Goal: Information Seeking & Learning: Learn about a topic

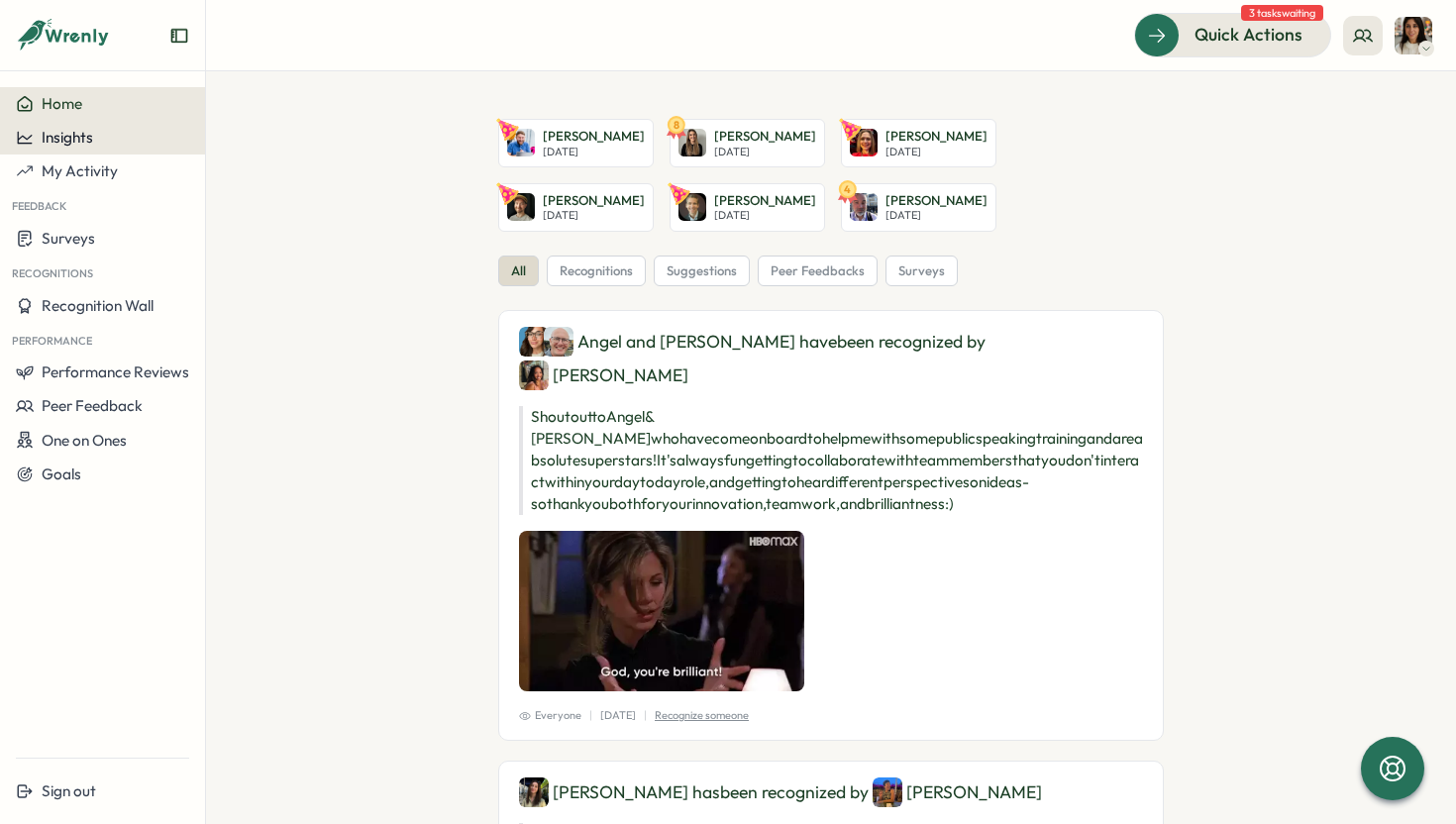
click at [74, 140] on span "Insights" at bounding box center [68, 137] width 52 height 19
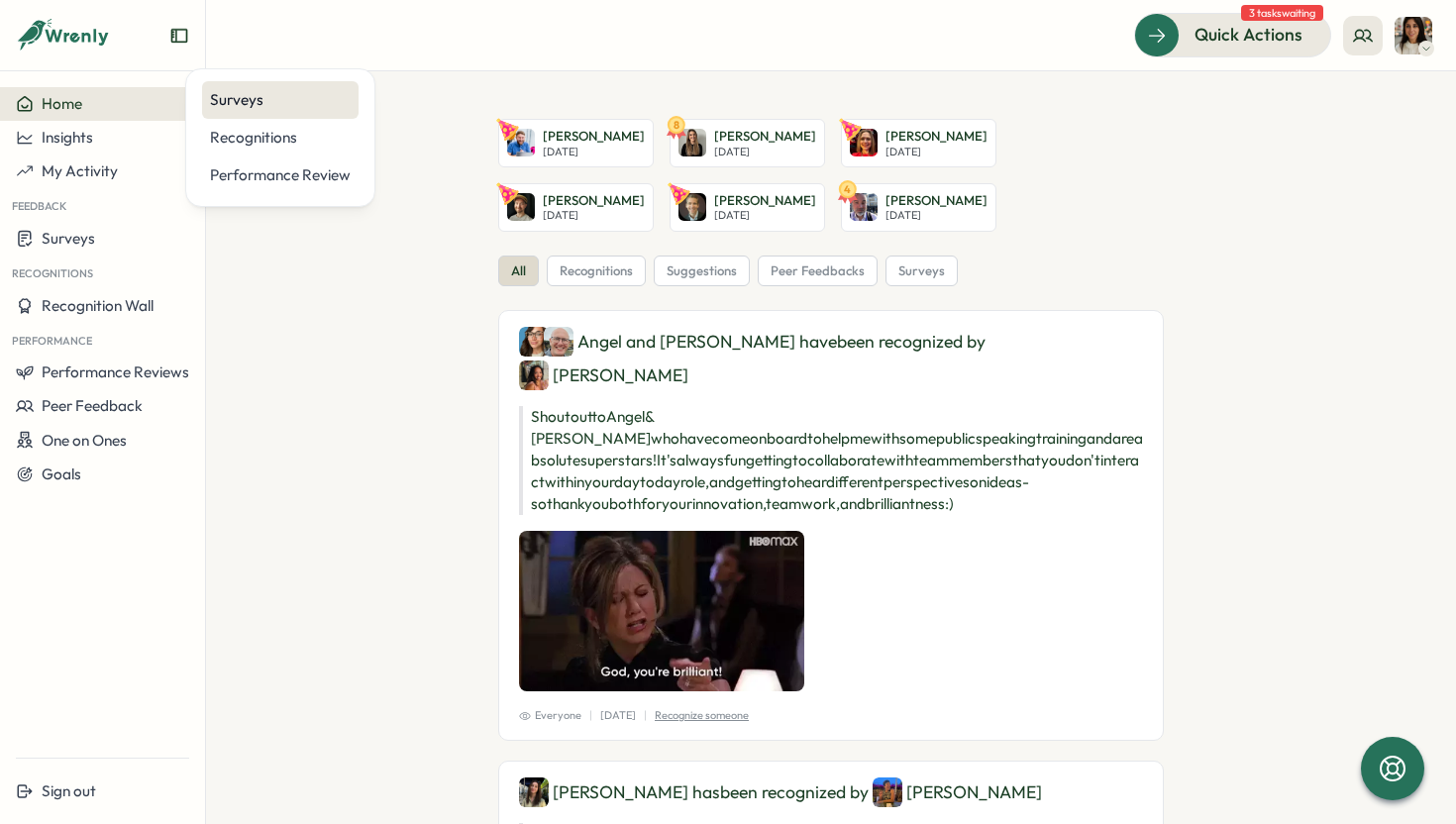
click at [276, 110] on div "Surveys" at bounding box center [280, 101] width 140 height 22
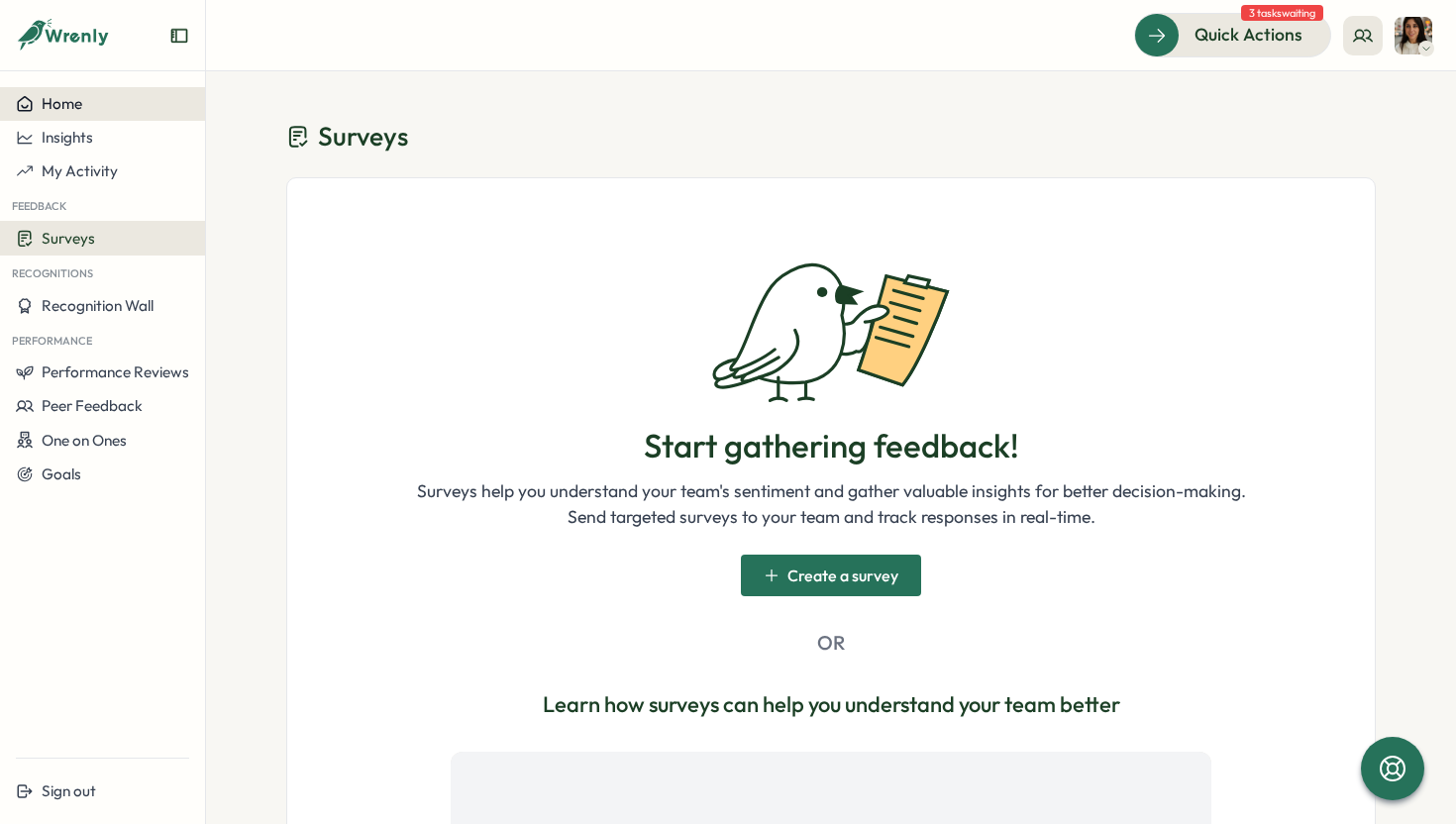
click at [82, 112] on span "Home" at bounding box center [62, 103] width 41 height 19
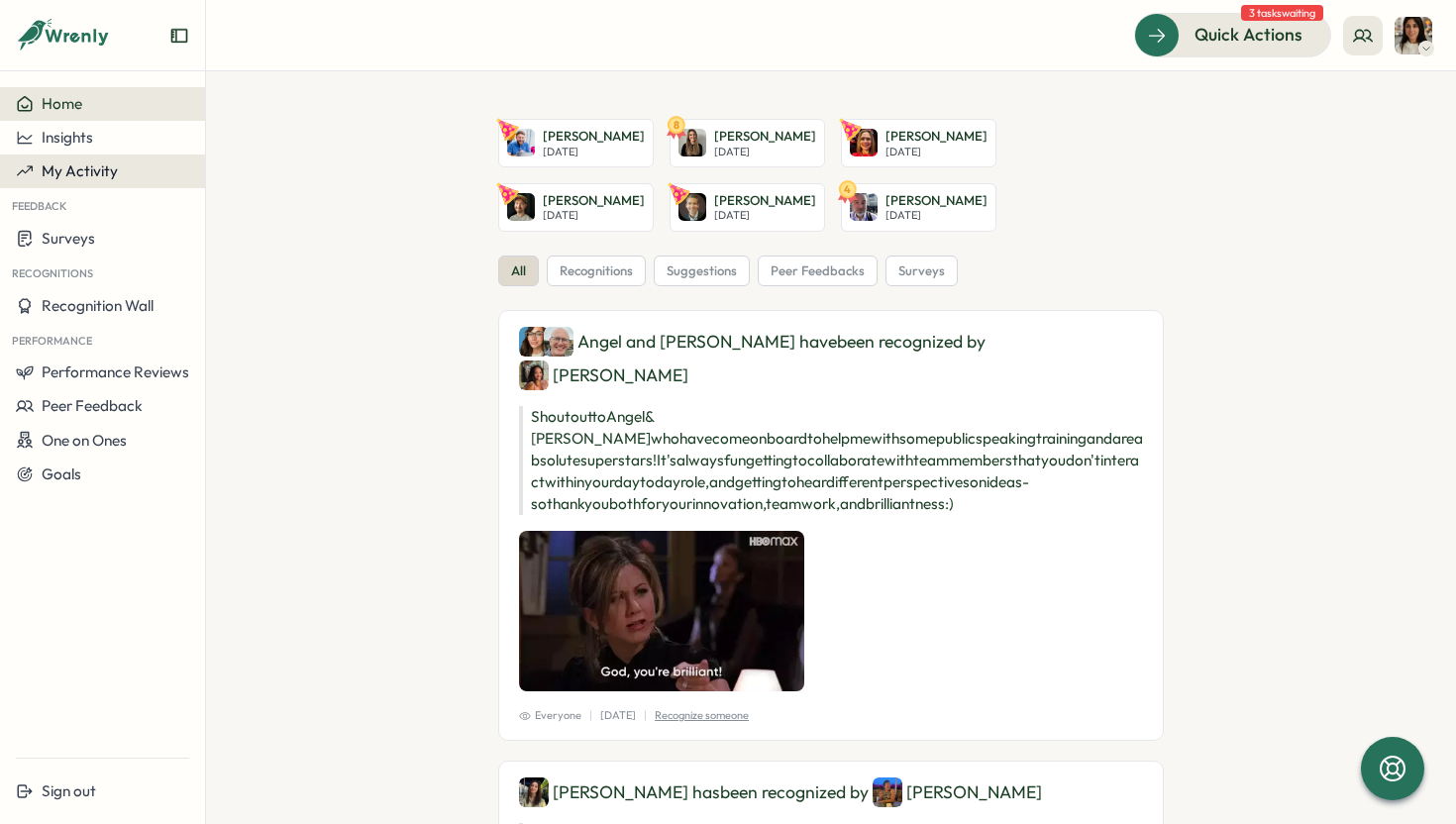
click at [91, 183] on button "My Activity" at bounding box center [103, 171] width 205 height 34
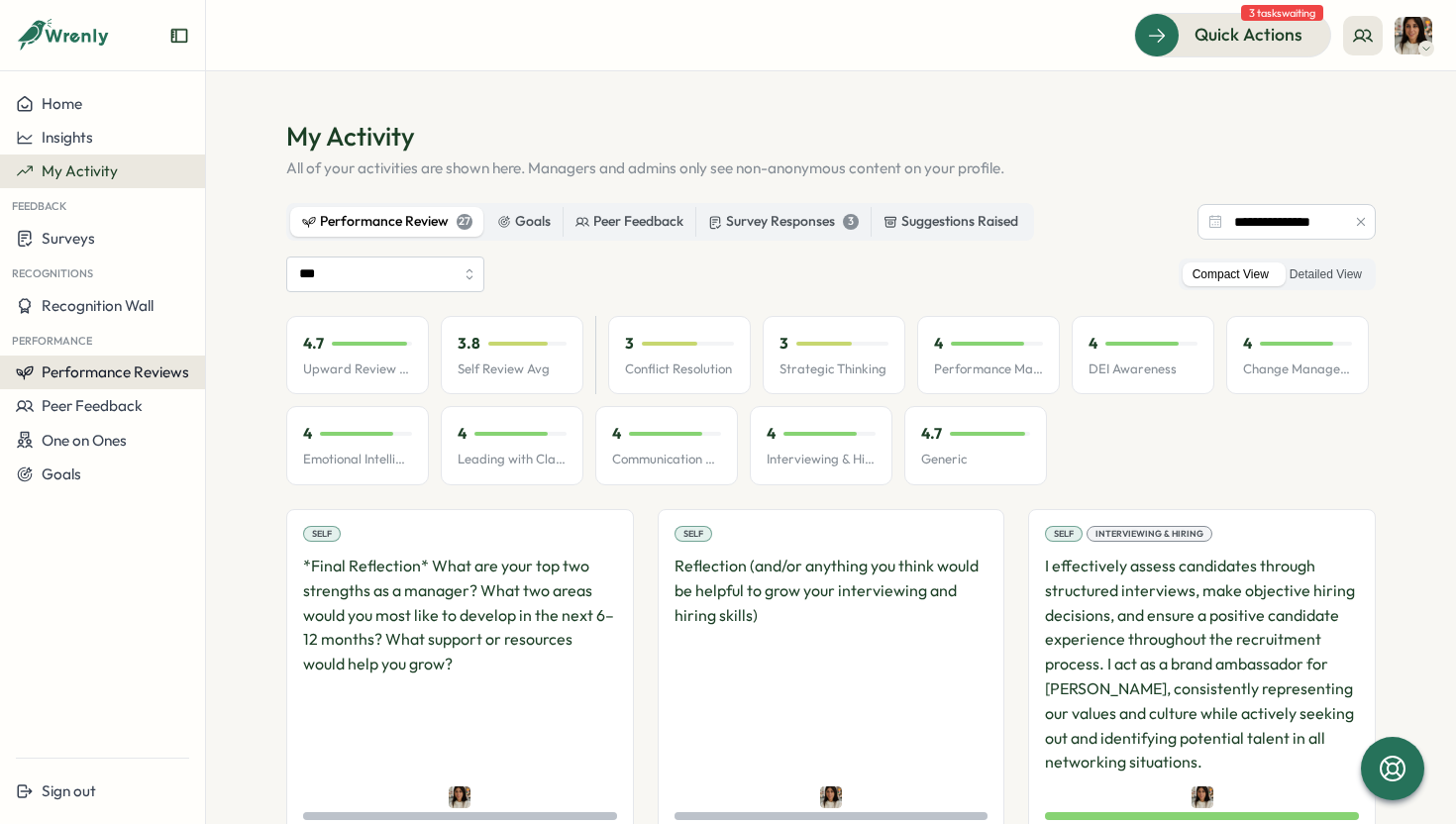
click at [98, 382] on button "Performance Reviews" at bounding box center [103, 373] width 205 height 34
click at [218, 365] on div "Reviews" at bounding box center [238, 354] width 72 height 38
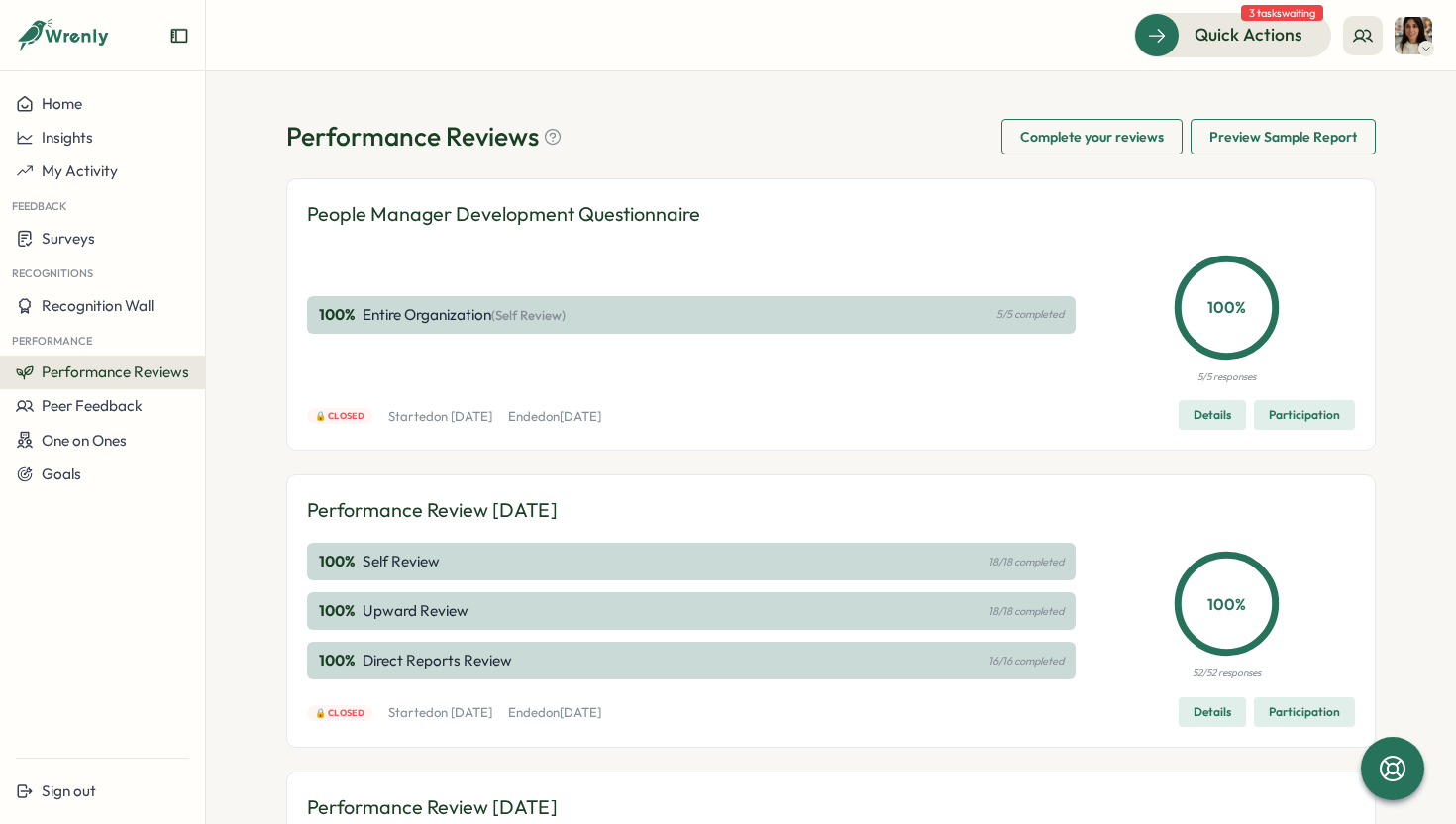
click at [114, 377] on span "Performance Reviews" at bounding box center [116, 372] width 147 height 19
click at [244, 404] on div "Insights" at bounding box center [238, 392] width 72 height 38
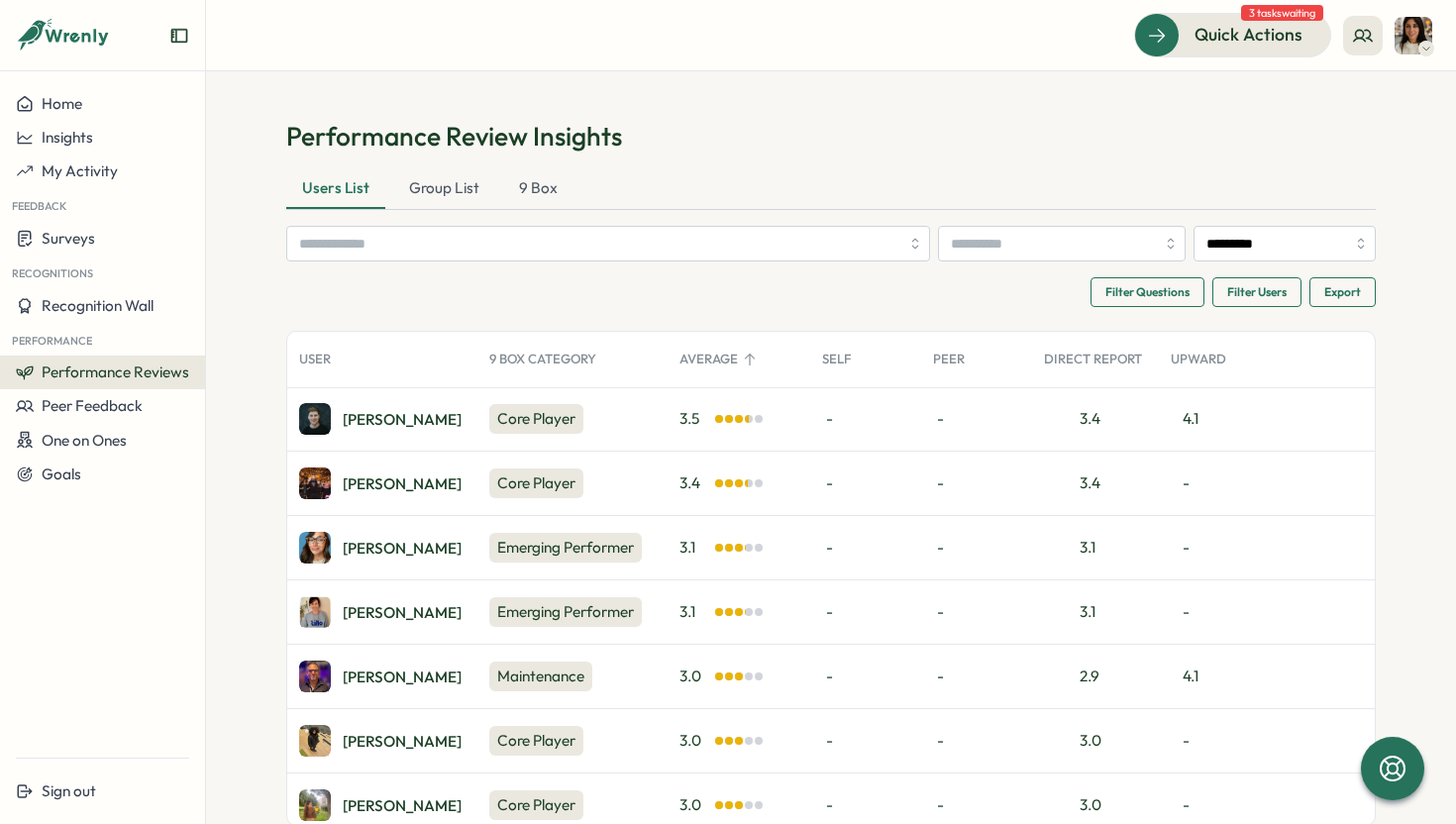
scroll to position [409, 0]
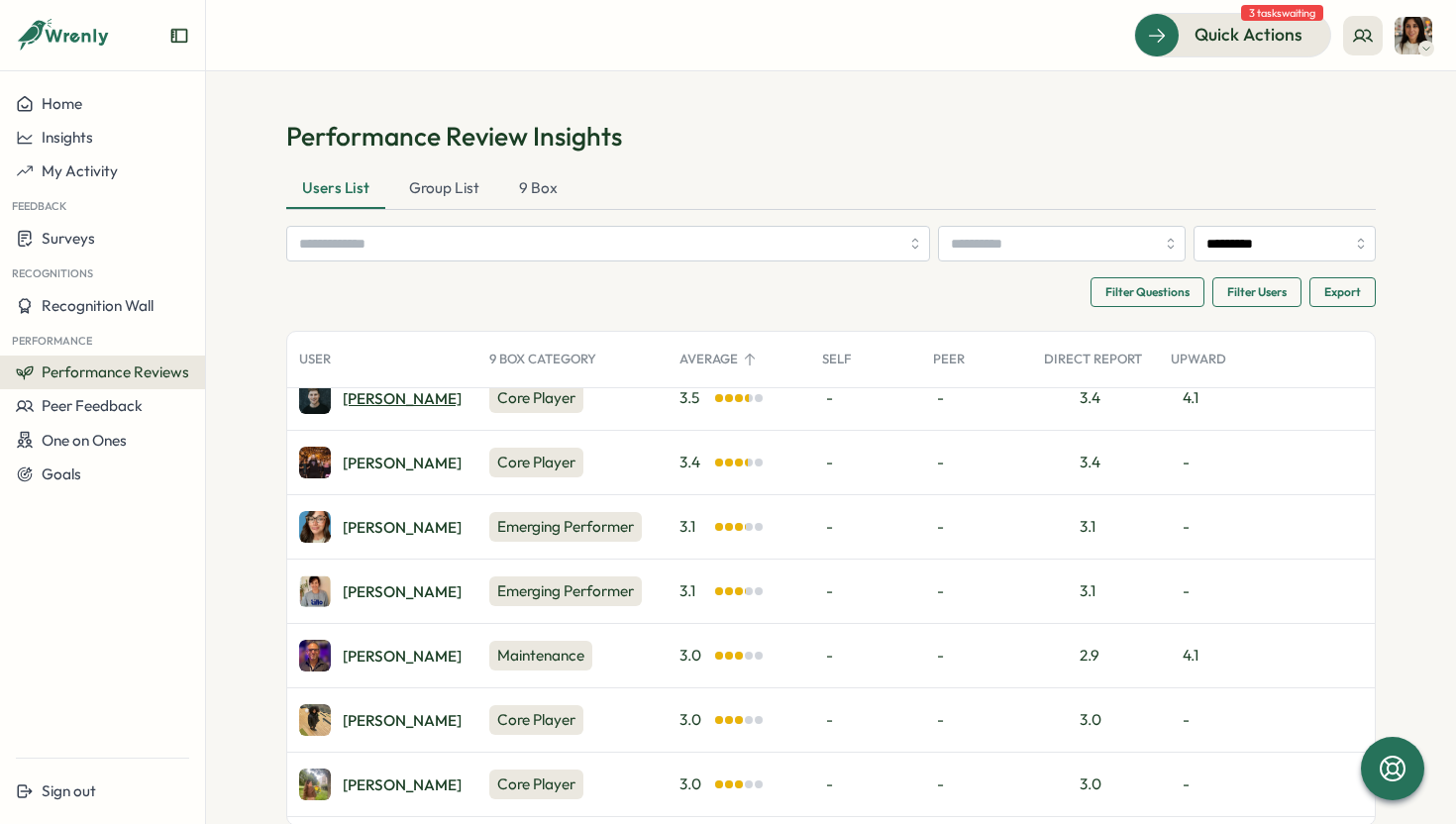
click at [364, 401] on div "Ben C." at bounding box center [401, 399] width 119 height 15
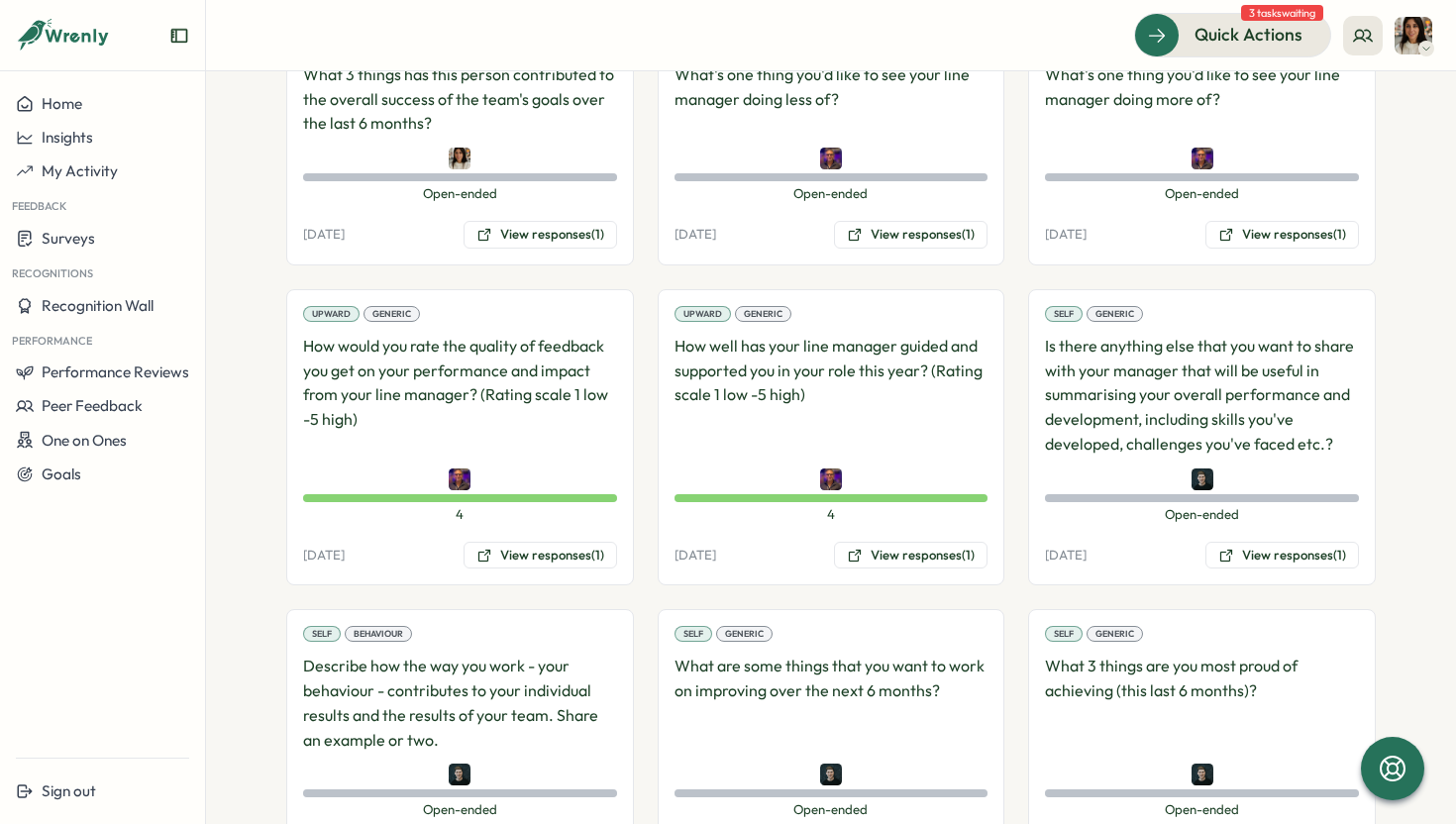
scroll to position [2169, 0]
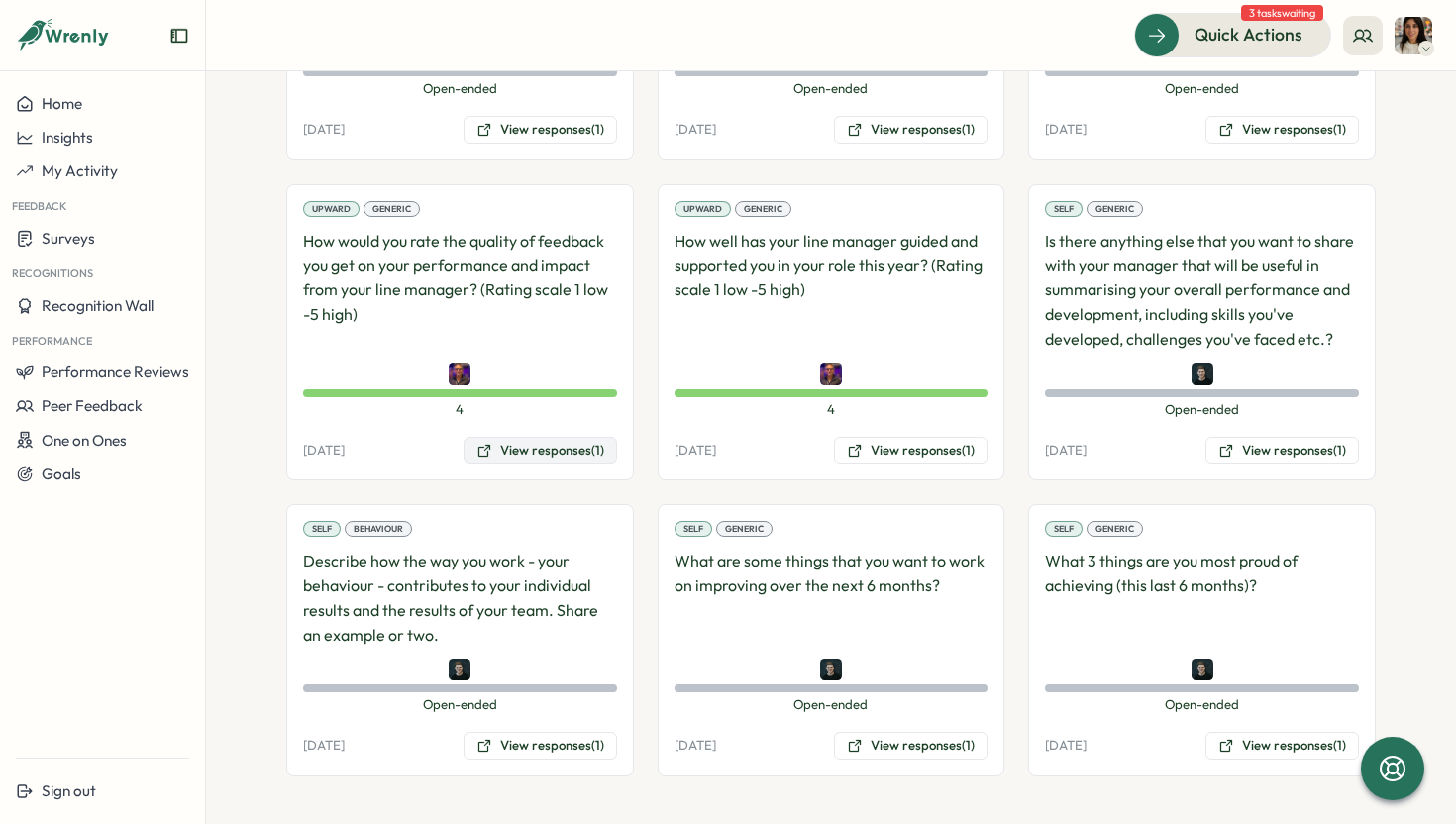
click at [531, 456] on button "View responses (1)" at bounding box center [540, 451] width 153 height 28
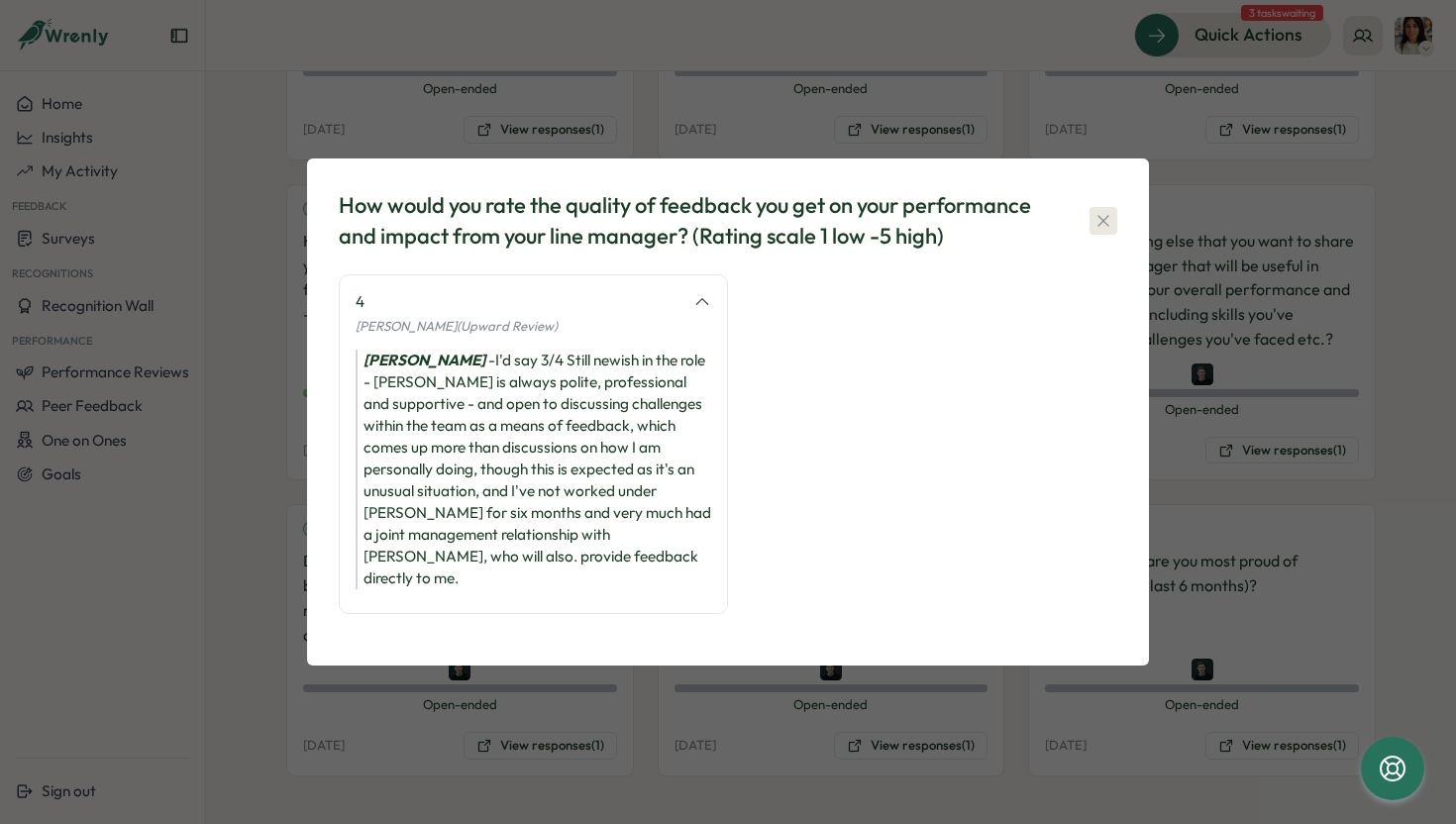
click at [1102, 231] on icon "button" at bounding box center [1103, 221] width 20 height 20
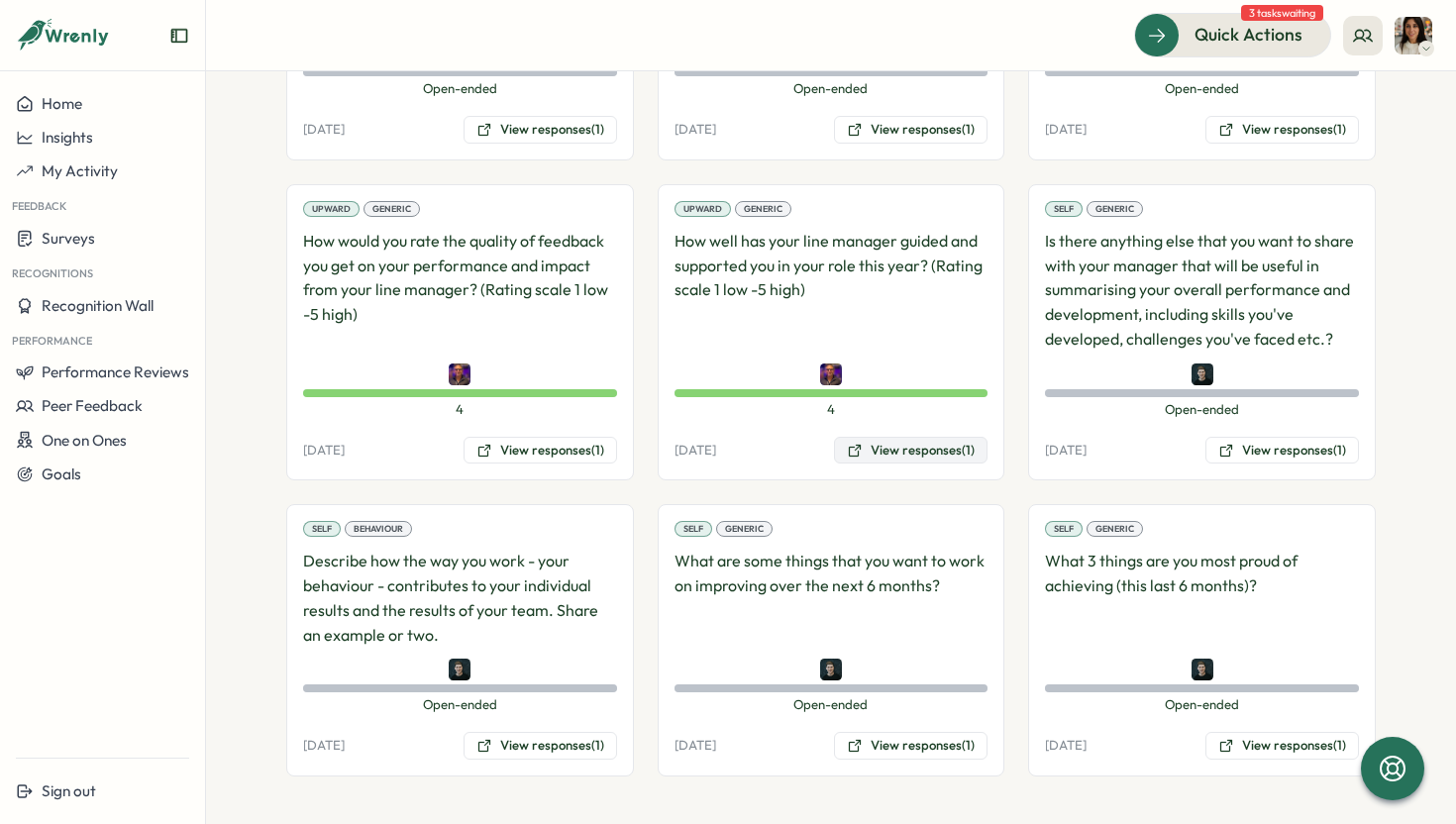
click at [928, 461] on button "View responses (1)" at bounding box center [910, 451] width 153 height 28
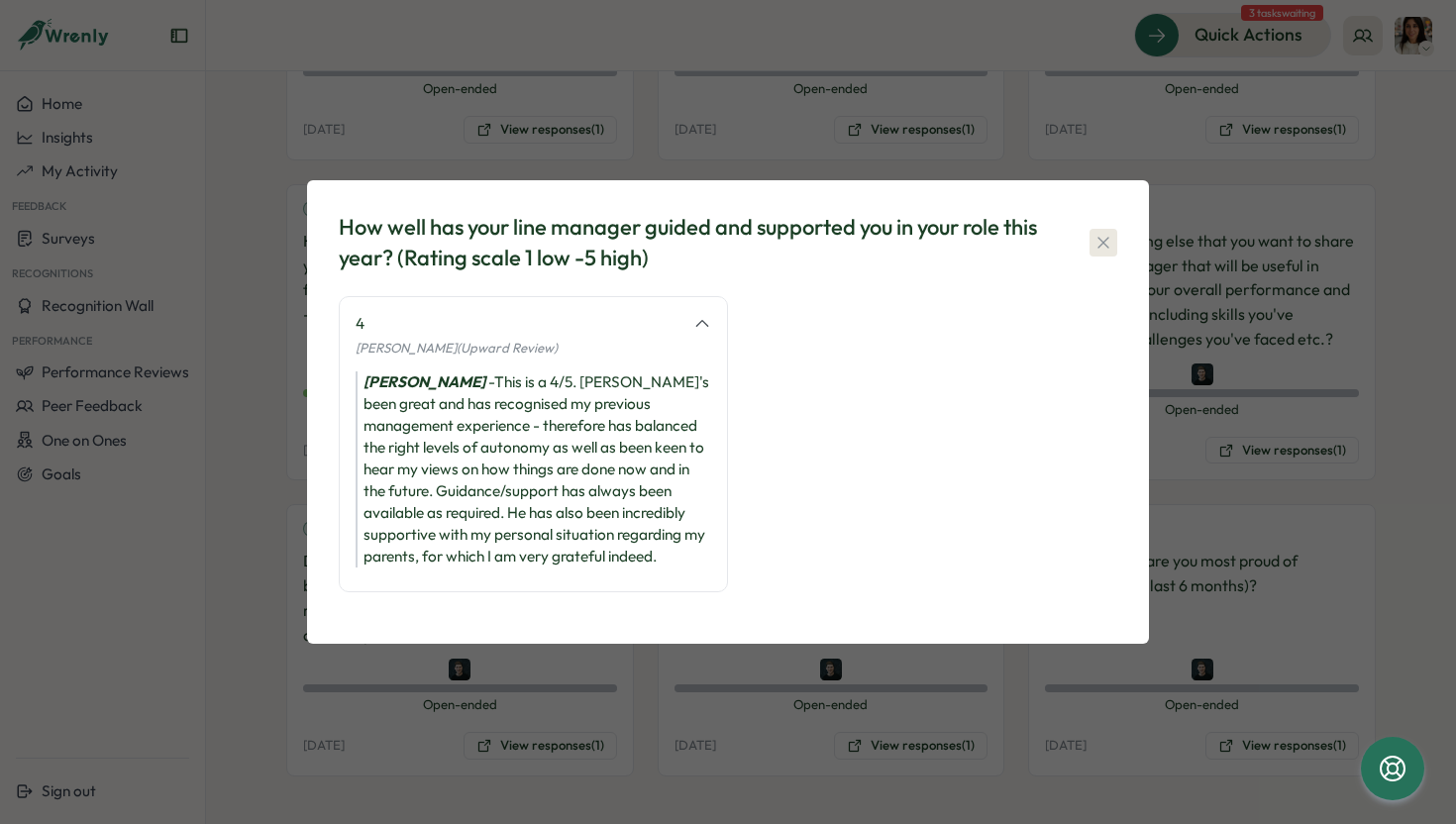
click at [1103, 241] on icon "button" at bounding box center [1103, 243] width 20 height 20
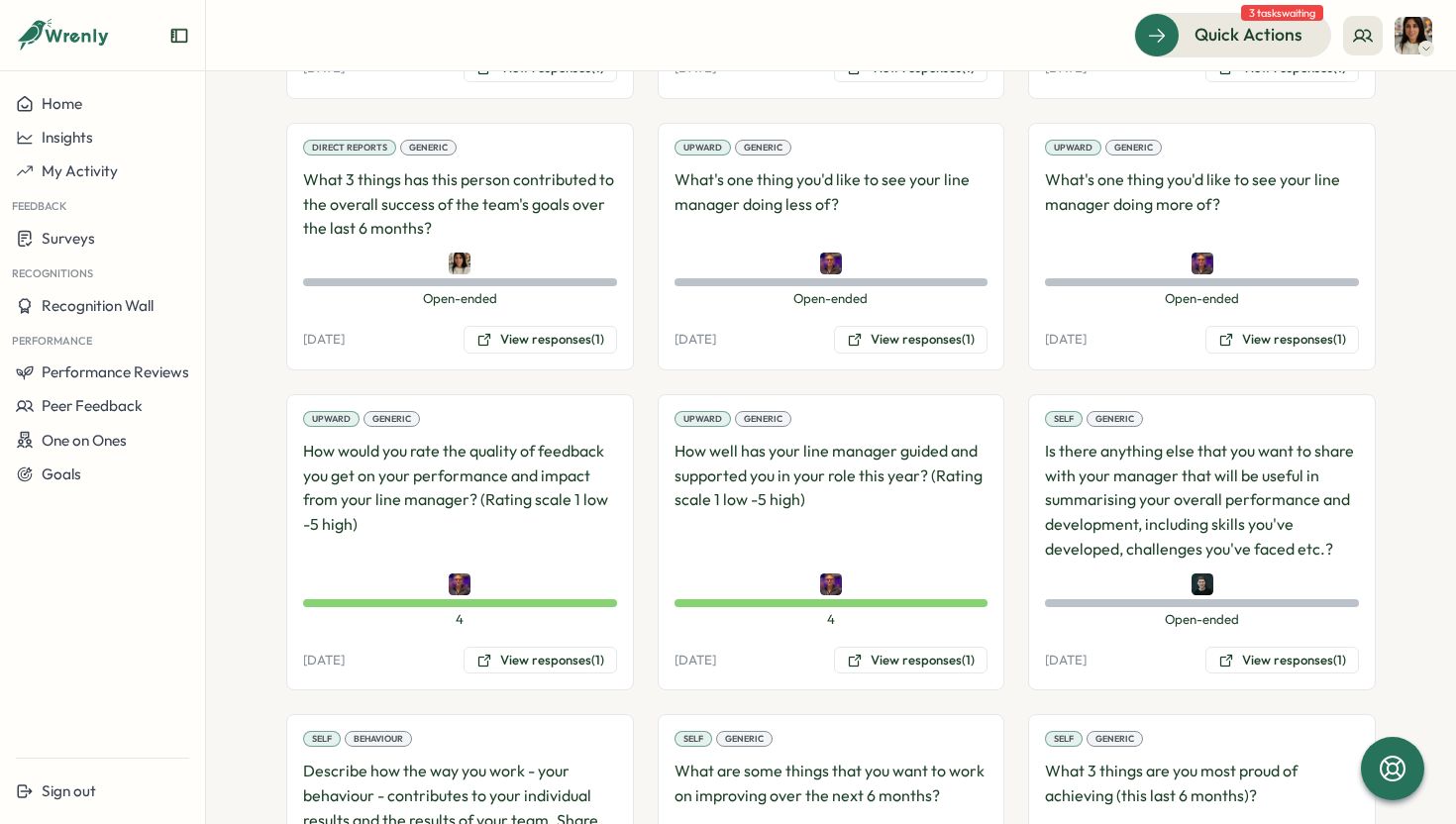
scroll to position [1953, 0]
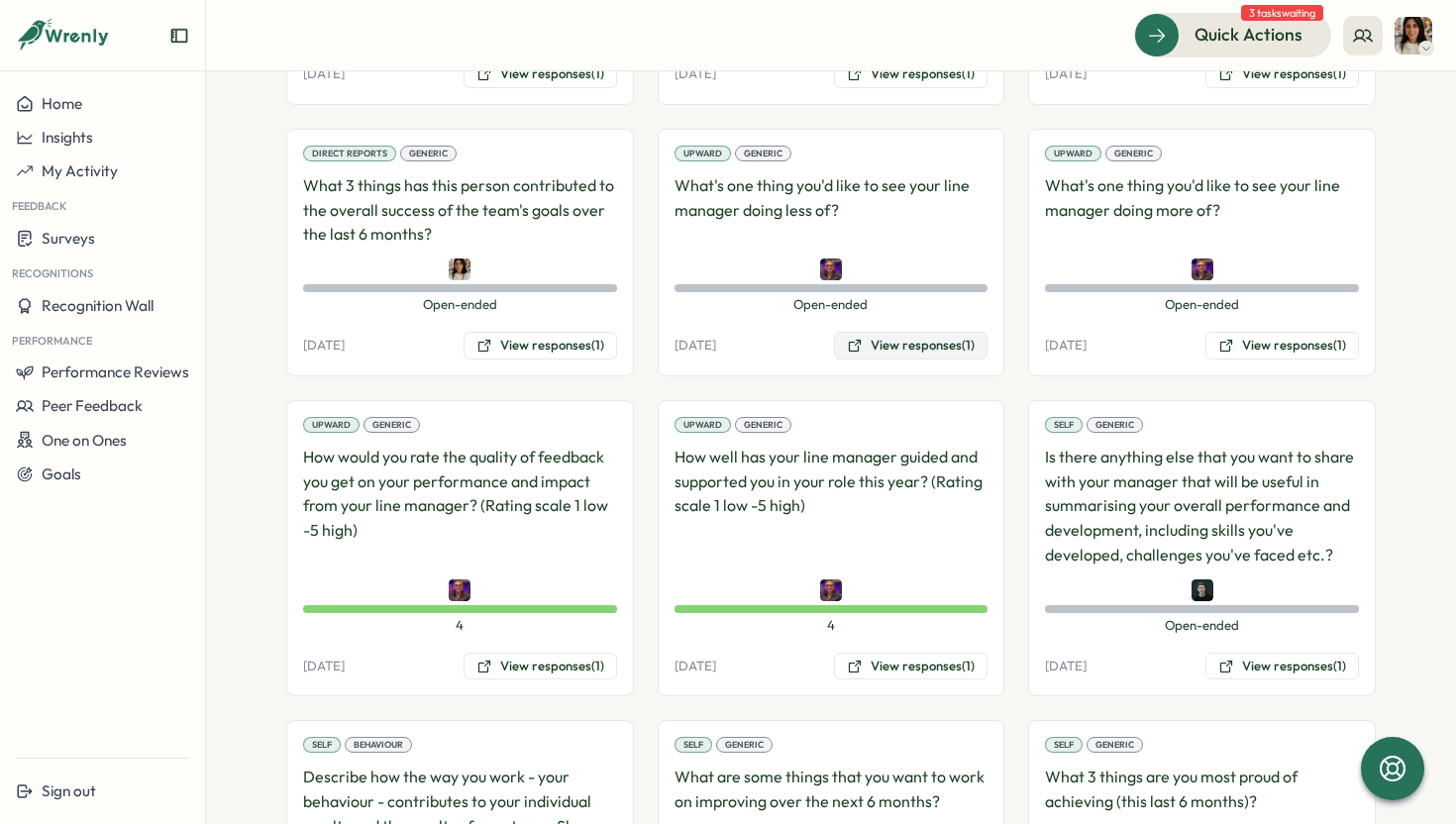
click at [900, 352] on button "View responses (1)" at bounding box center [910, 346] width 153 height 28
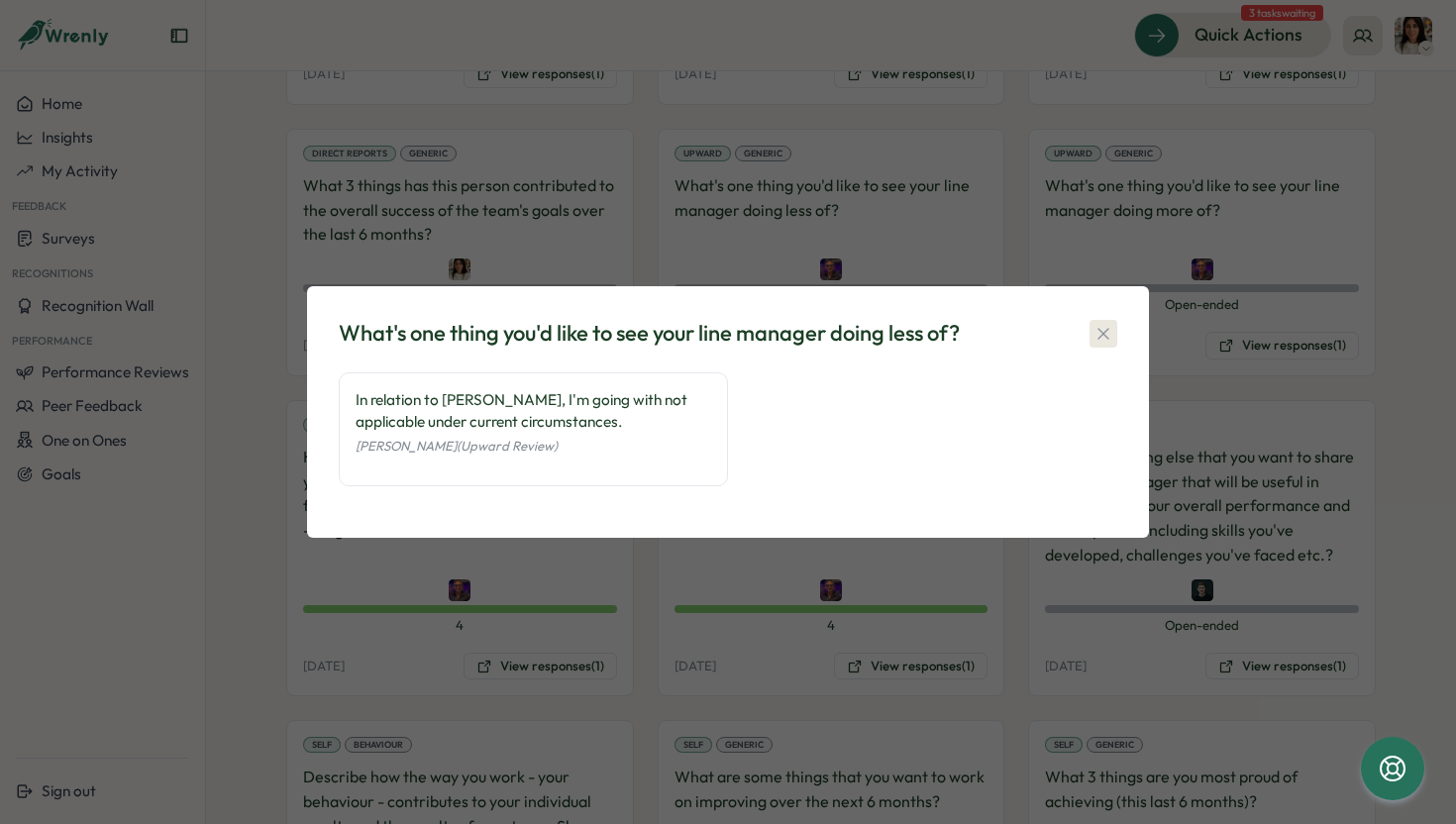
click at [1114, 344] on button "button" at bounding box center [1103, 334] width 28 height 28
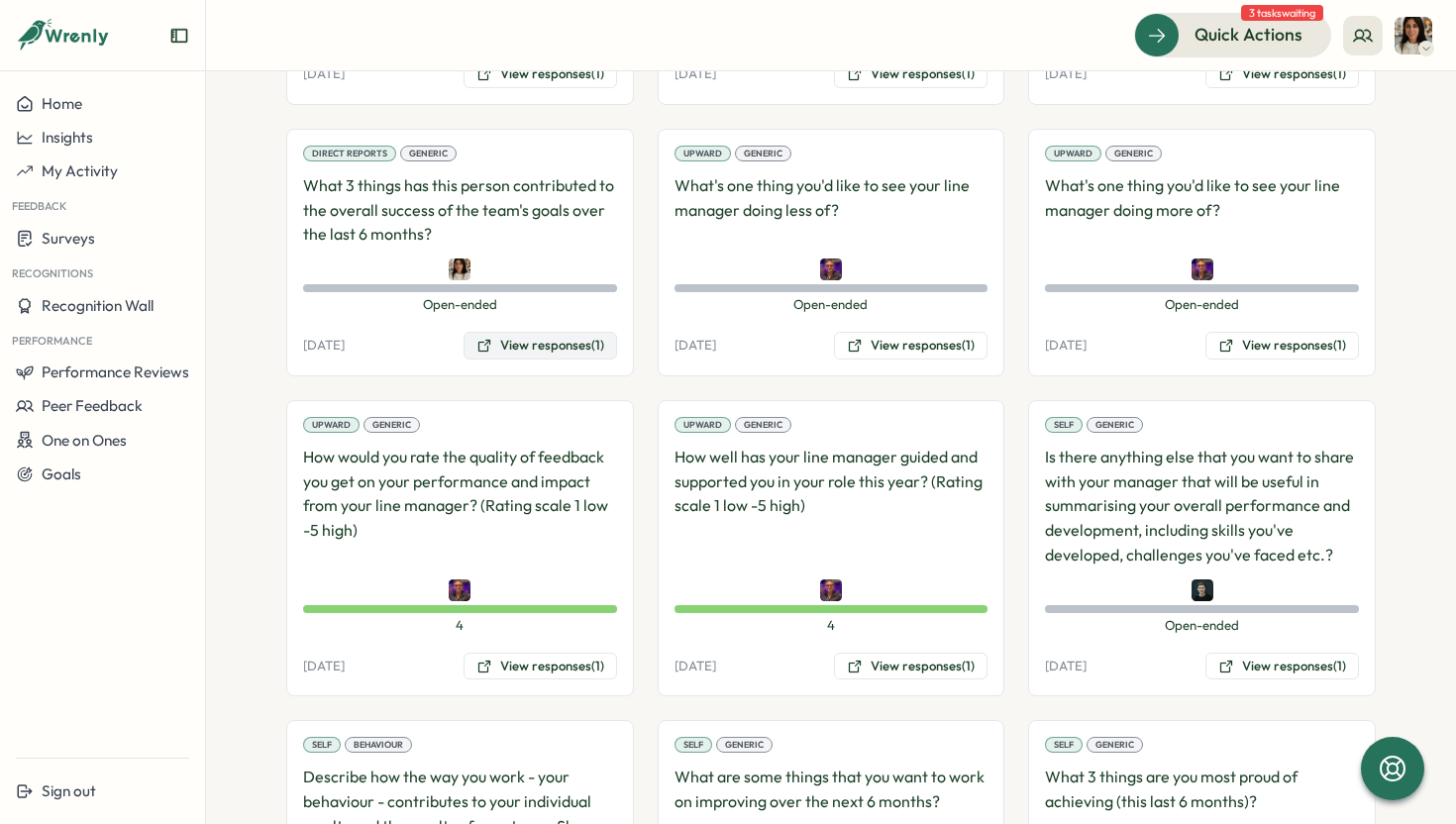
click at [529, 352] on button "View responses (1)" at bounding box center [540, 346] width 153 height 28
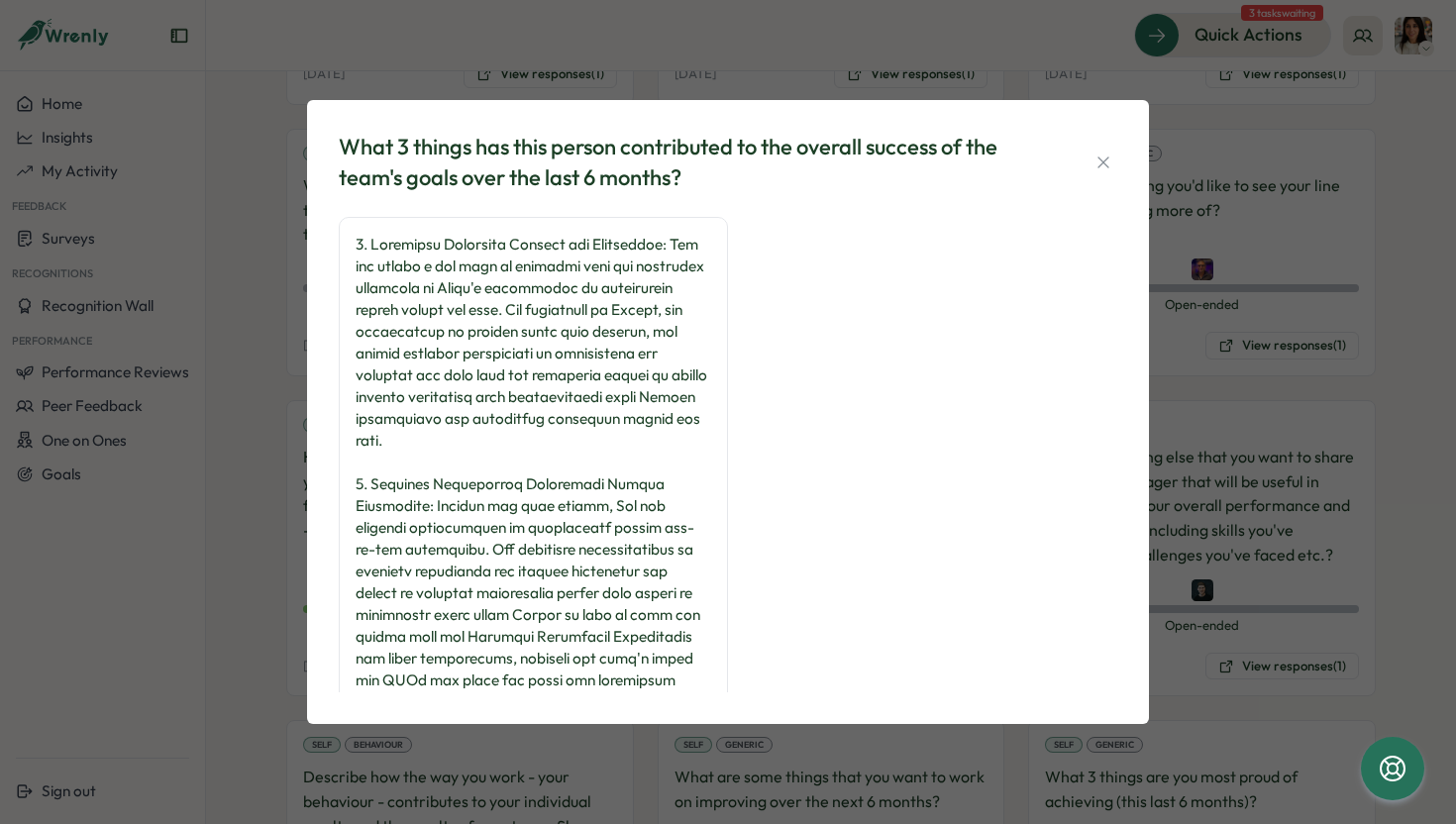
scroll to position [13, 0]
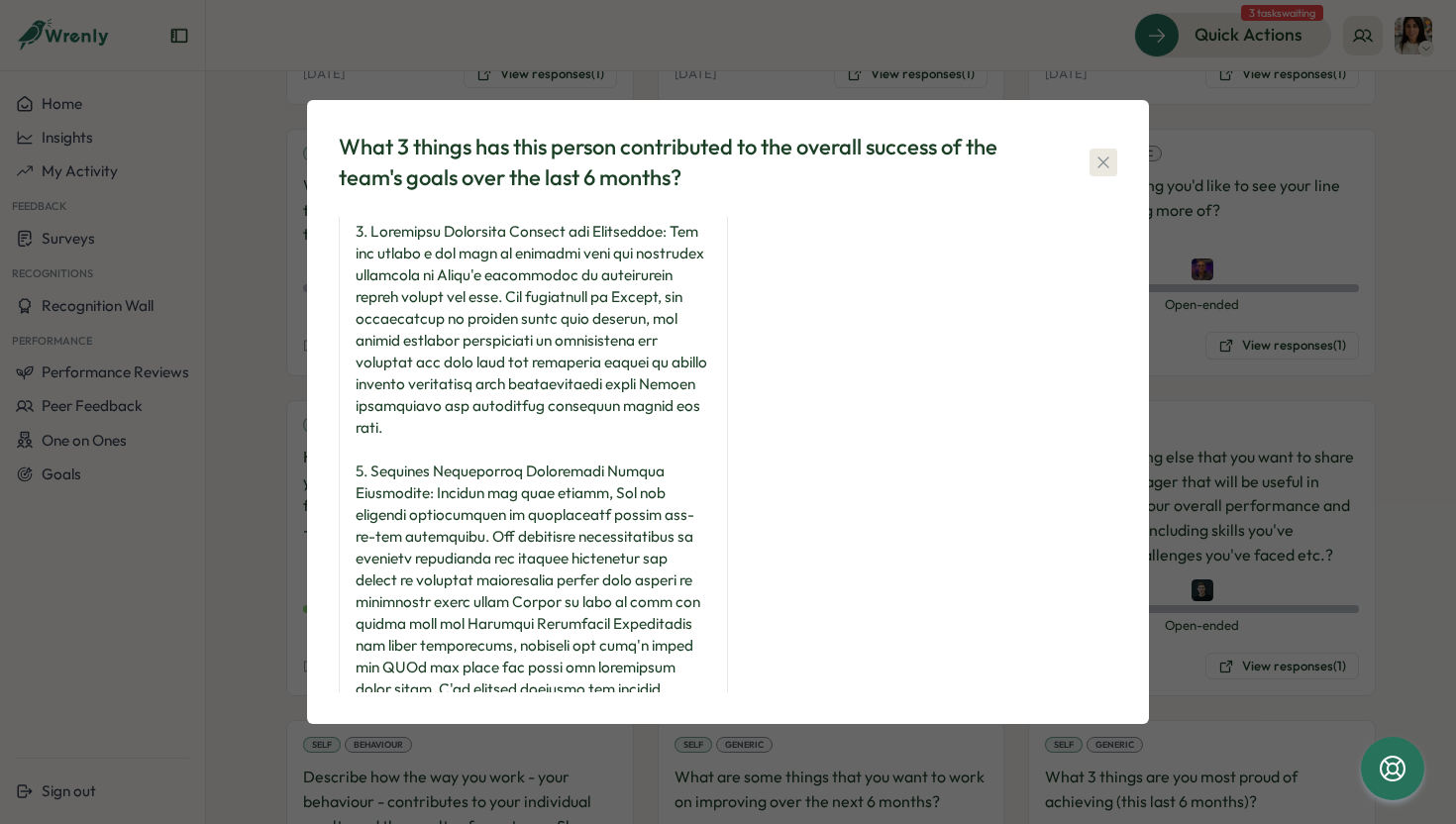
click at [1106, 159] on icon "button" at bounding box center [1102, 161] width 11 height 11
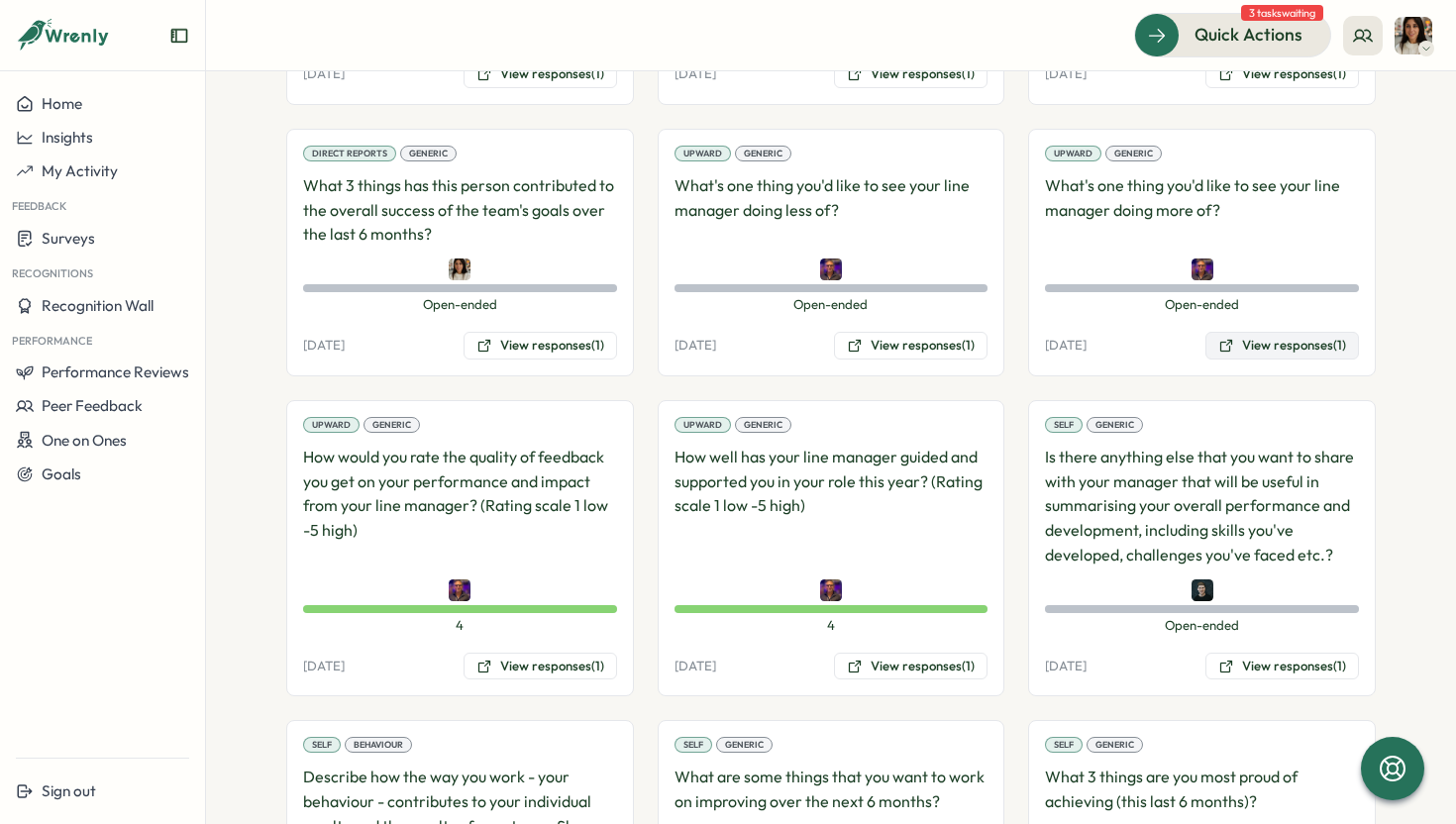
click at [1280, 353] on button "View responses (1)" at bounding box center [1282, 346] width 153 height 28
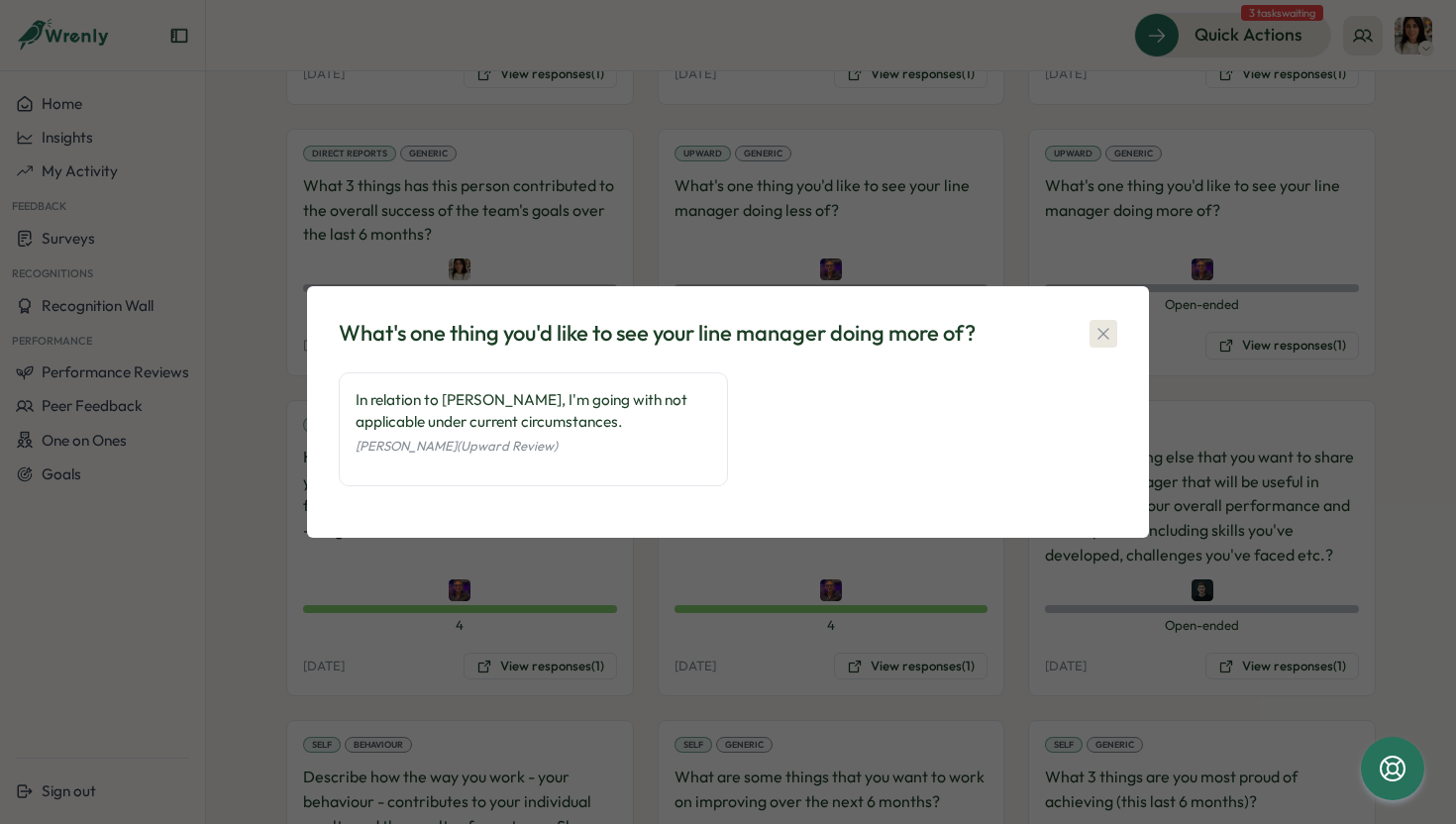
click at [1099, 329] on icon "button" at bounding box center [1102, 333] width 11 height 11
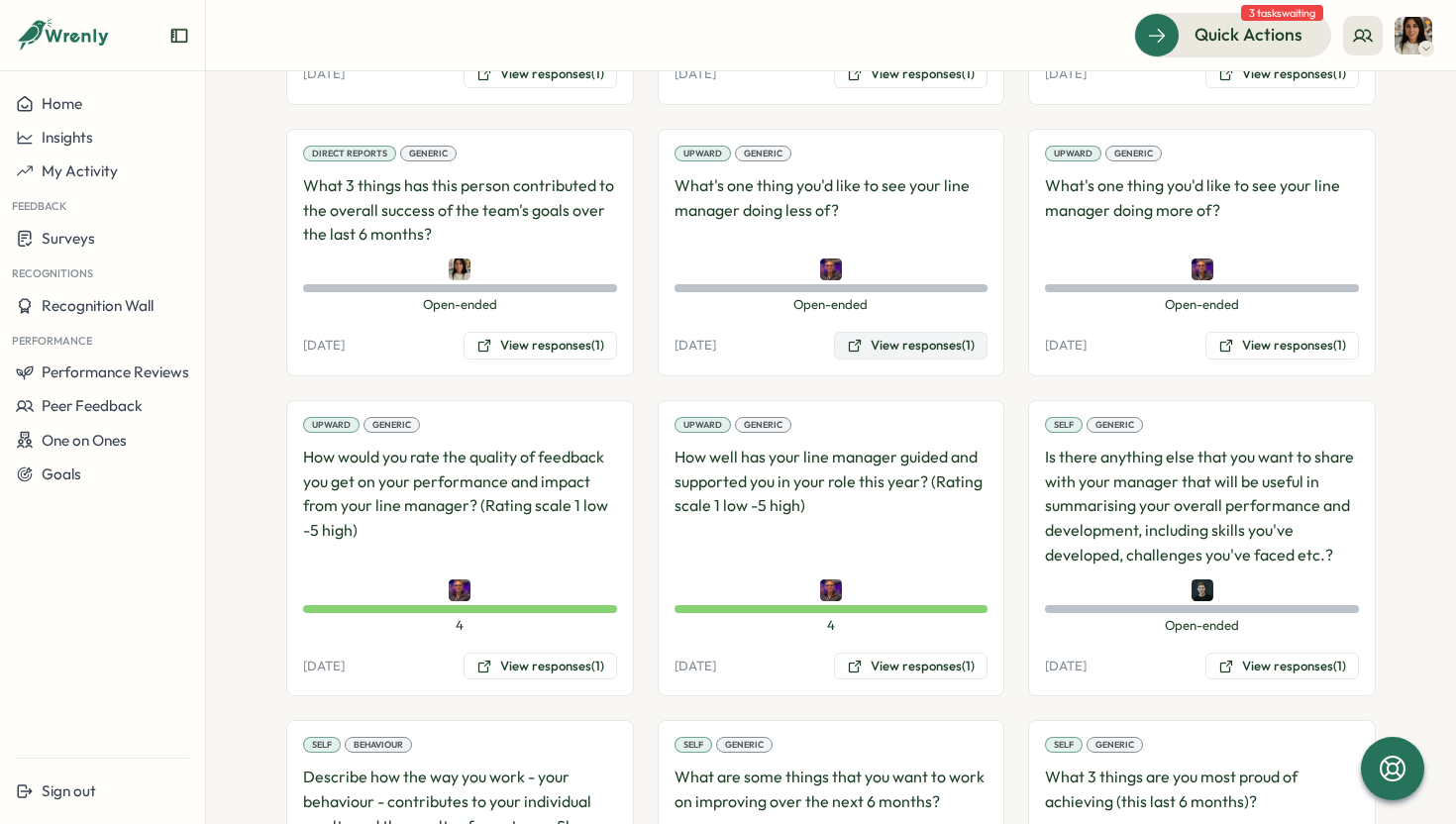
click at [901, 341] on button "View responses (1)" at bounding box center [910, 346] width 153 height 28
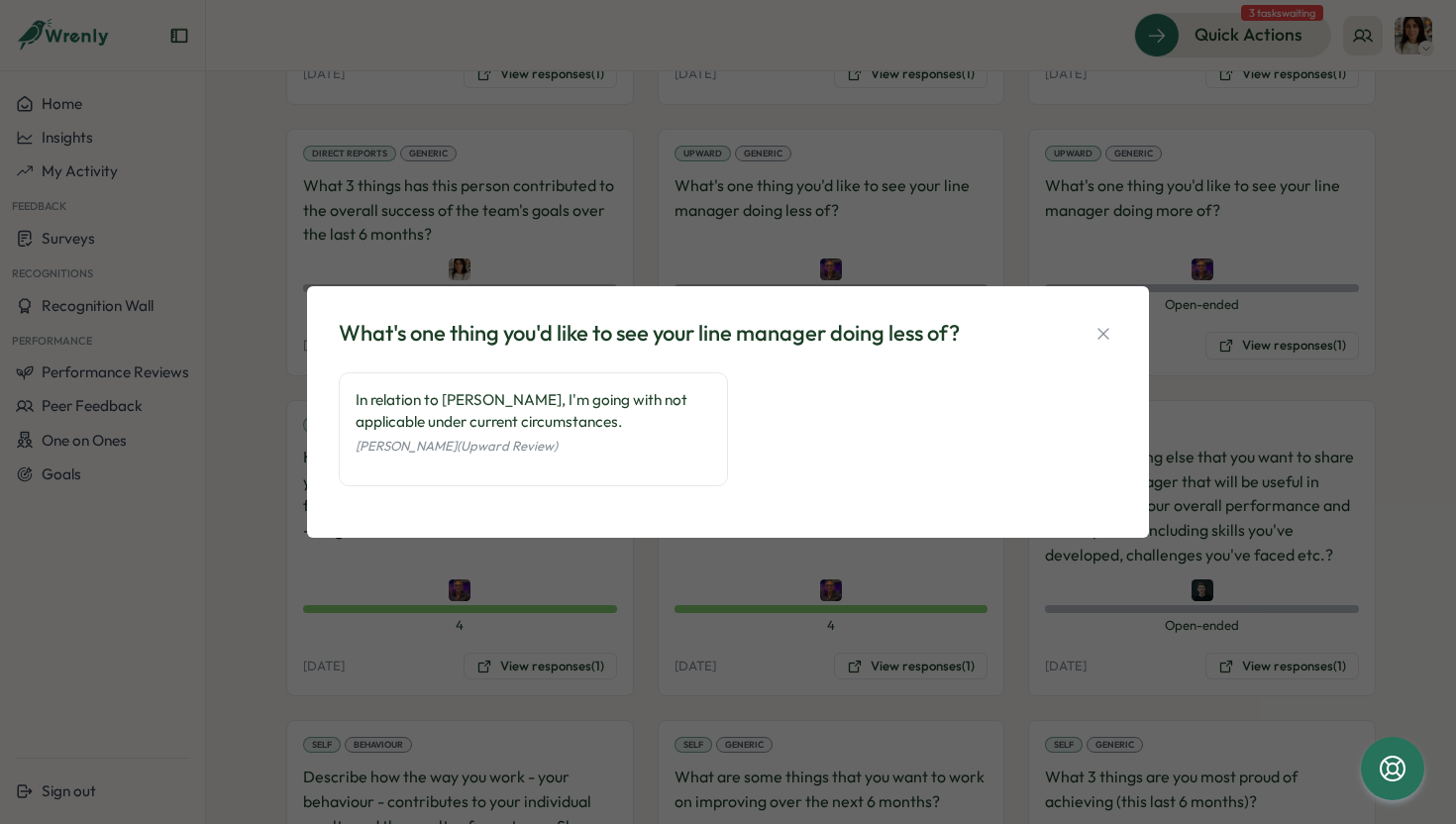
click at [1117, 331] on div "What's one thing you'd like to see your line manager doing less of? In relation…" at bounding box center [728, 412] width 795 height 204
click at [1099, 332] on icon "button" at bounding box center [1103, 334] width 20 height 20
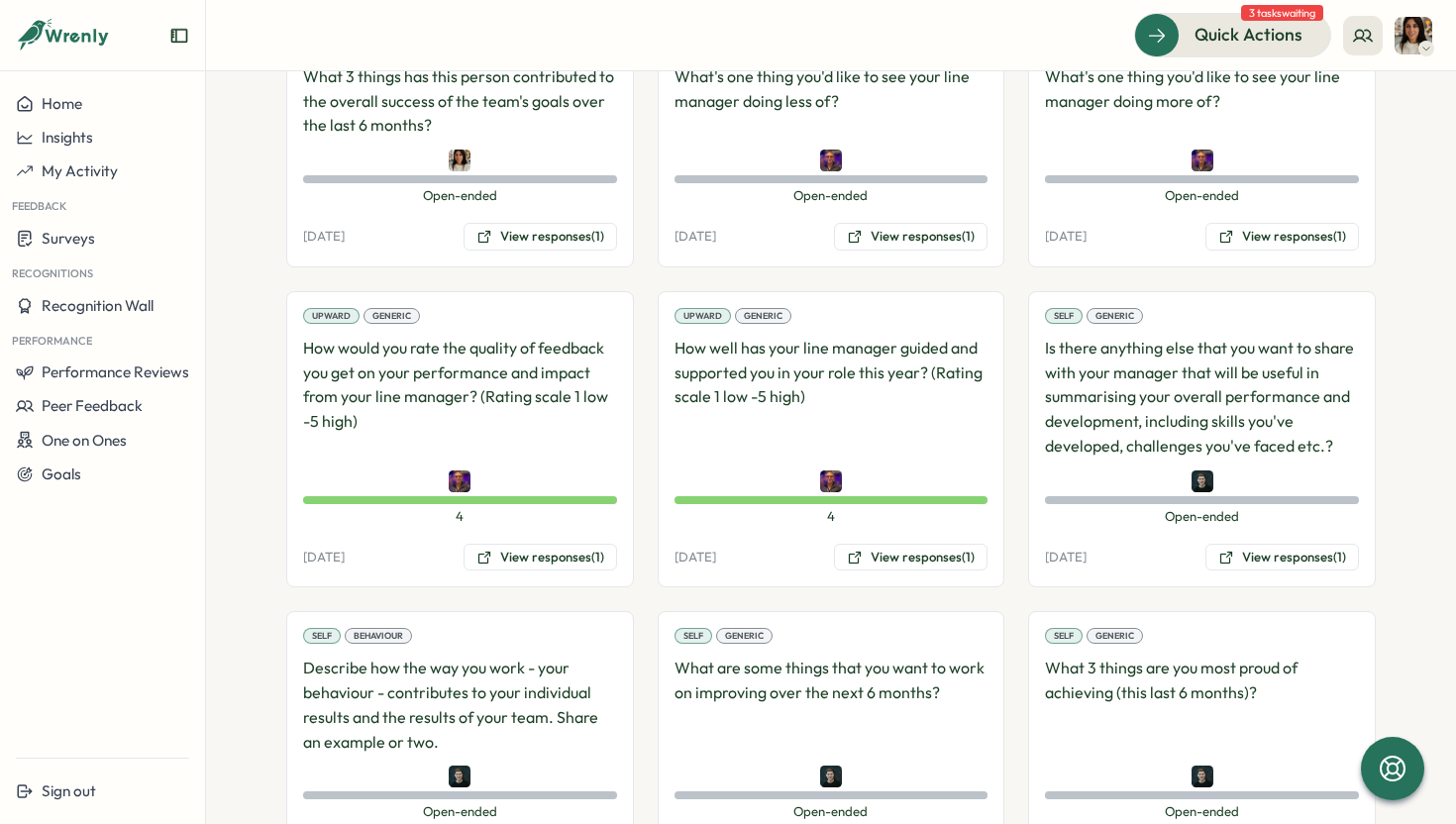
scroll to position [2060, 0]
click at [545, 563] on button "View responses (1)" at bounding box center [540, 560] width 153 height 28
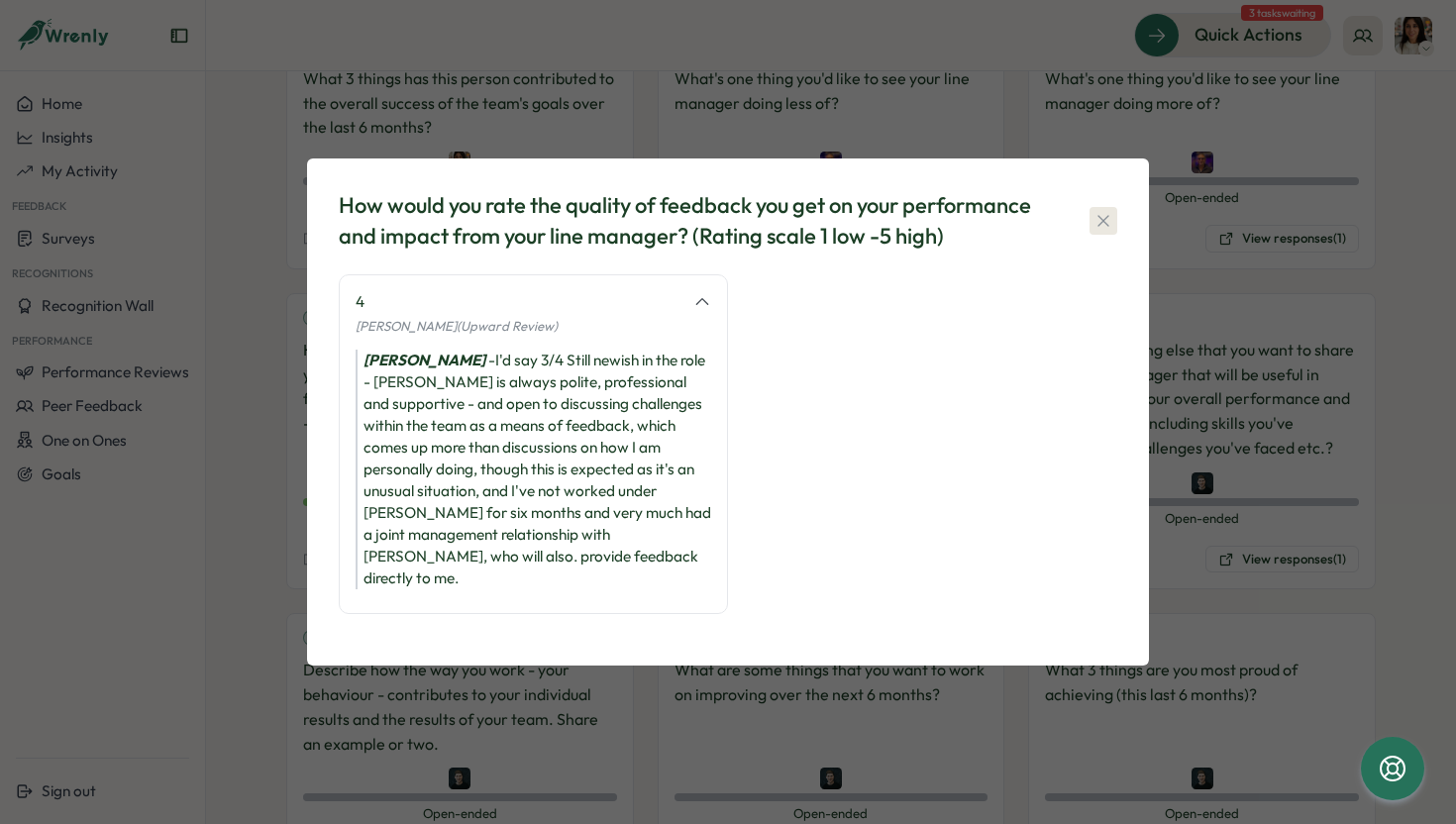
click at [1111, 222] on icon "button" at bounding box center [1103, 221] width 20 height 20
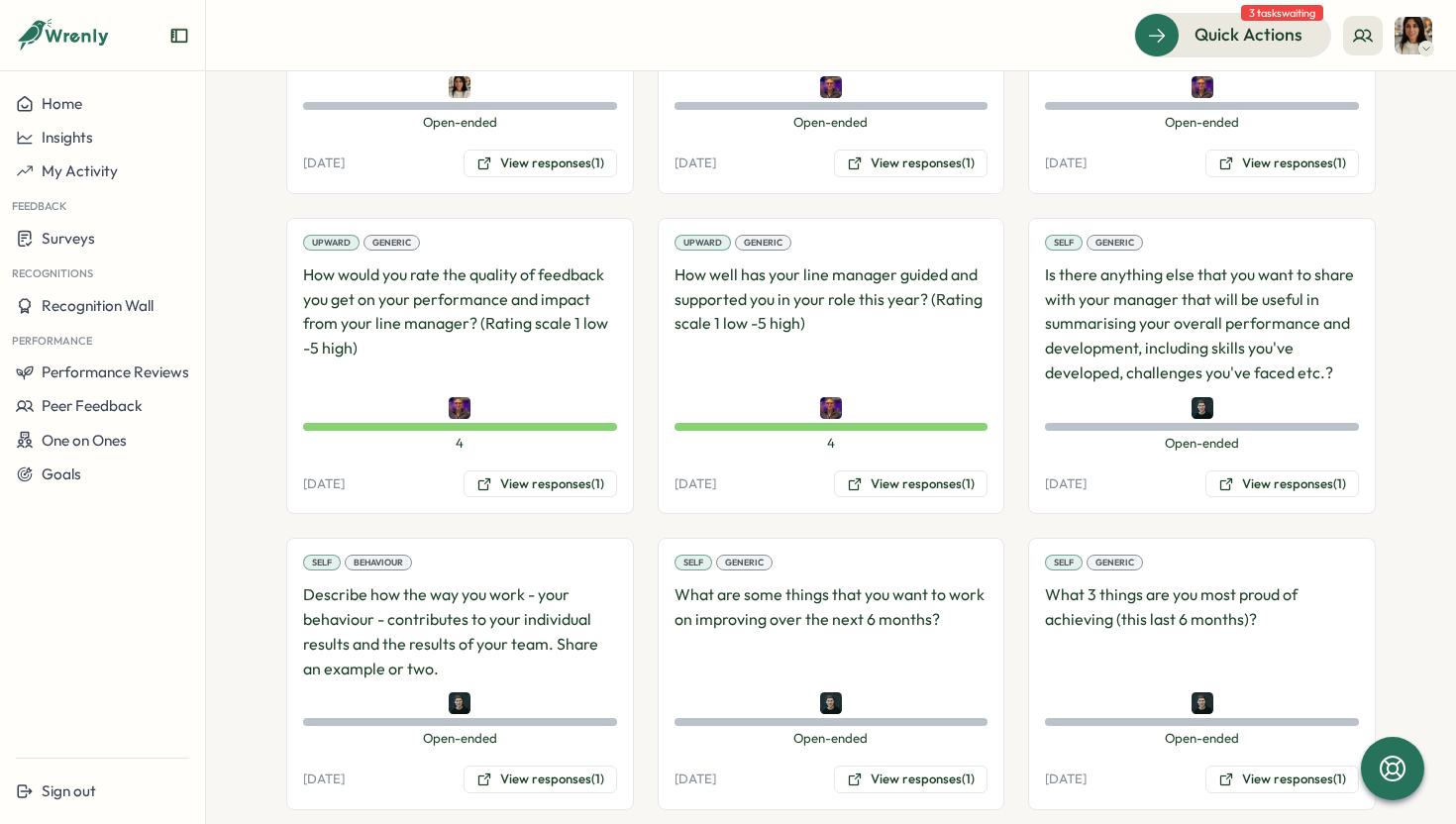
scroll to position [2169, 0]
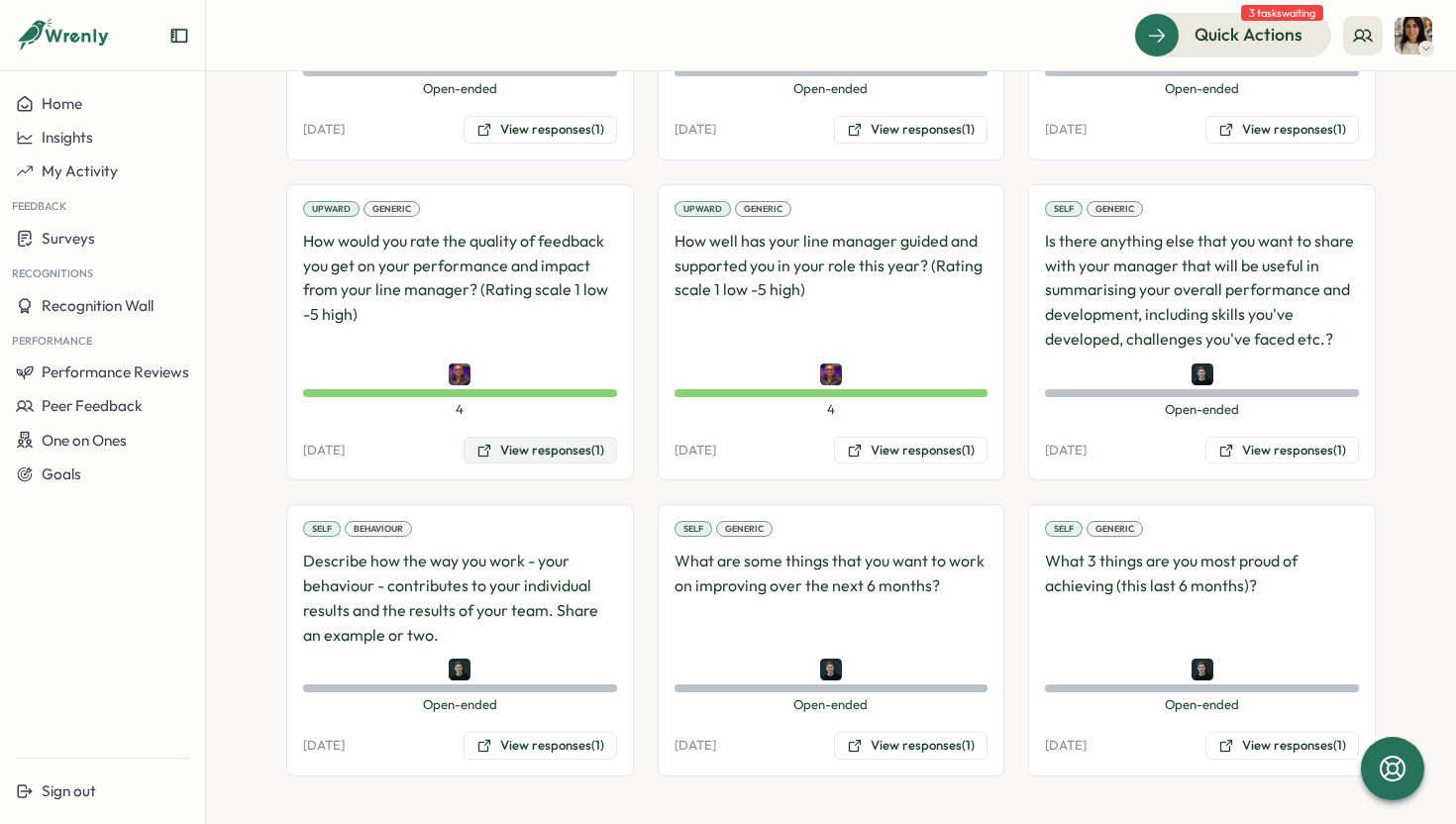
click at [564, 453] on button "View responses (1)" at bounding box center [540, 451] width 153 height 28
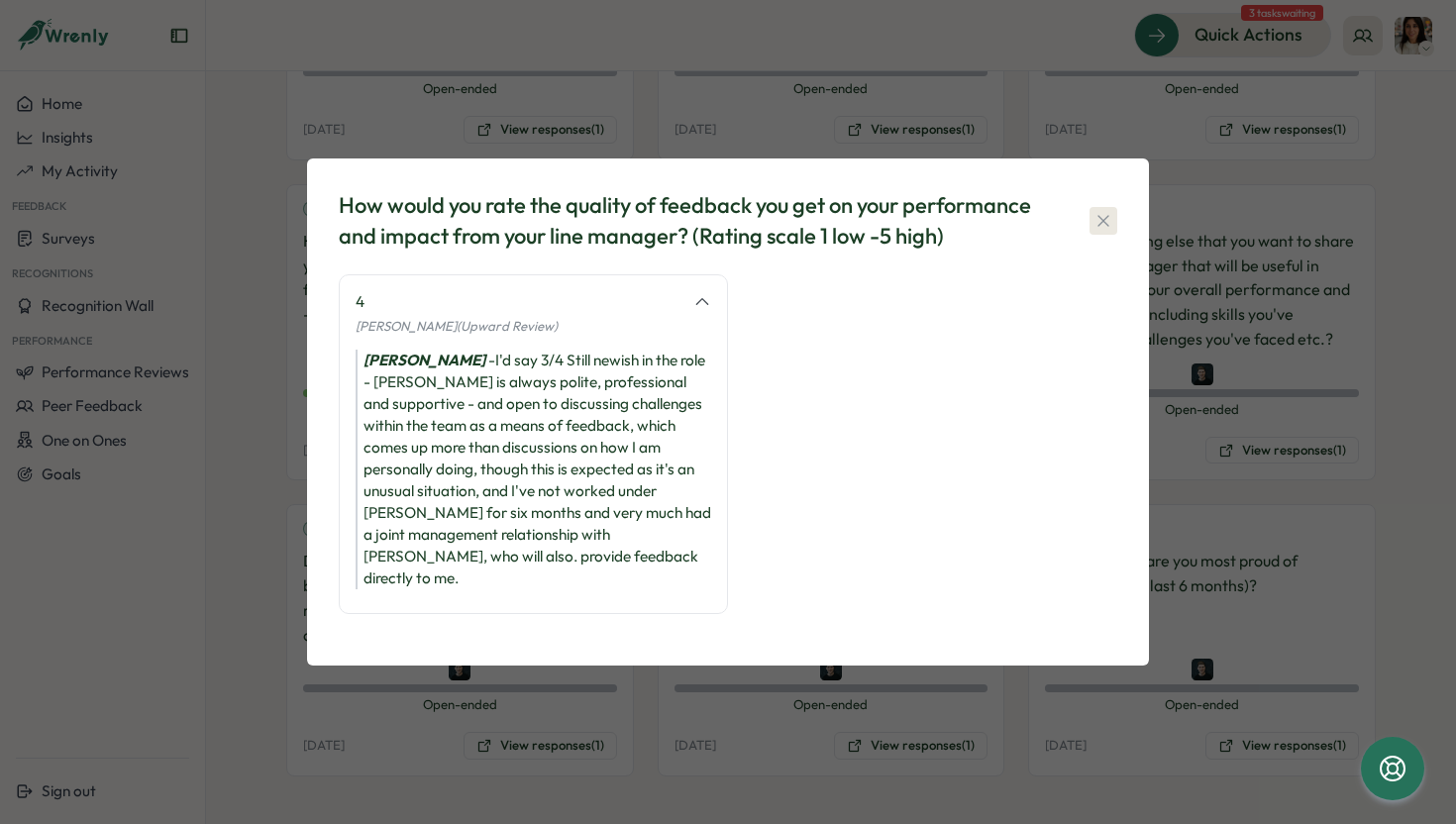
click at [1095, 231] on icon "button" at bounding box center [1103, 221] width 20 height 20
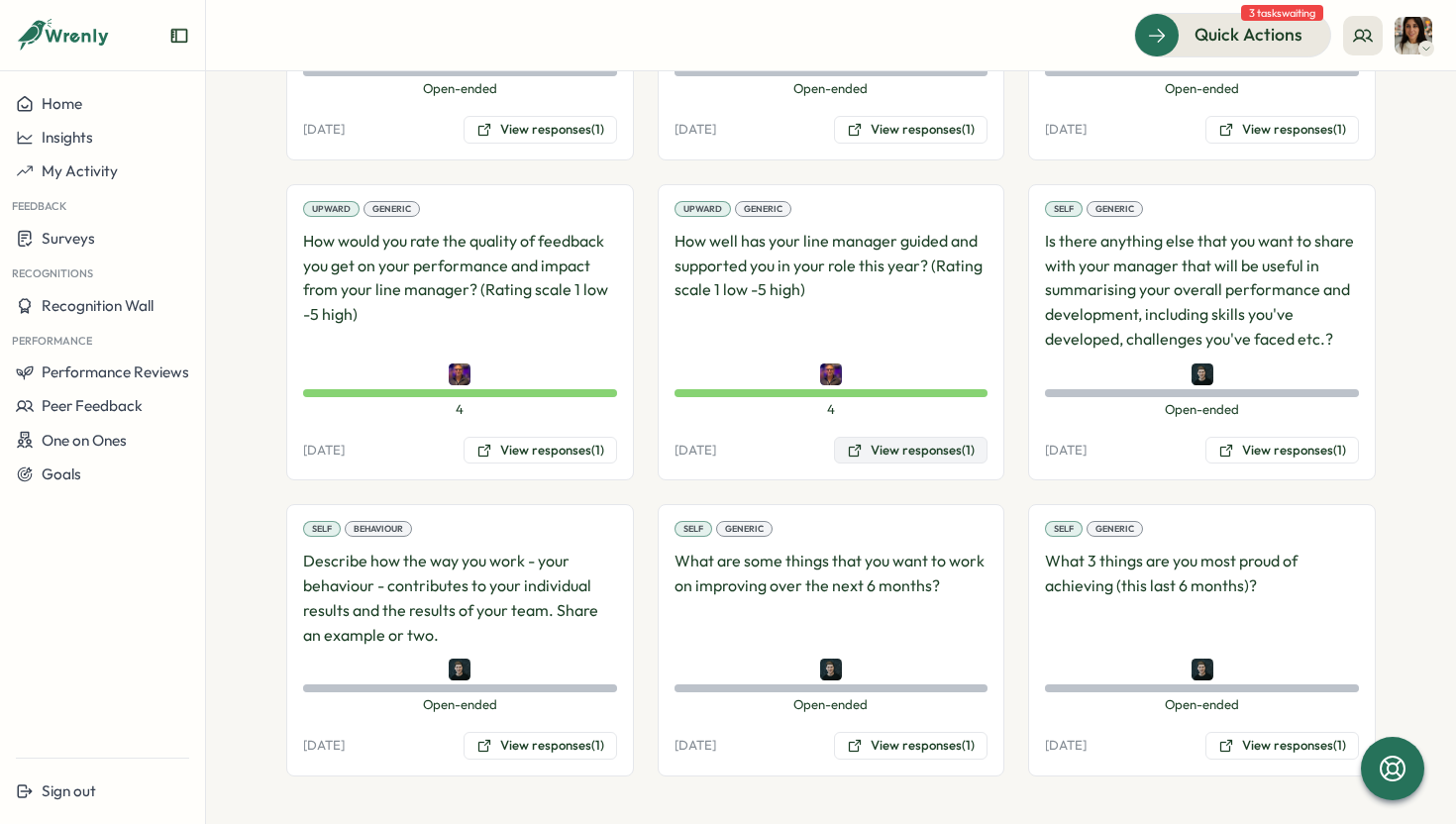
click at [899, 458] on button "View responses (1)" at bounding box center [910, 451] width 153 height 28
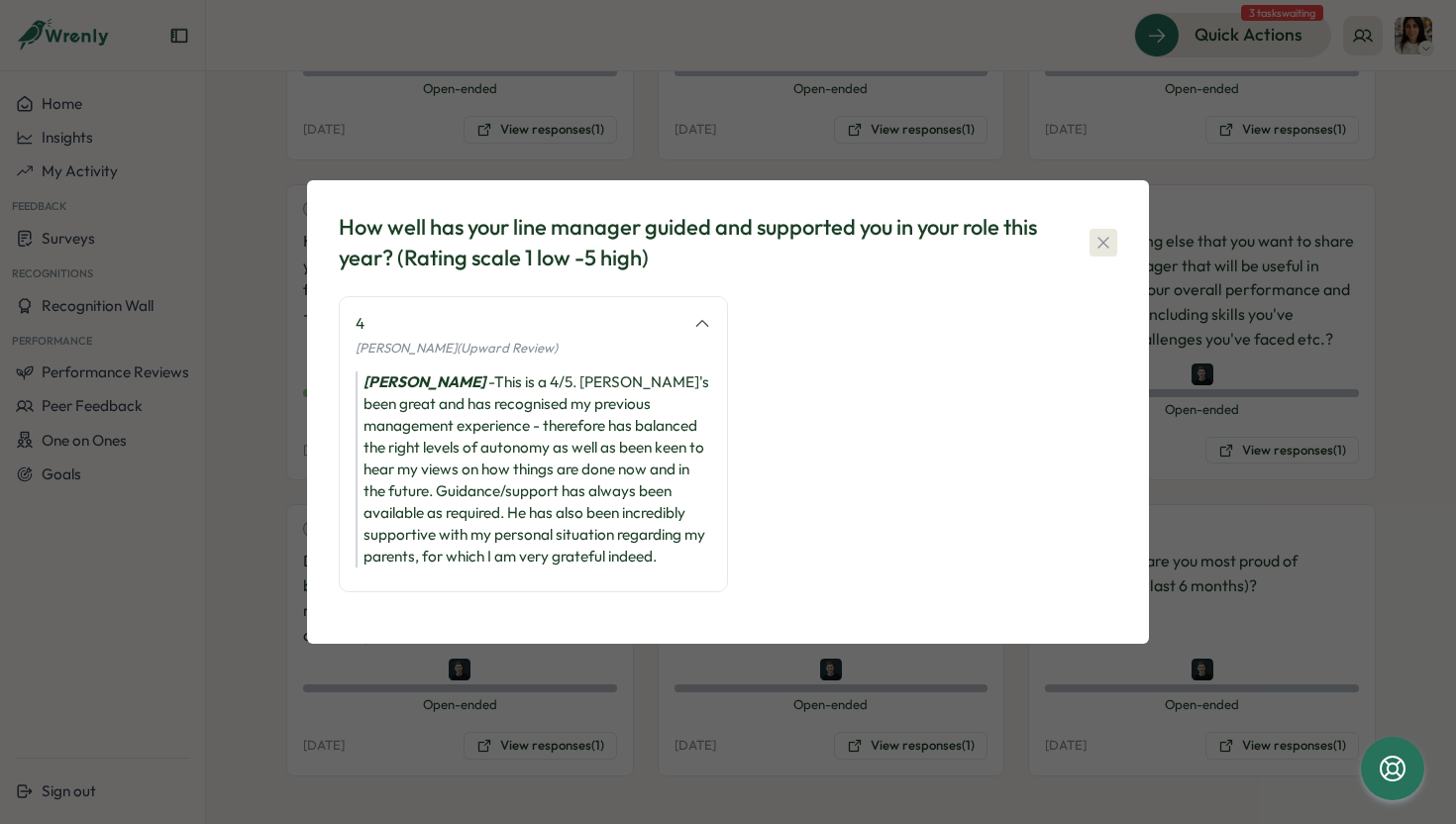
click at [1096, 237] on icon "button" at bounding box center [1103, 243] width 20 height 20
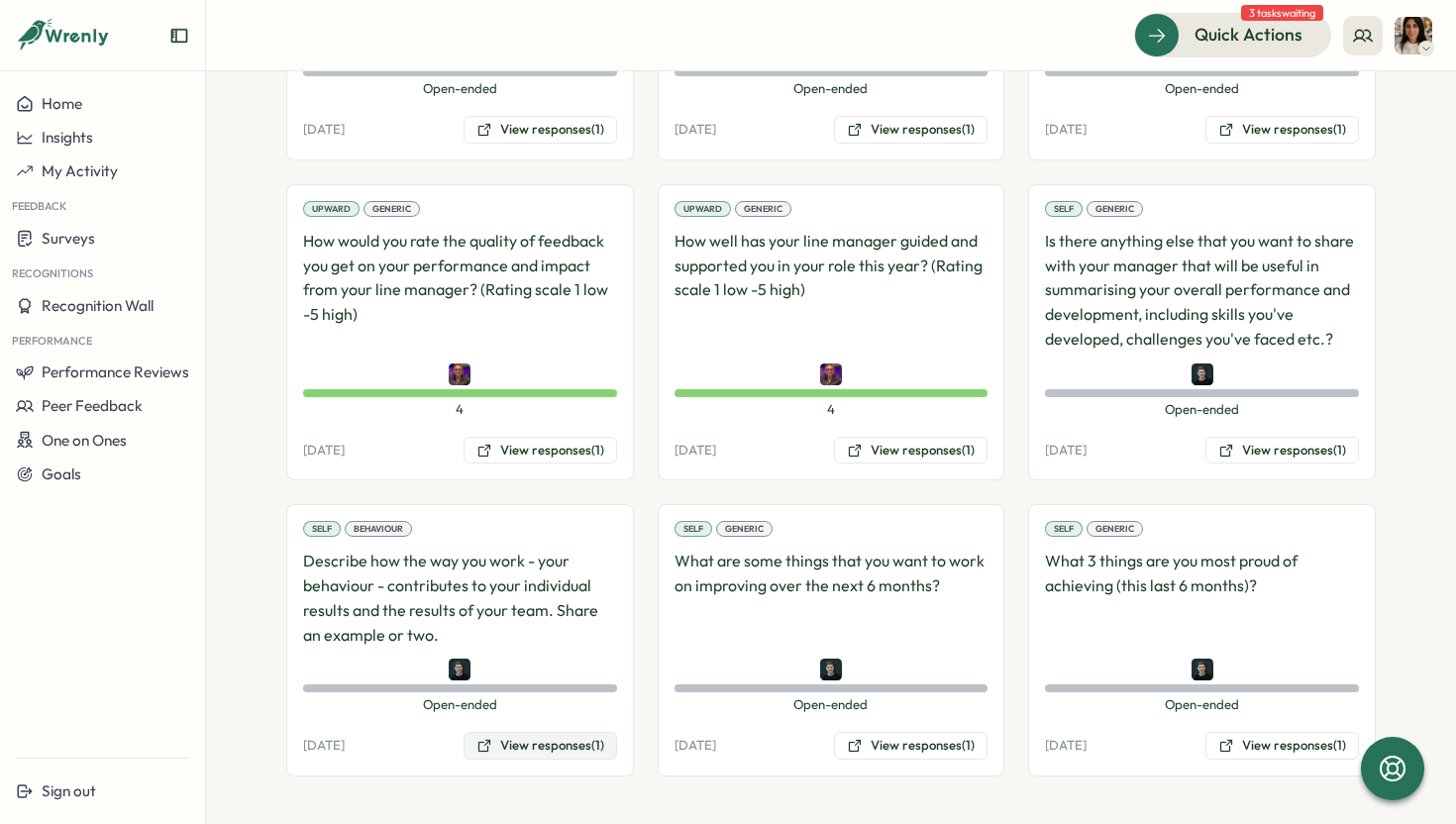
click at [566, 753] on button "View responses (1)" at bounding box center [540, 746] width 153 height 28
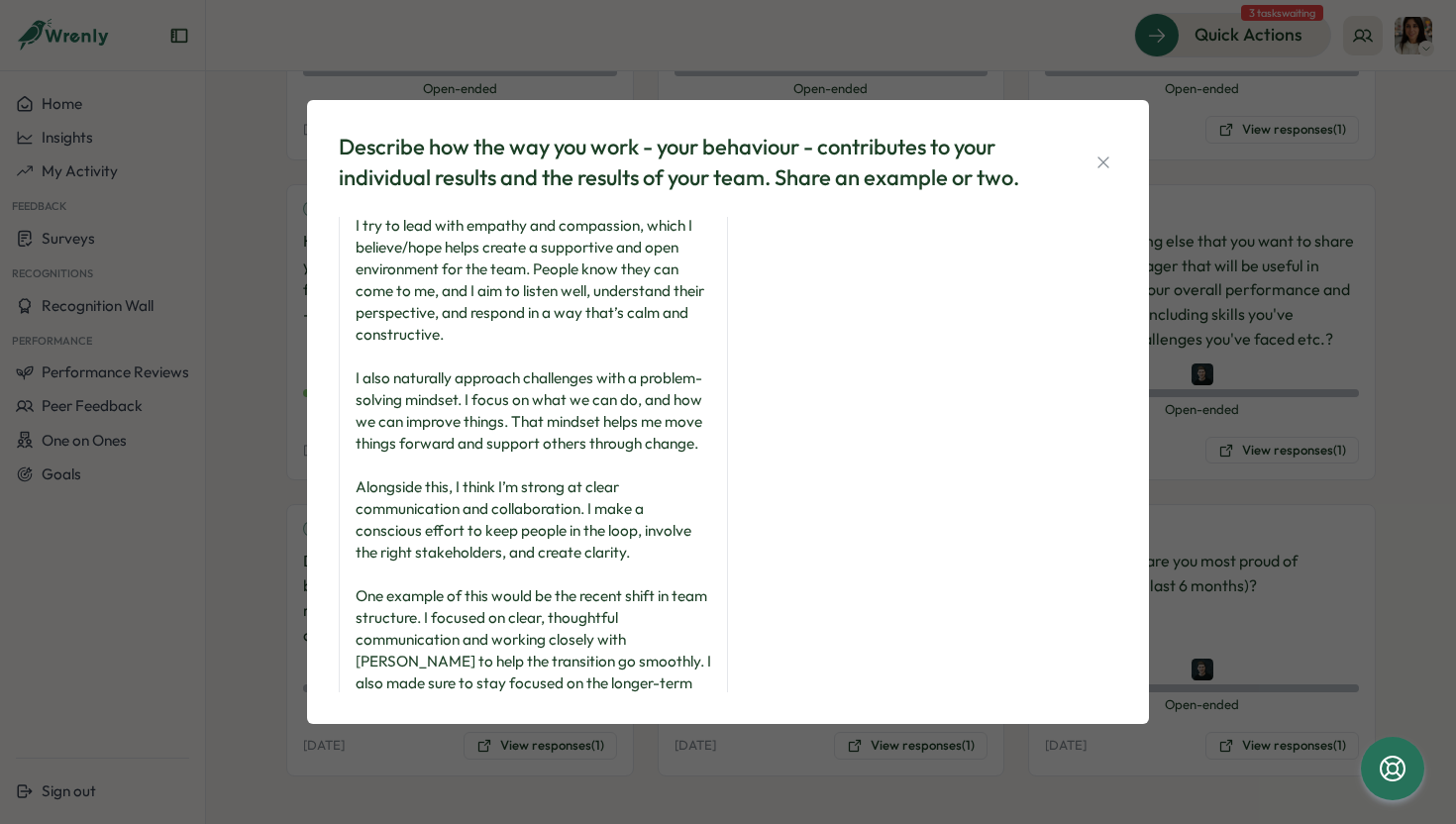
scroll to position [0, 0]
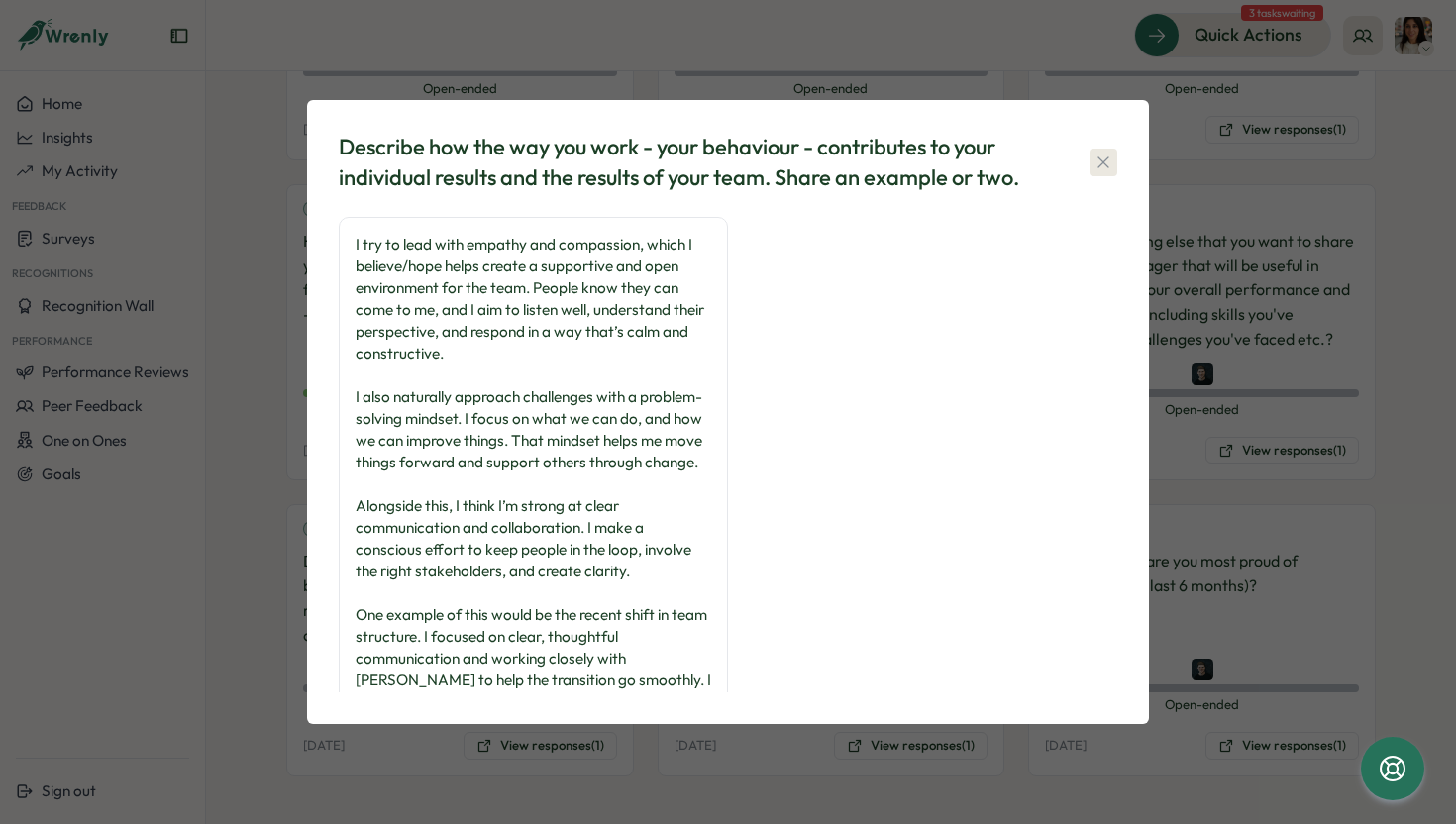
click at [1104, 158] on icon "button" at bounding box center [1103, 162] width 20 height 20
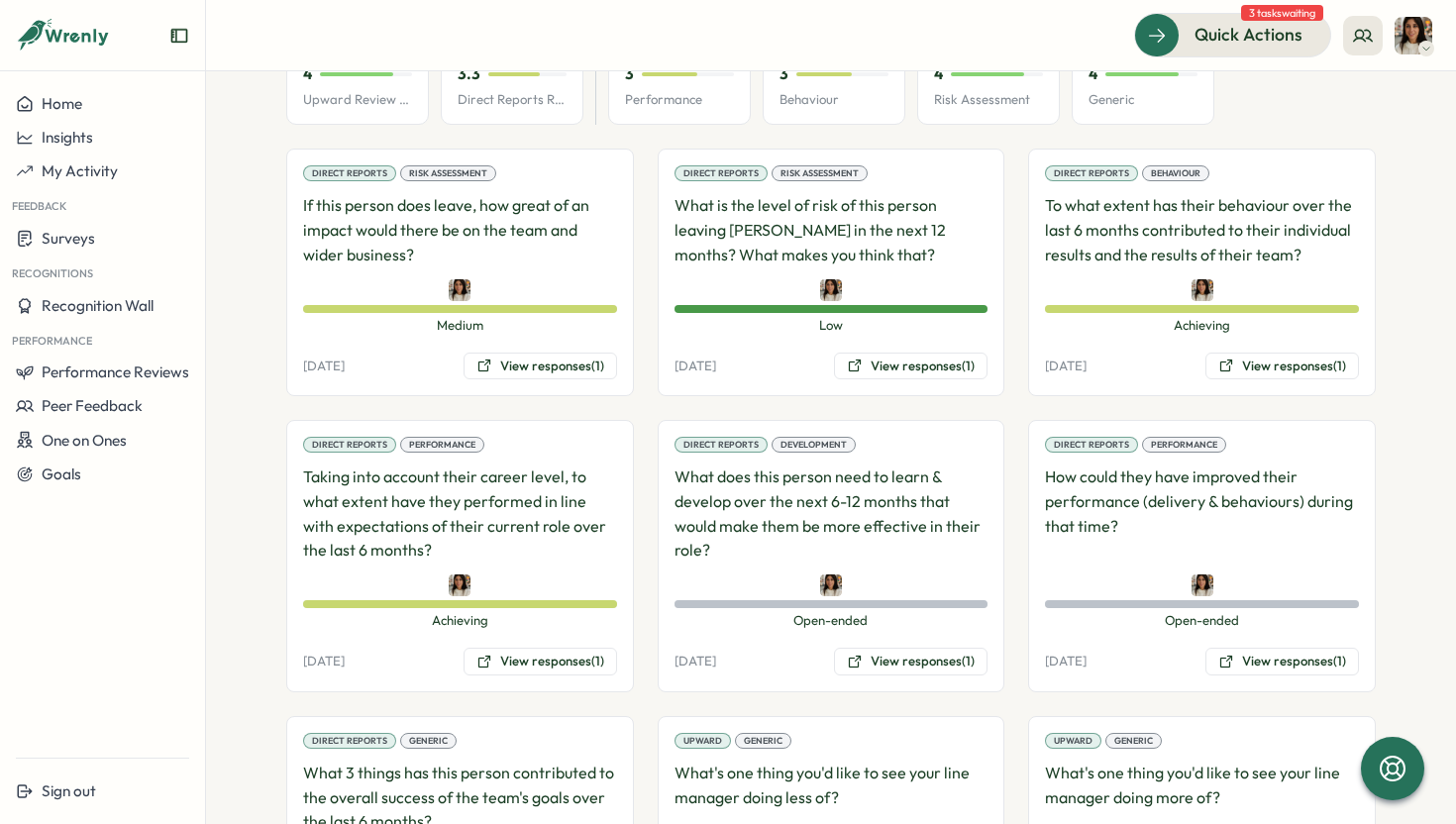
scroll to position [1368, 0]
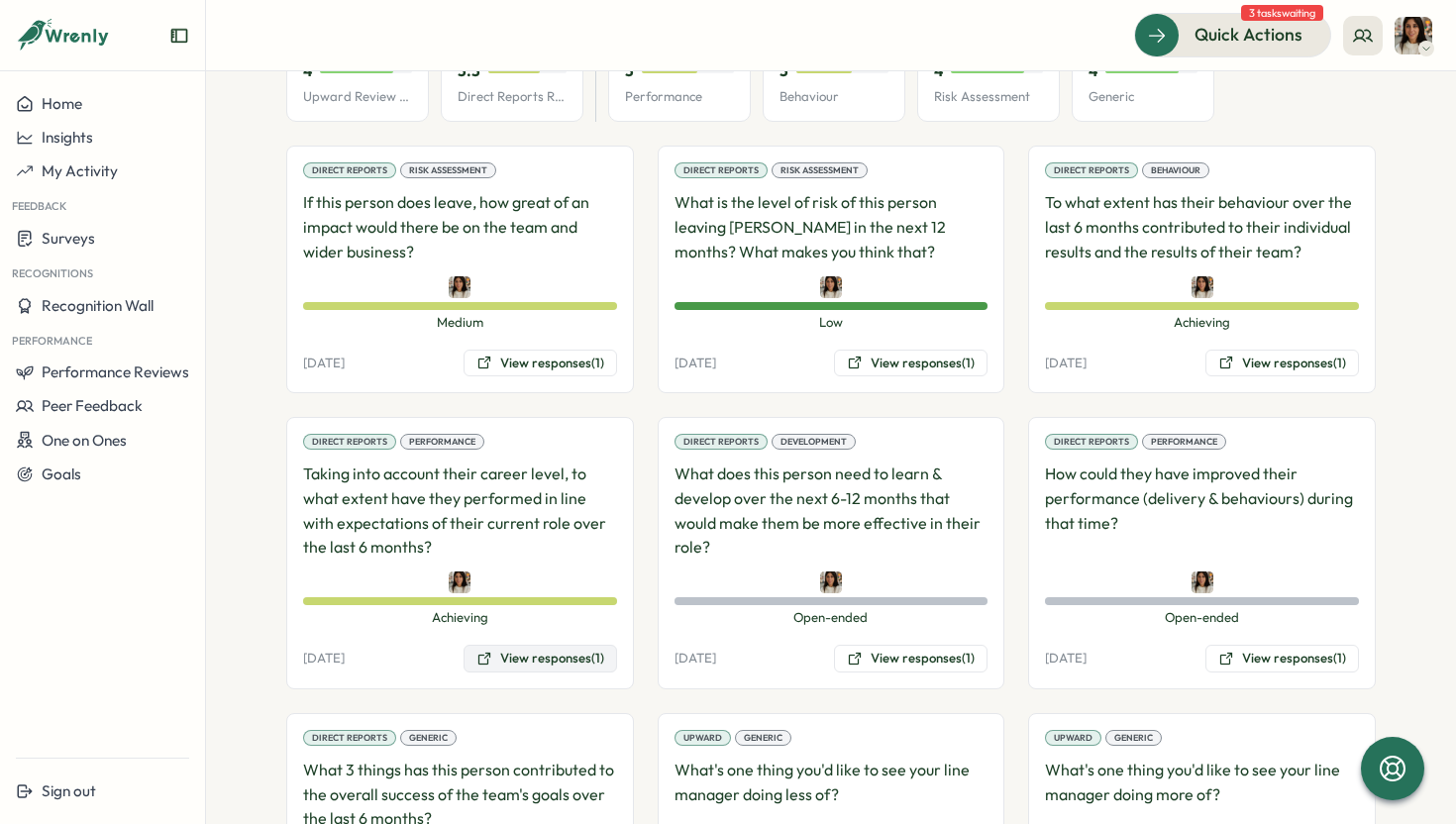
click at [529, 668] on button "View responses (1)" at bounding box center [540, 659] width 153 height 28
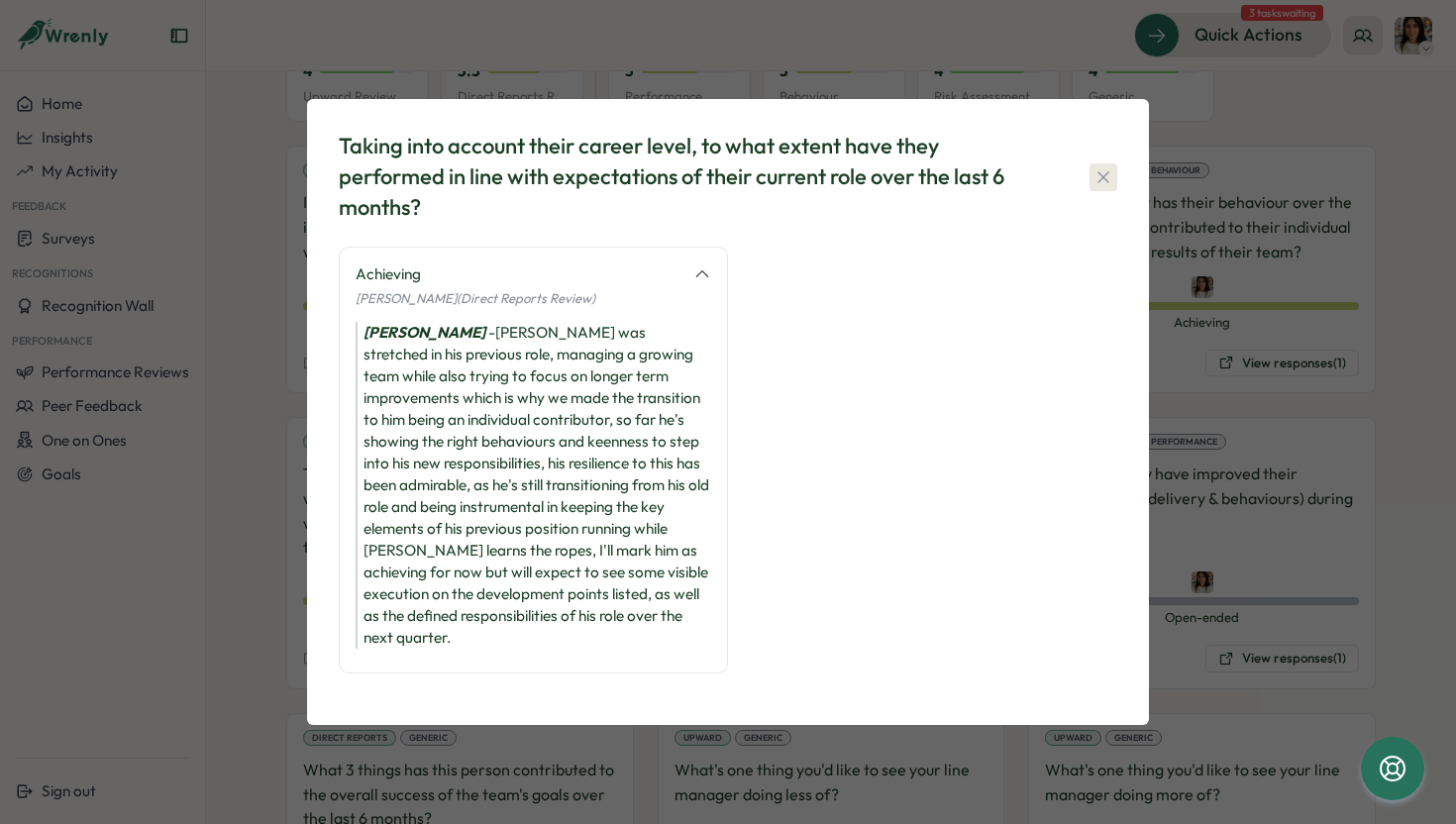
click at [1098, 179] on icon "button" at bounding box center [1103, 177] width 20 height 20
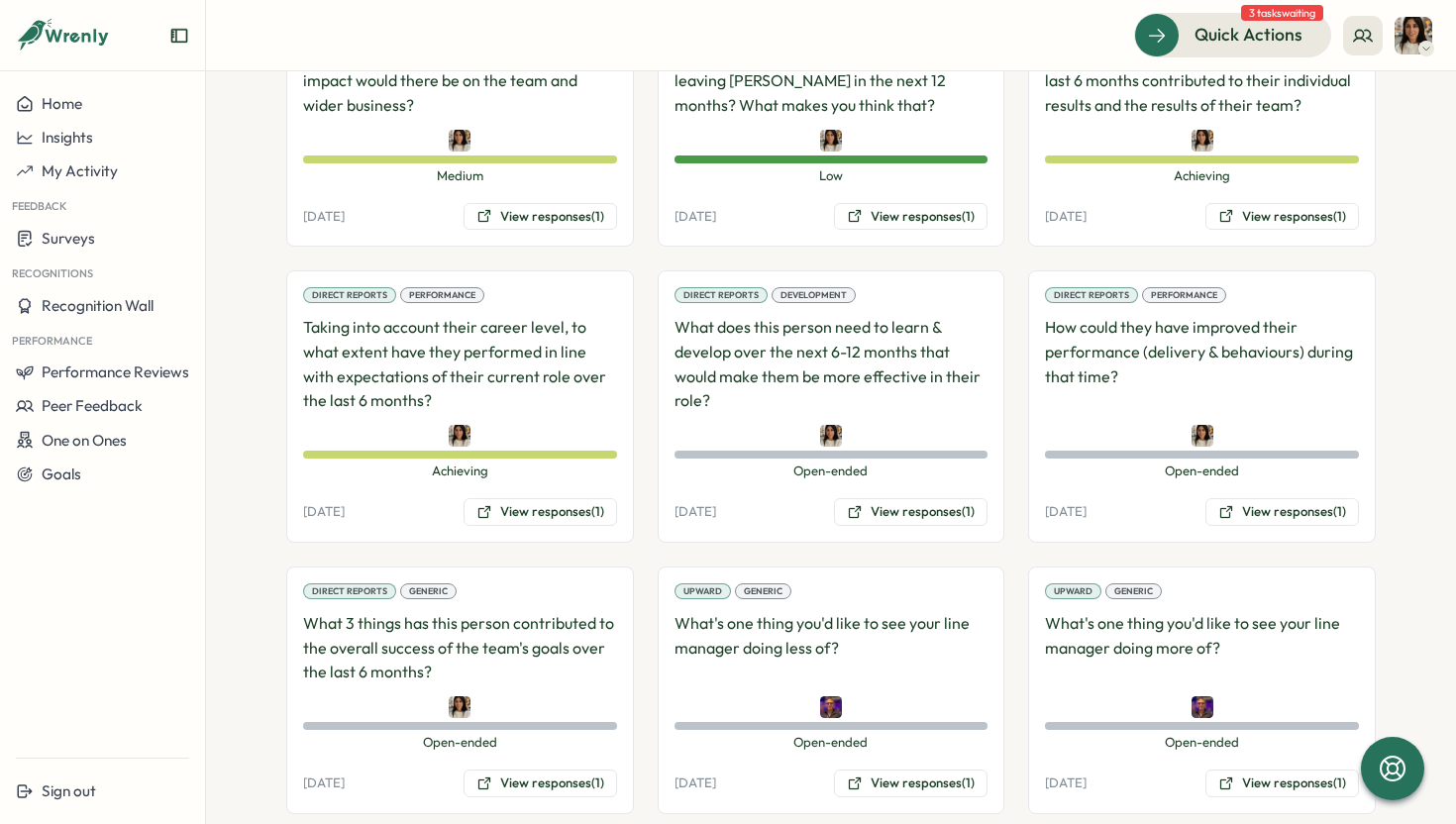
scroll to position [1513, 0]
click at [538, 519] on button "View responses (1)" at bounding box center [540, 514] width 153 height 28
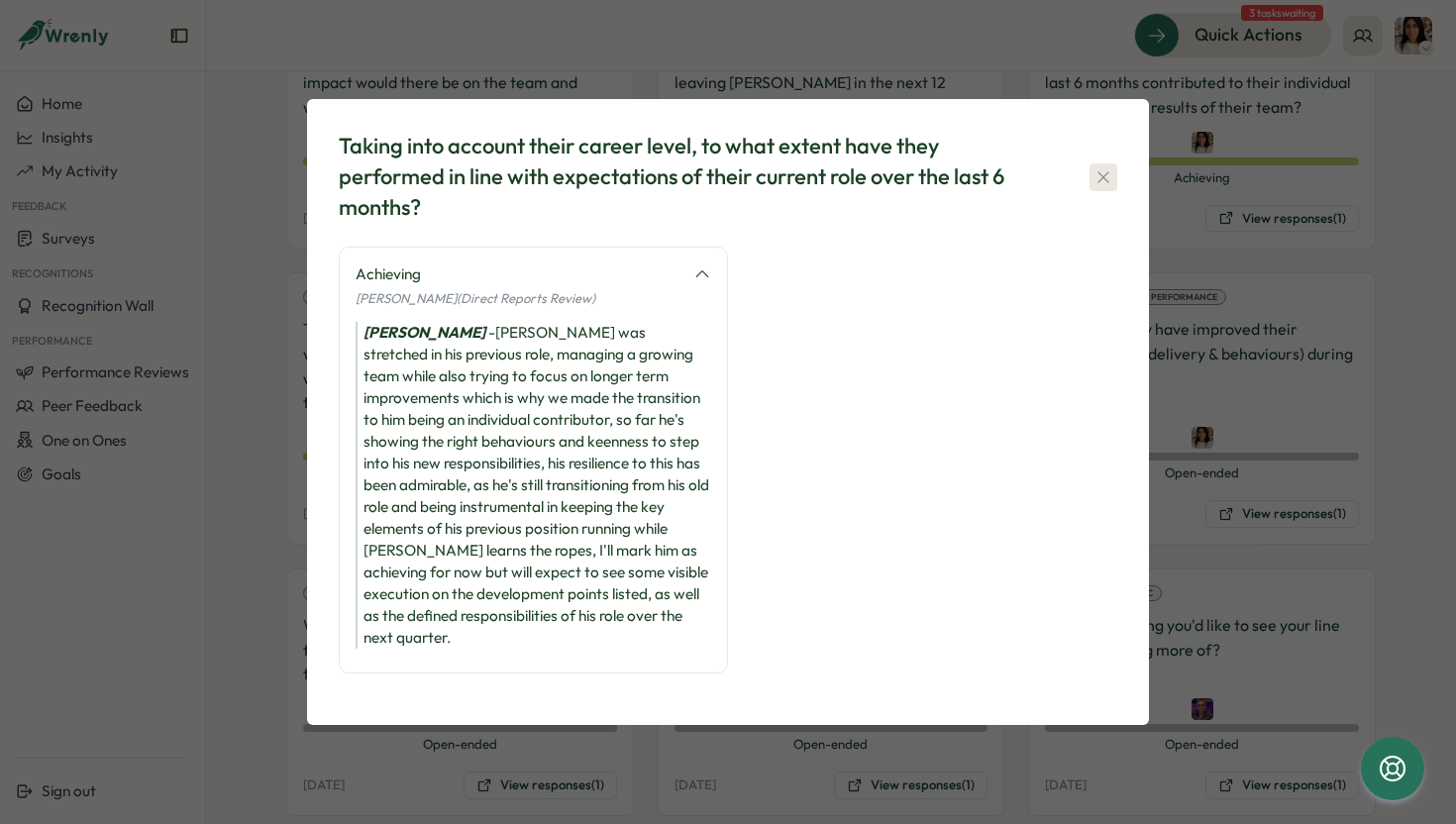
click at [1099, 182] on icon "button" at bounding box center [1102, 176] width 11 height 11
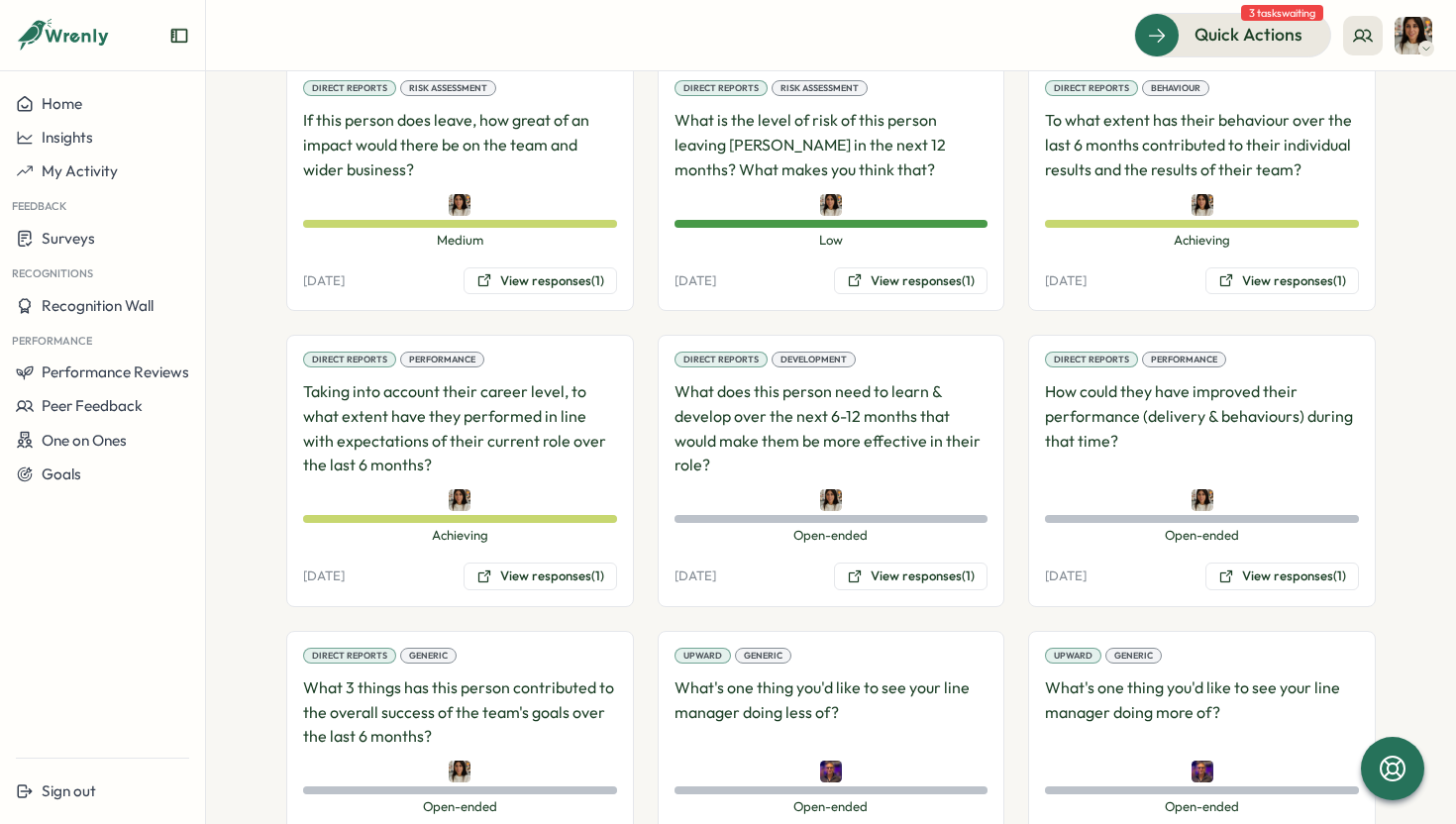
scroll to position [1422, 0]
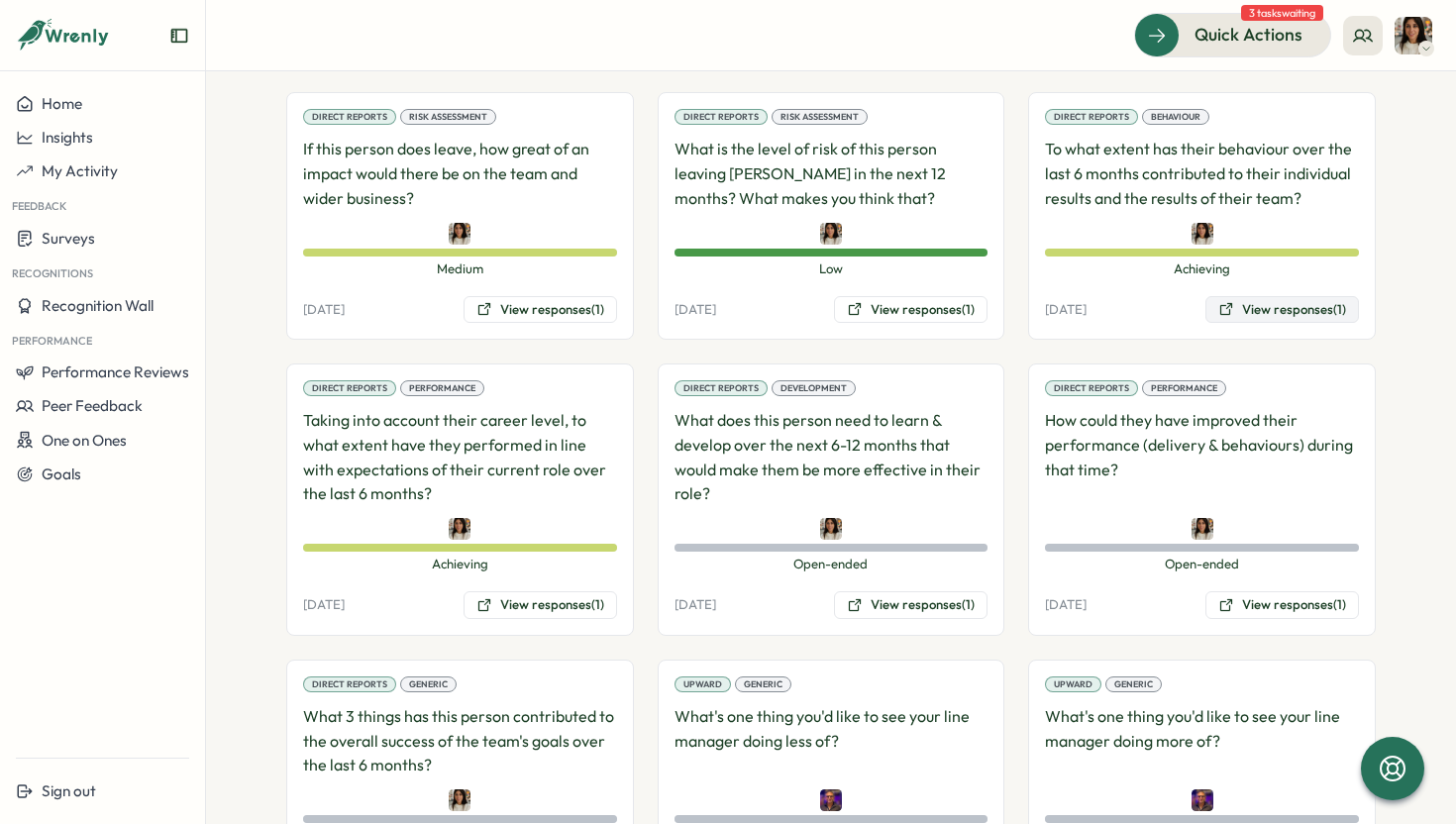
click at [1255, 303] on button "View responses (1)" at bounding box center [1282, 310] width 153 height 28
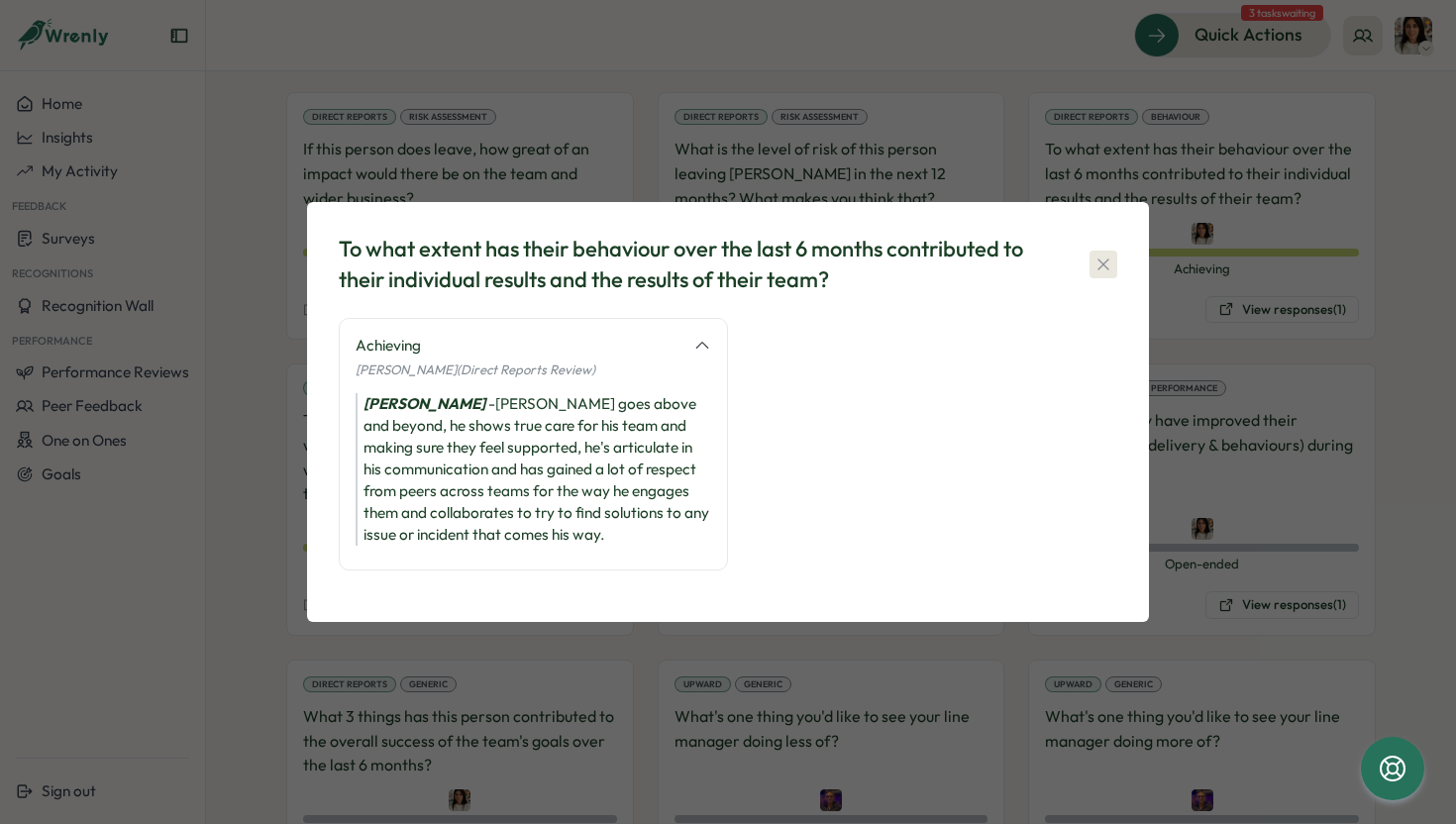
click at [1106, 262] on icon "button" at bounding box center [1103, 265] width 20 height 20
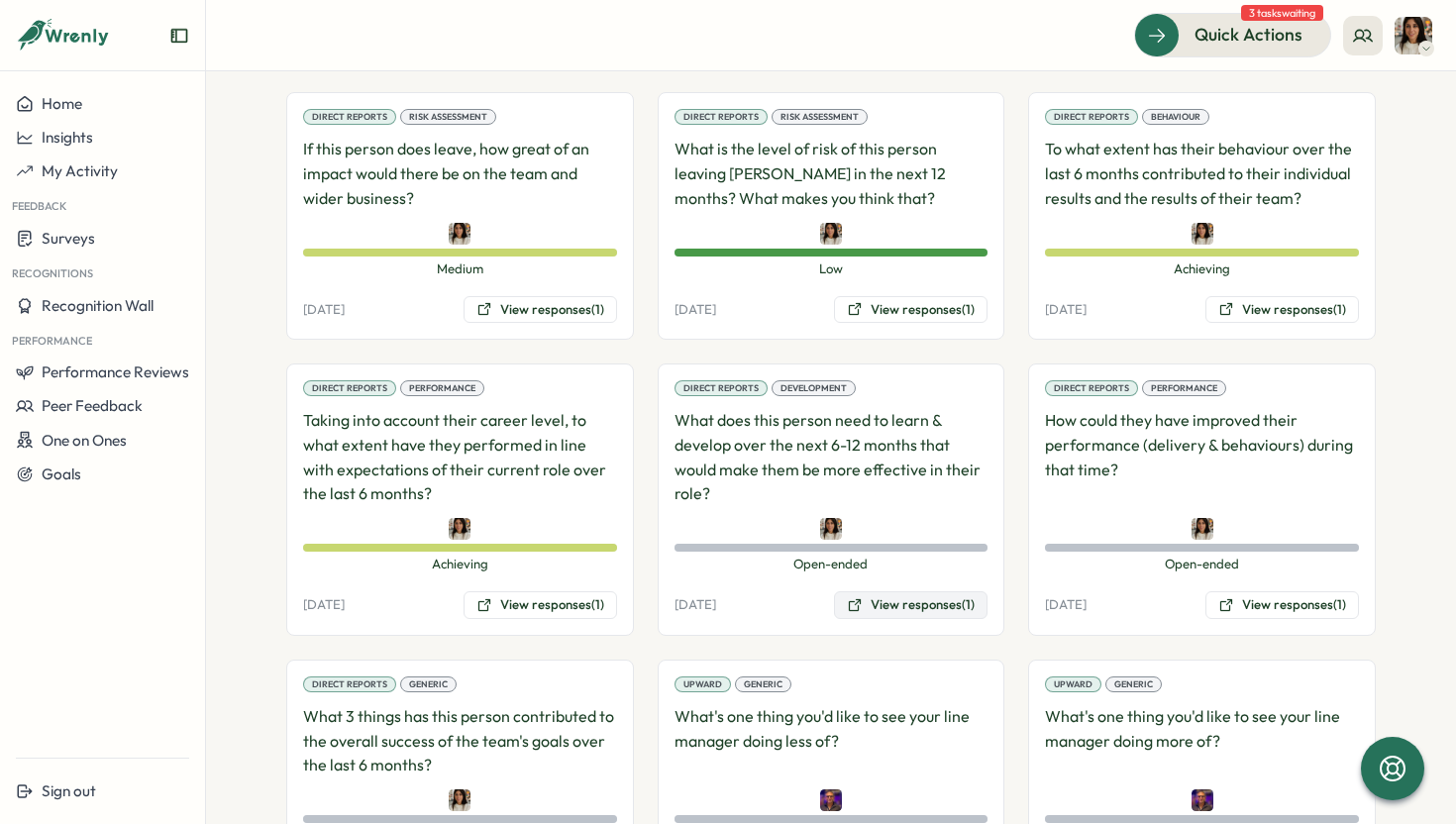
click at [922, 595] on button "View responses (1)" at bounding box center [910, 606] width 153 height 28
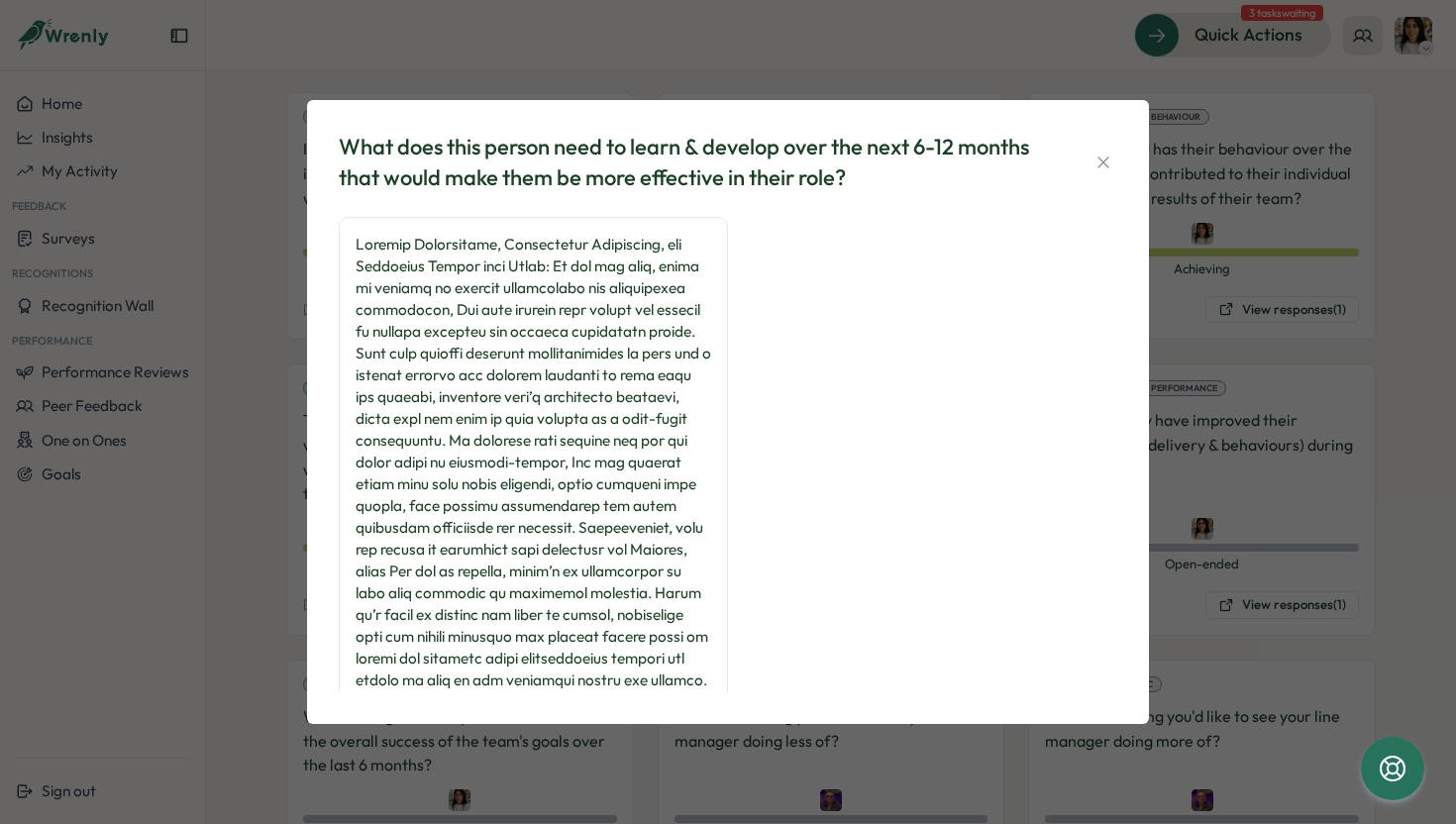
scroll to position [93, 0]
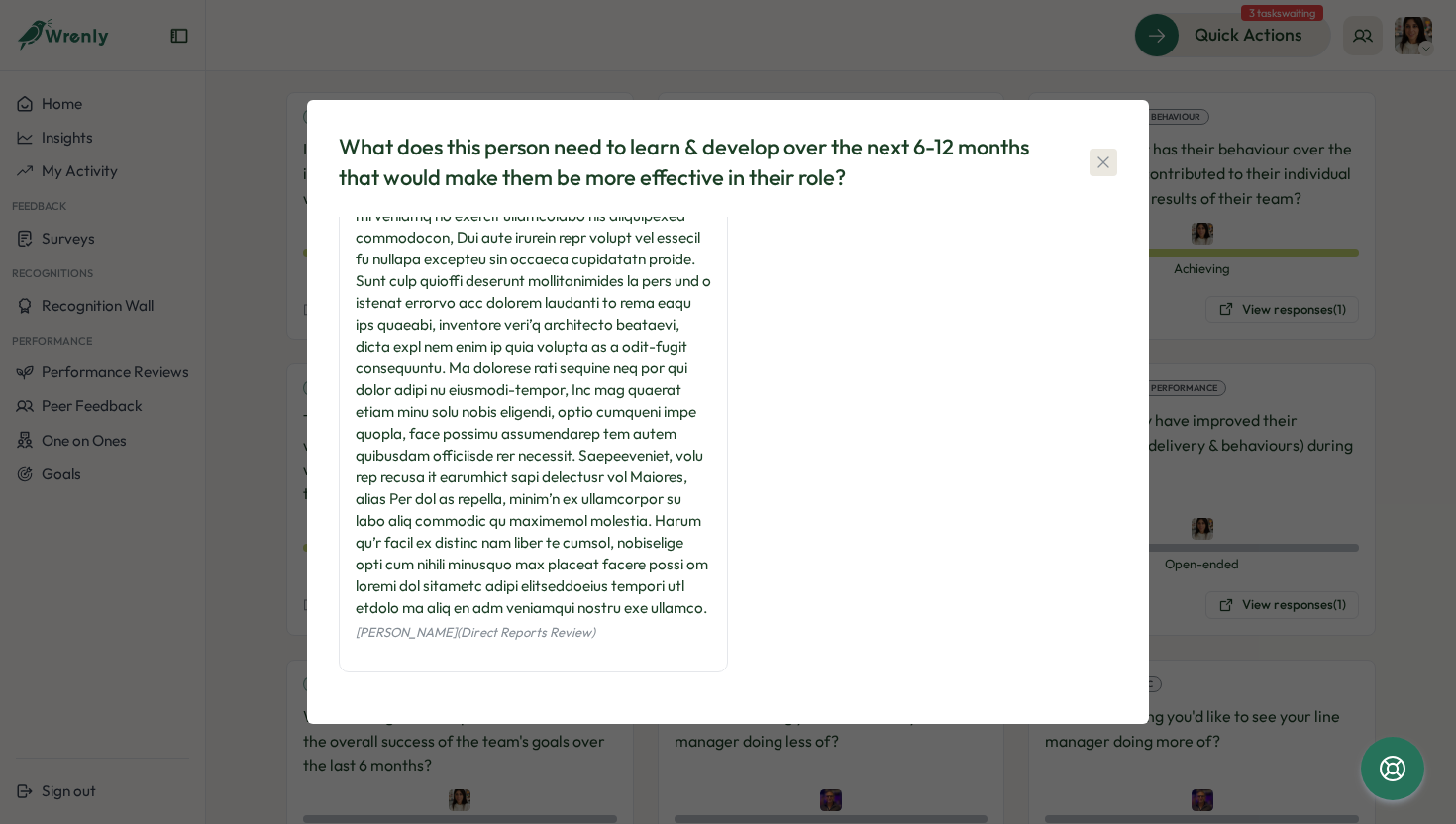
click at [1100, 168] on icon "button" at bounding box center [1103, 162] width 20 height 20
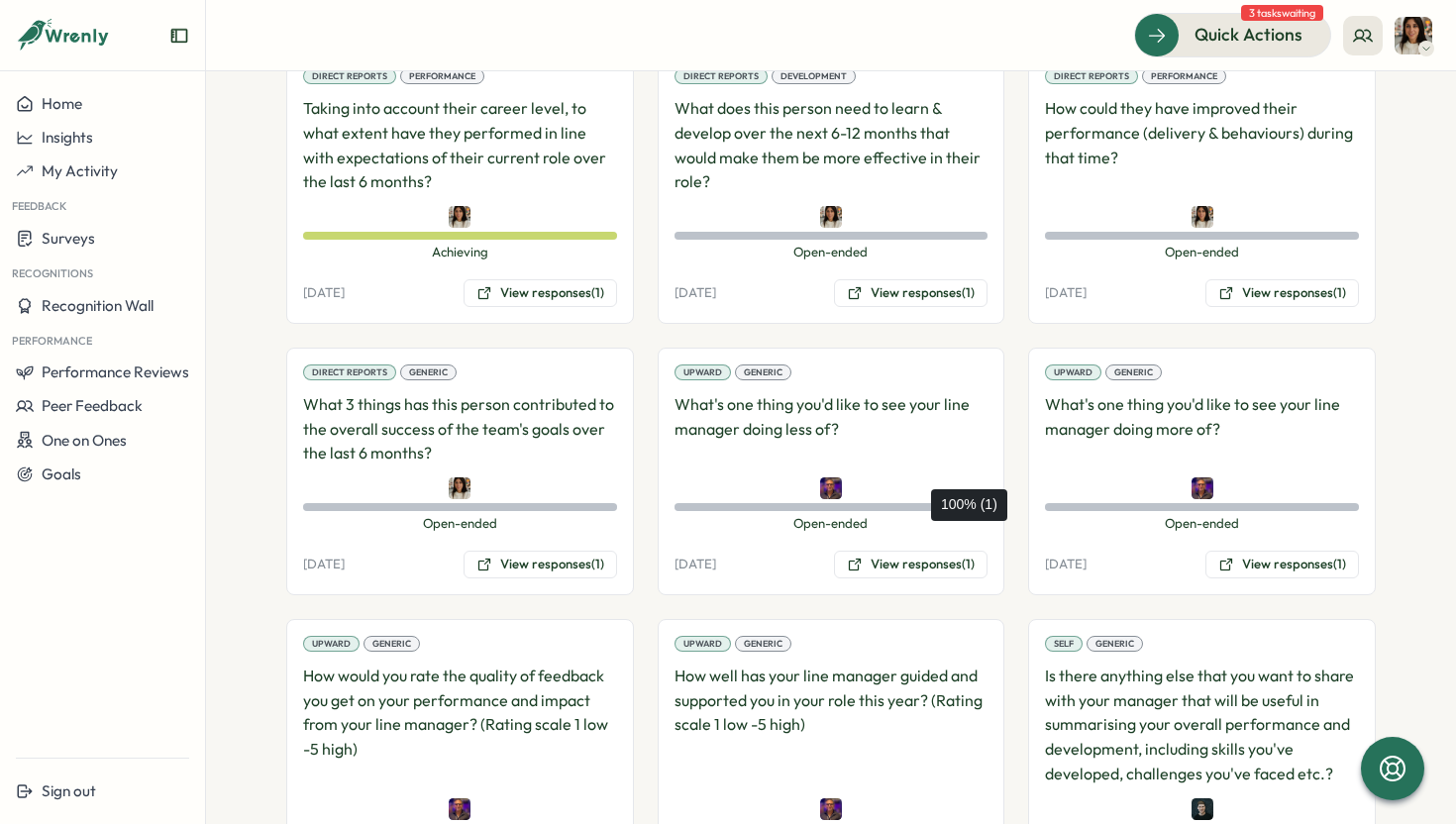
scroll to position [1573, 0]
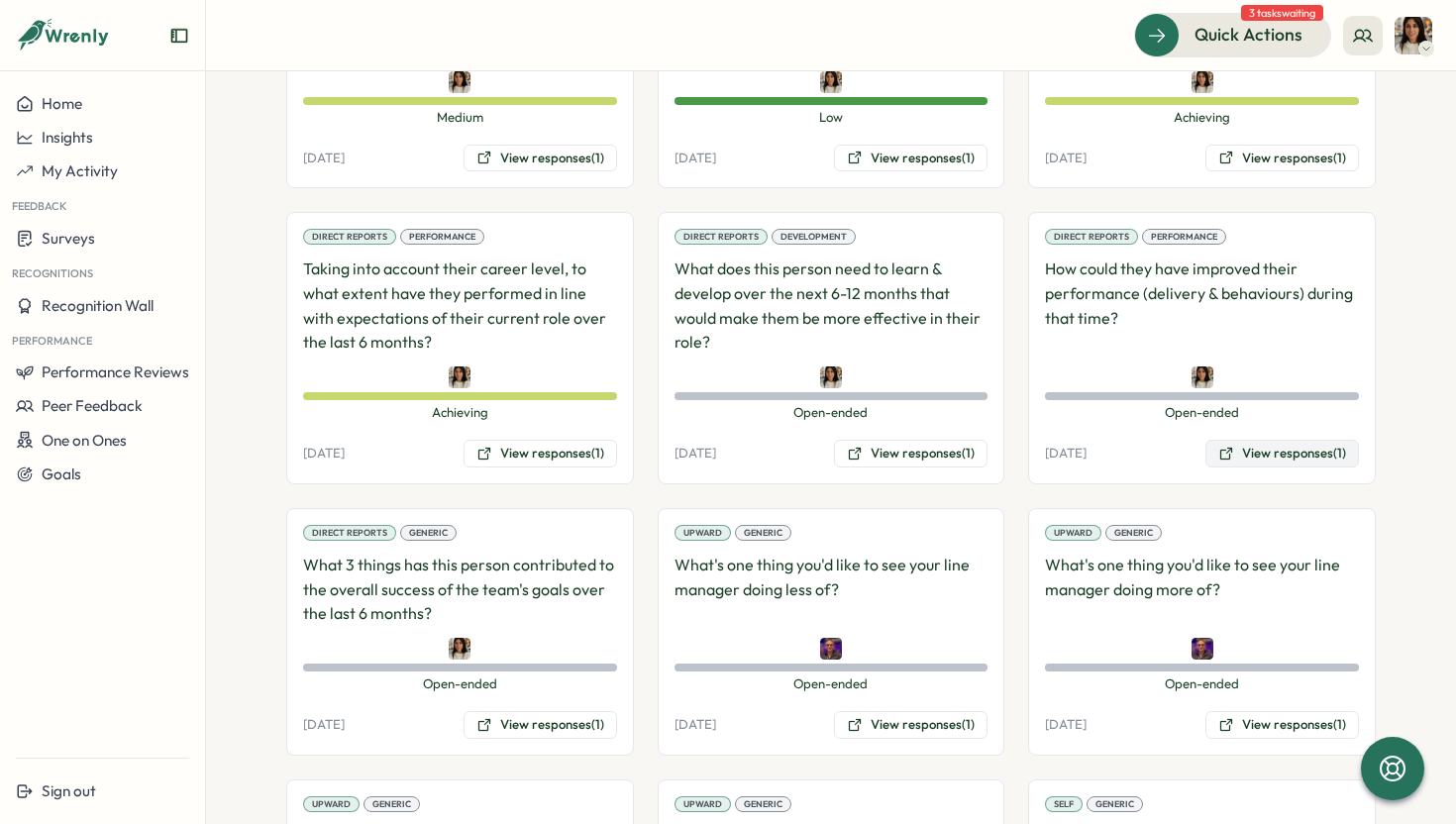
click at [1285, 465] on button "View responses (1)" at bounding box center [1282, 454] width 153 height 28
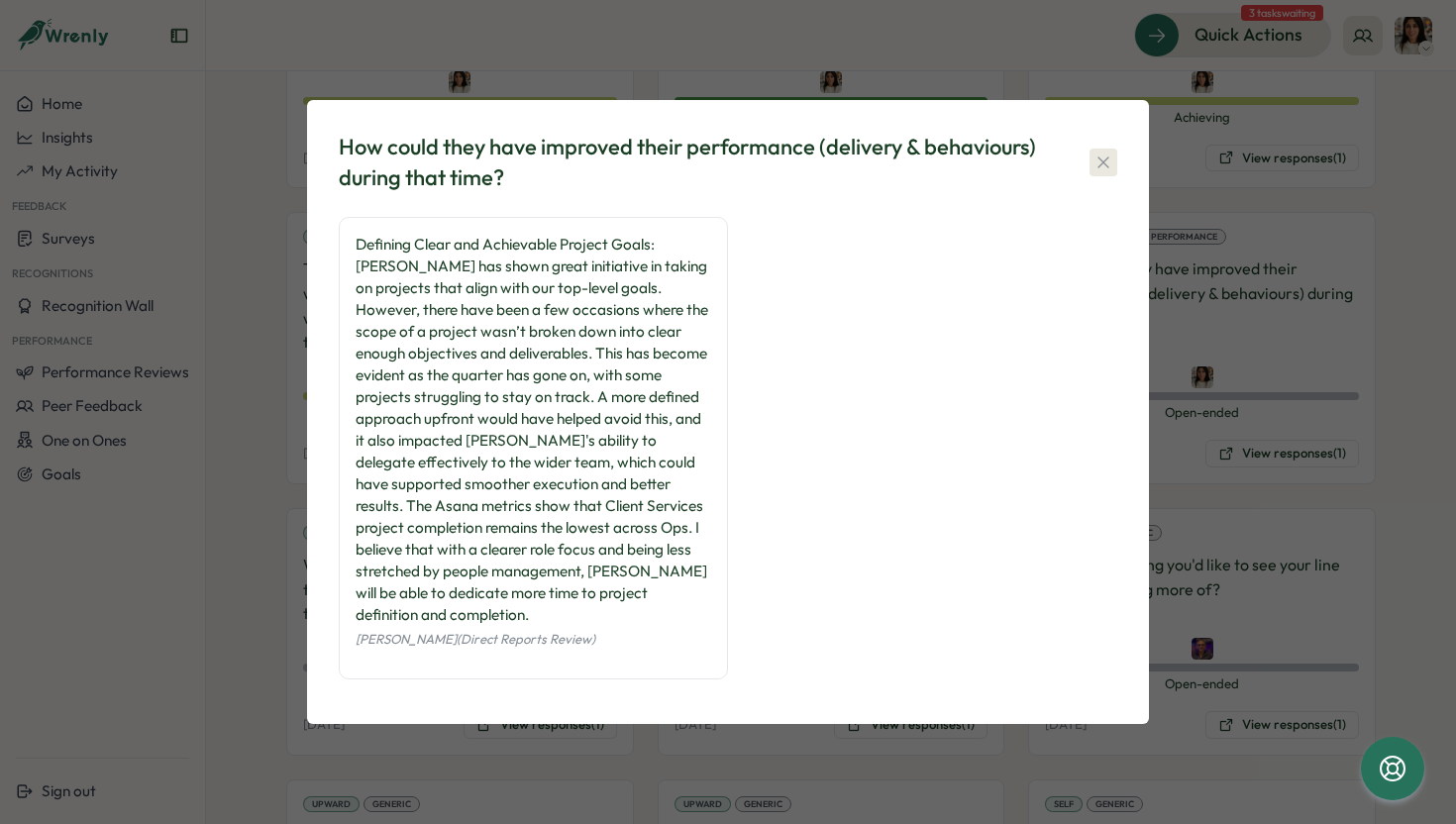
click at [1100, 159] on icon "button" at bounding box center [1103, 162] width 20 height 20
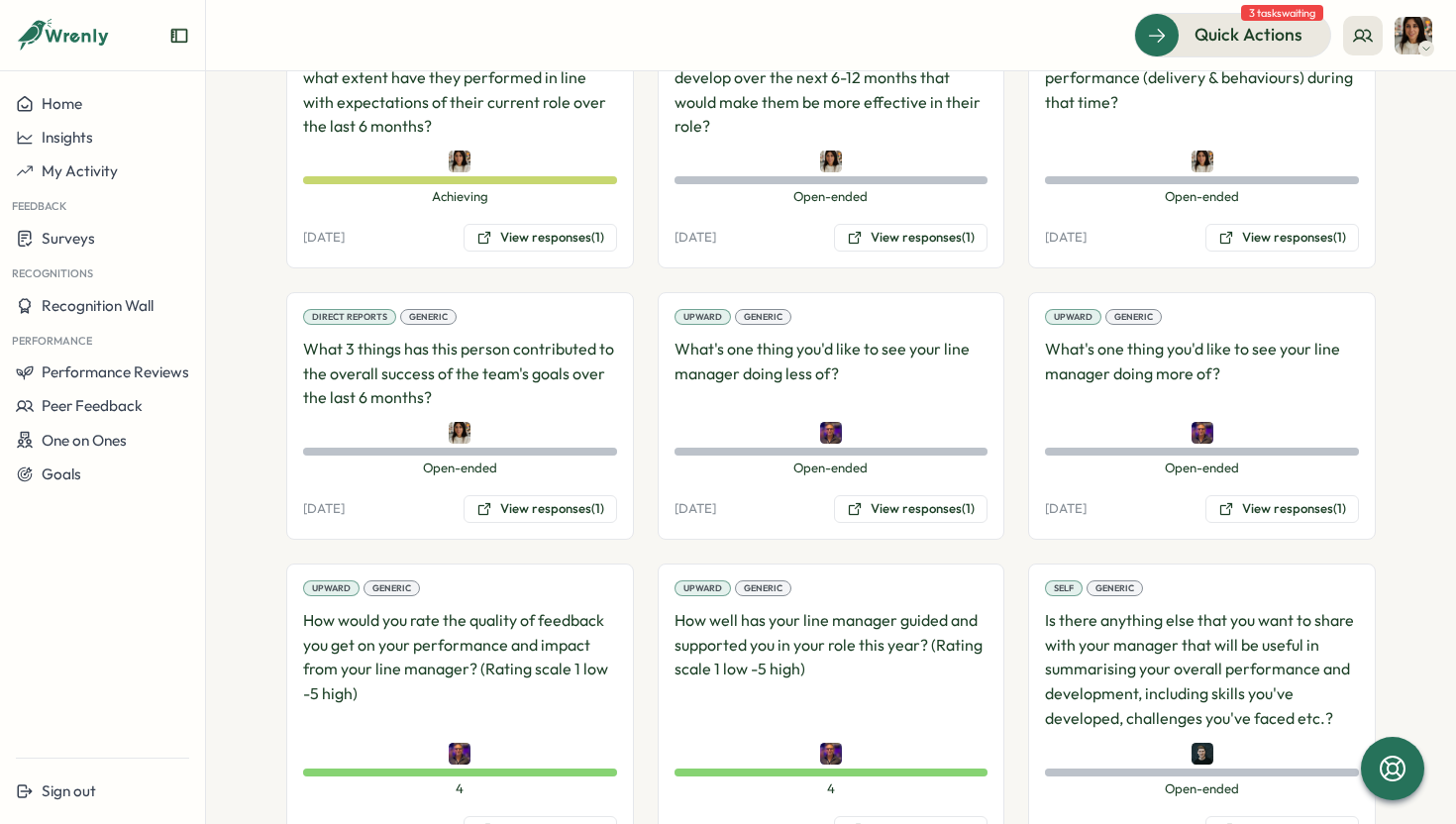
scroll to position [1791, 0]
click at [534, 504] on button "View responses (1)" at bounding box center [540, 507] width 153 height 28
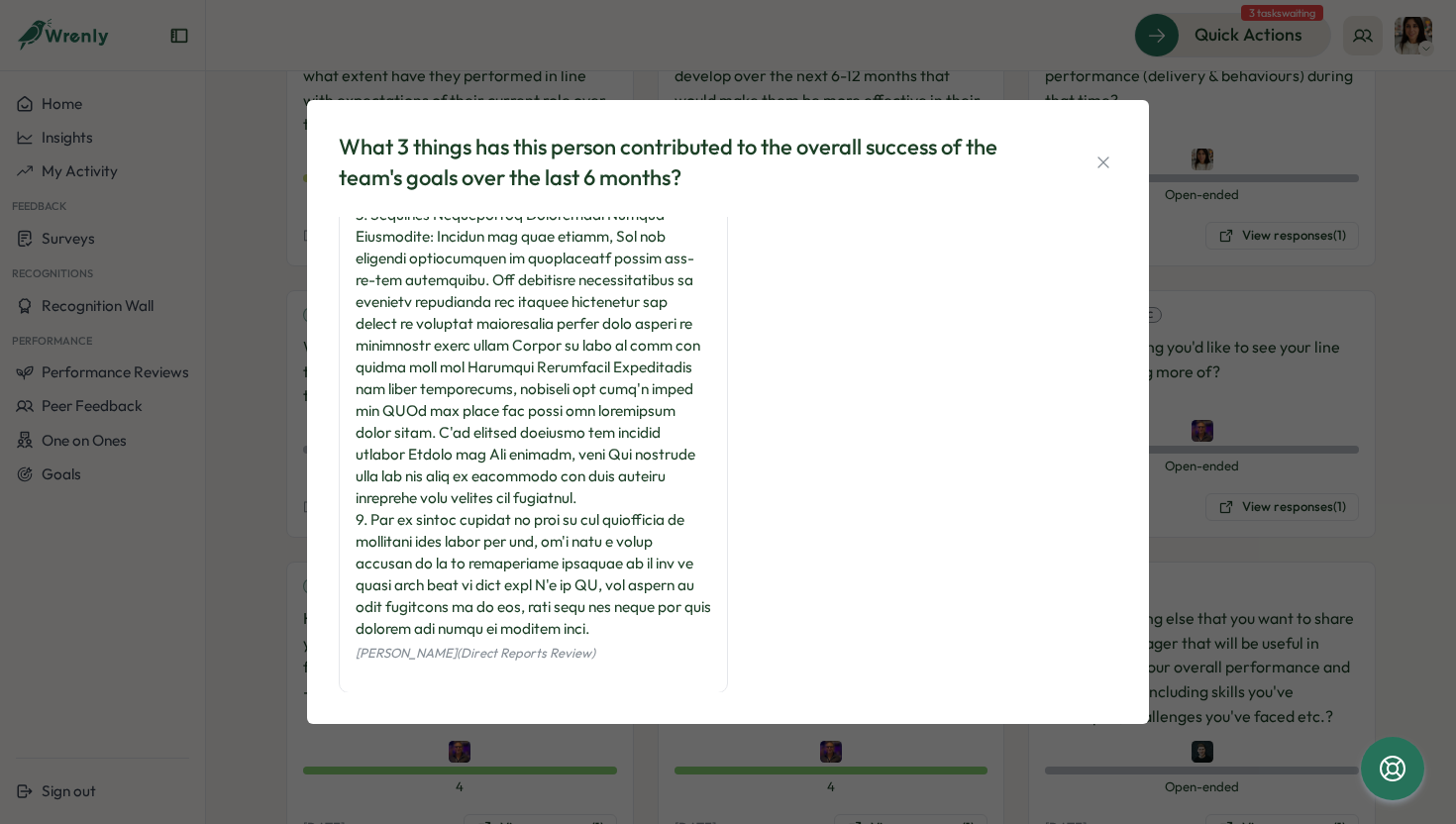
scroll to position [289, 0]
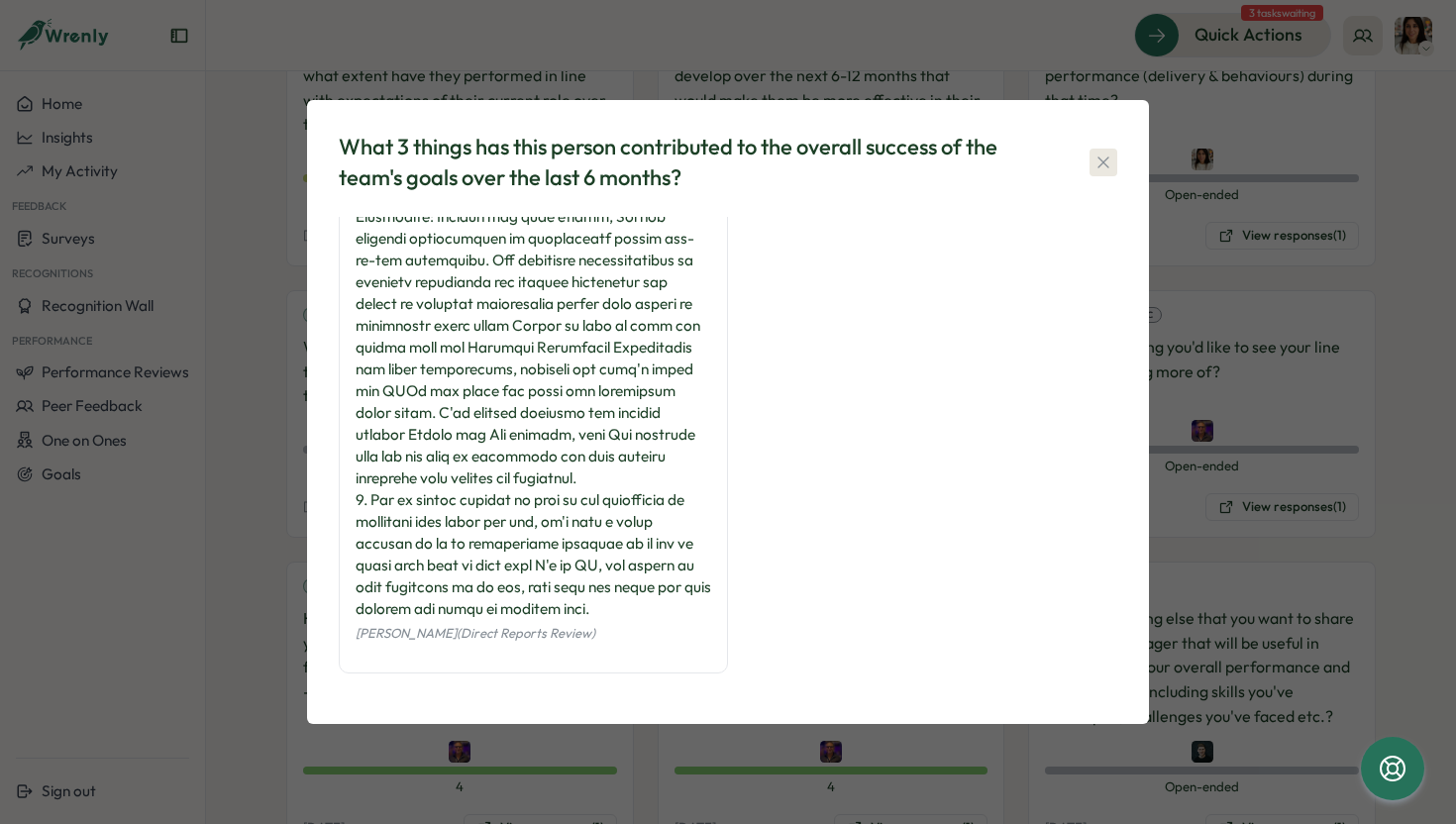
click at [1110, 160] on icon "button" at bounding box center [1103, 162] width 20 height 20
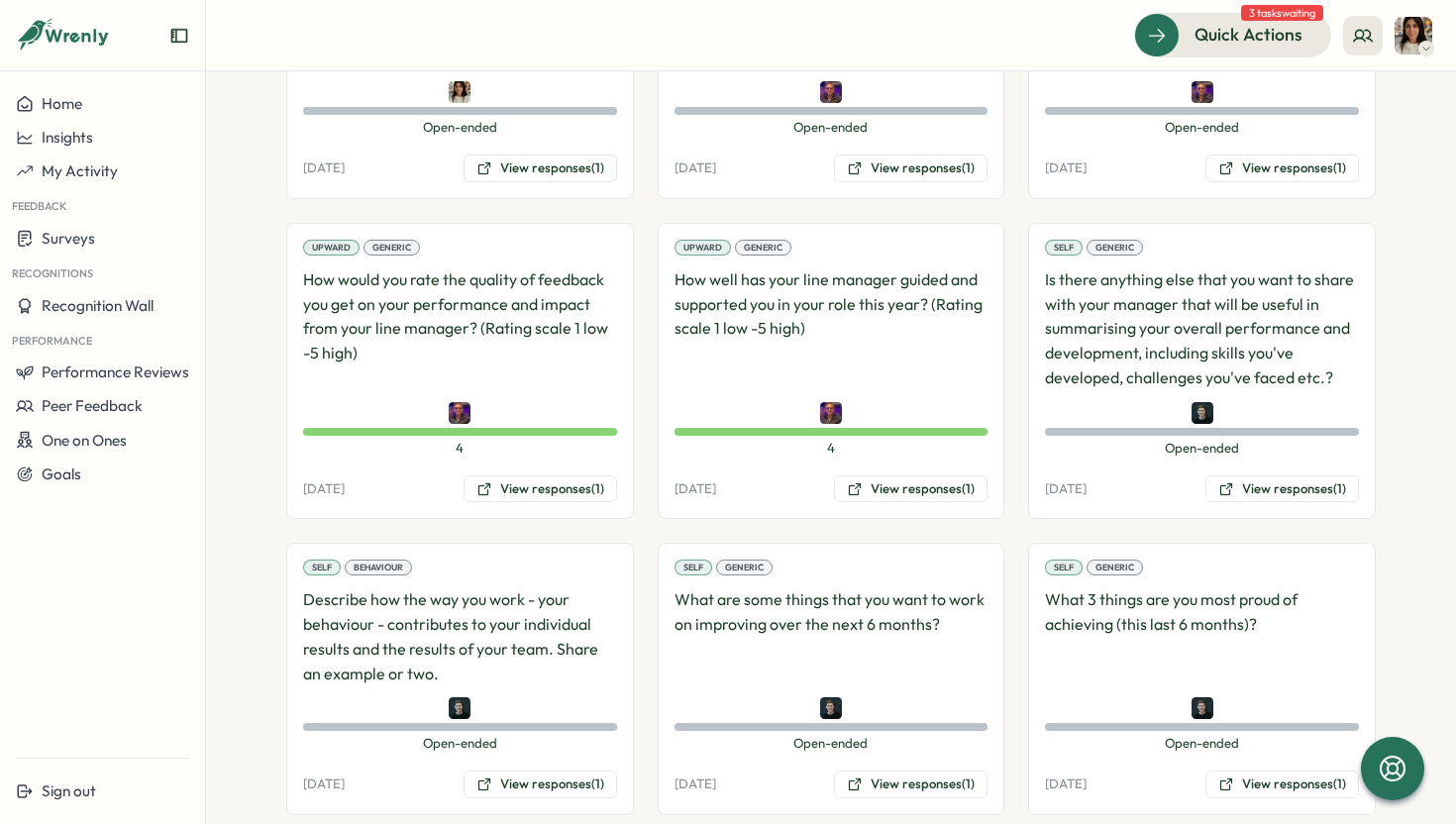
scroll to position [2169, 0]
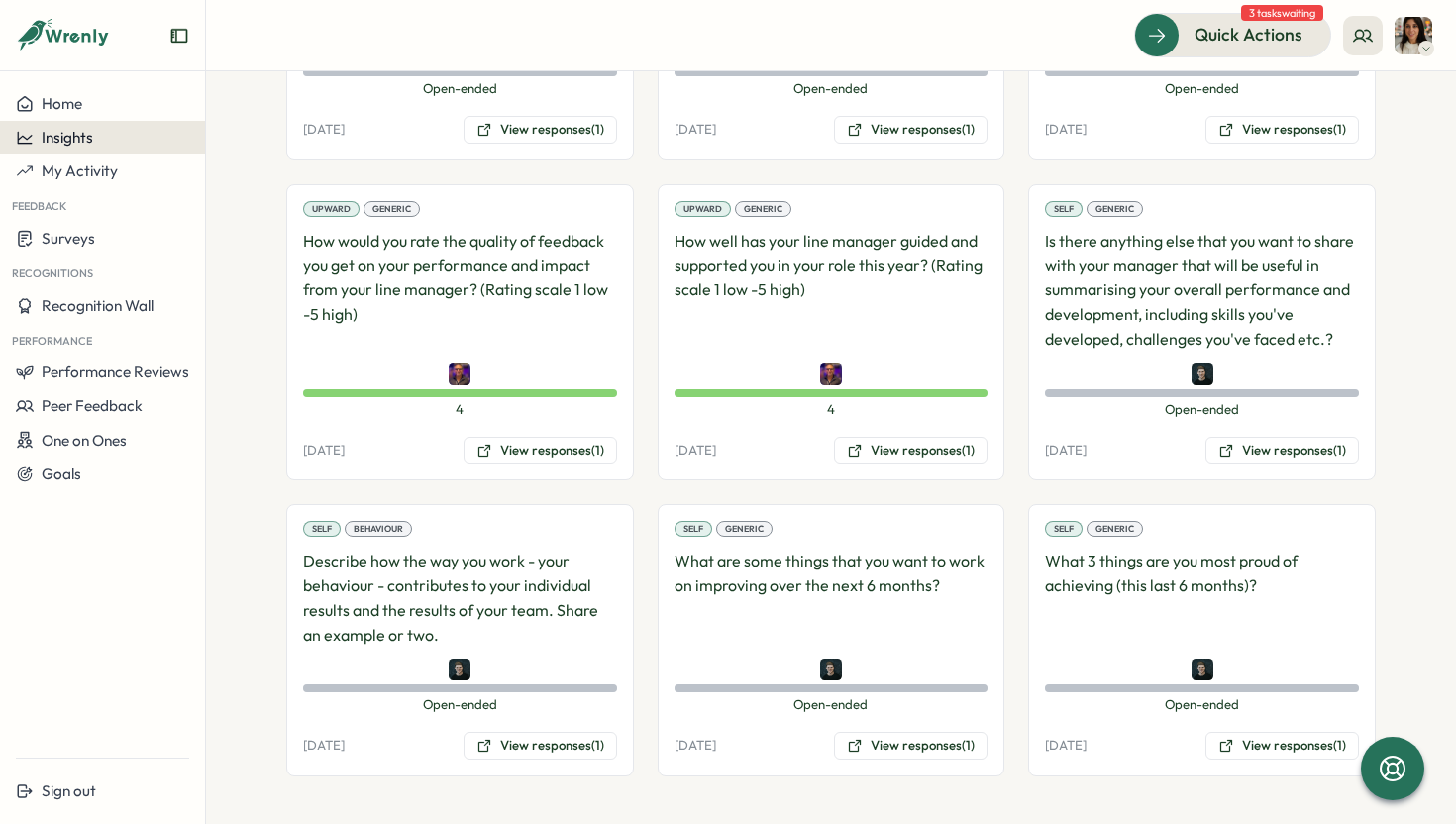
click at [81, 135] on span "Insights" at bounding box center [68, 137] width 52 height 19
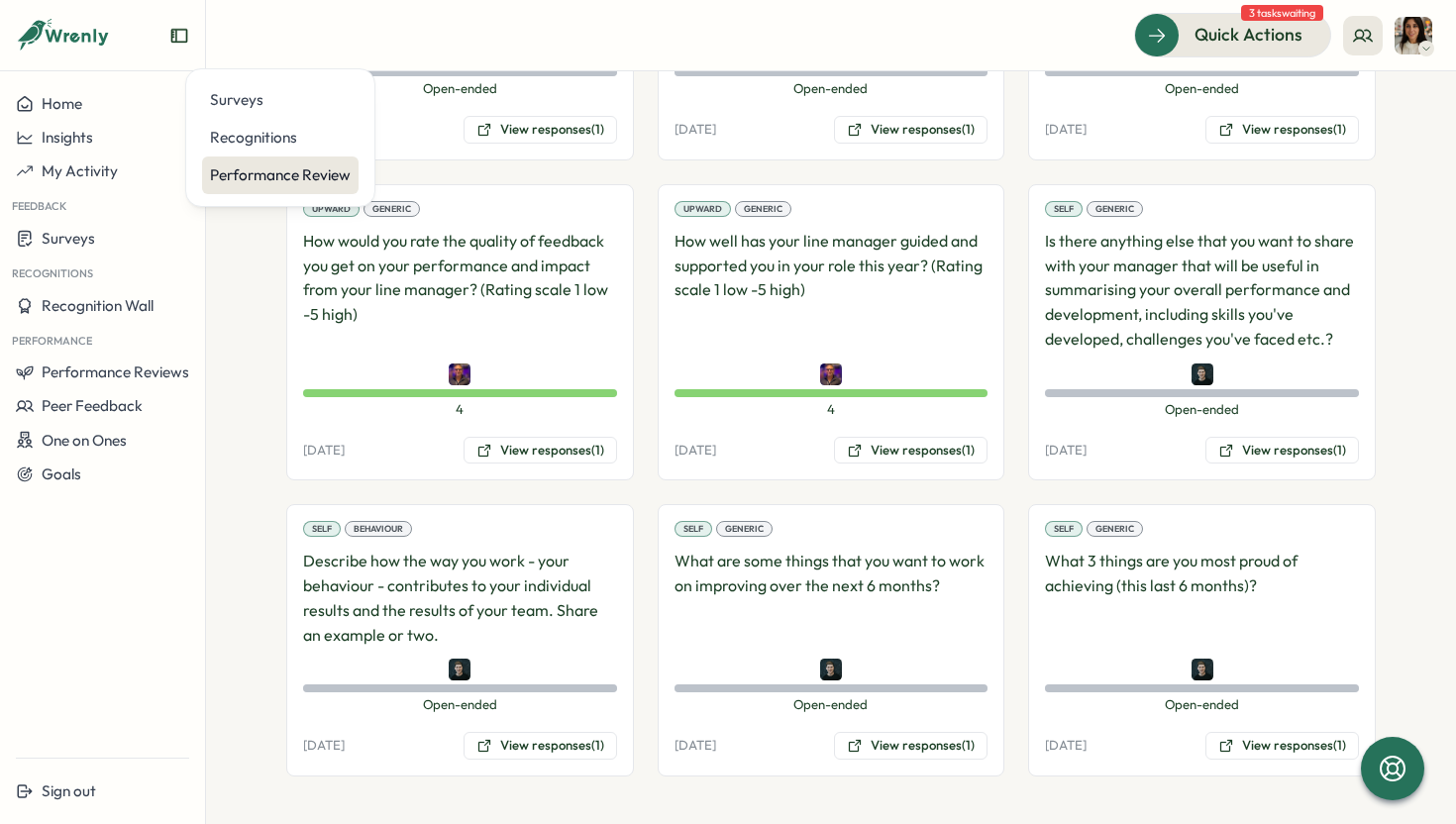
click at [254, 179] on div "Performance Review" at bounding box center [280, 175] width 140 height 22
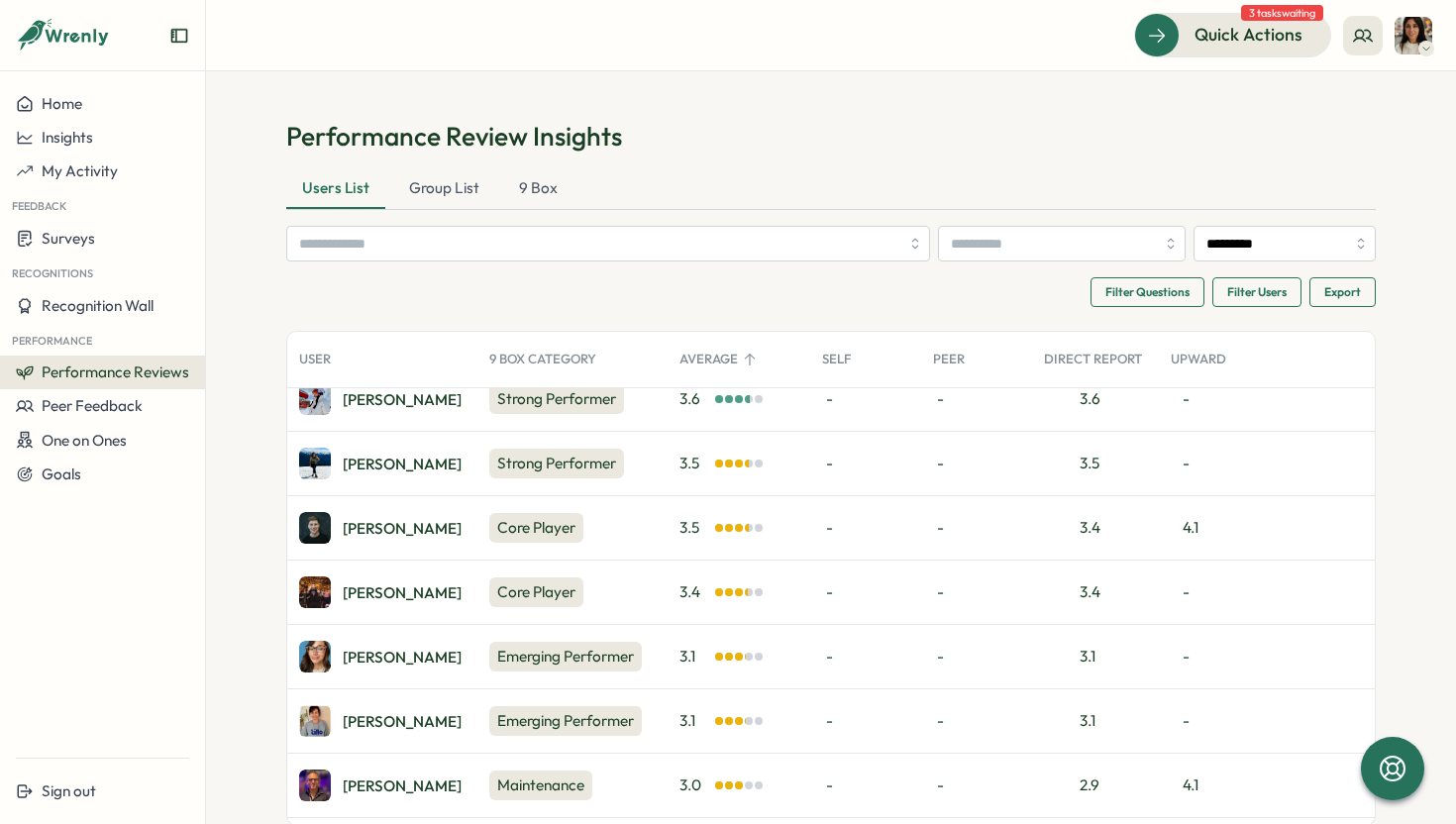
scroll to position [283, 0]
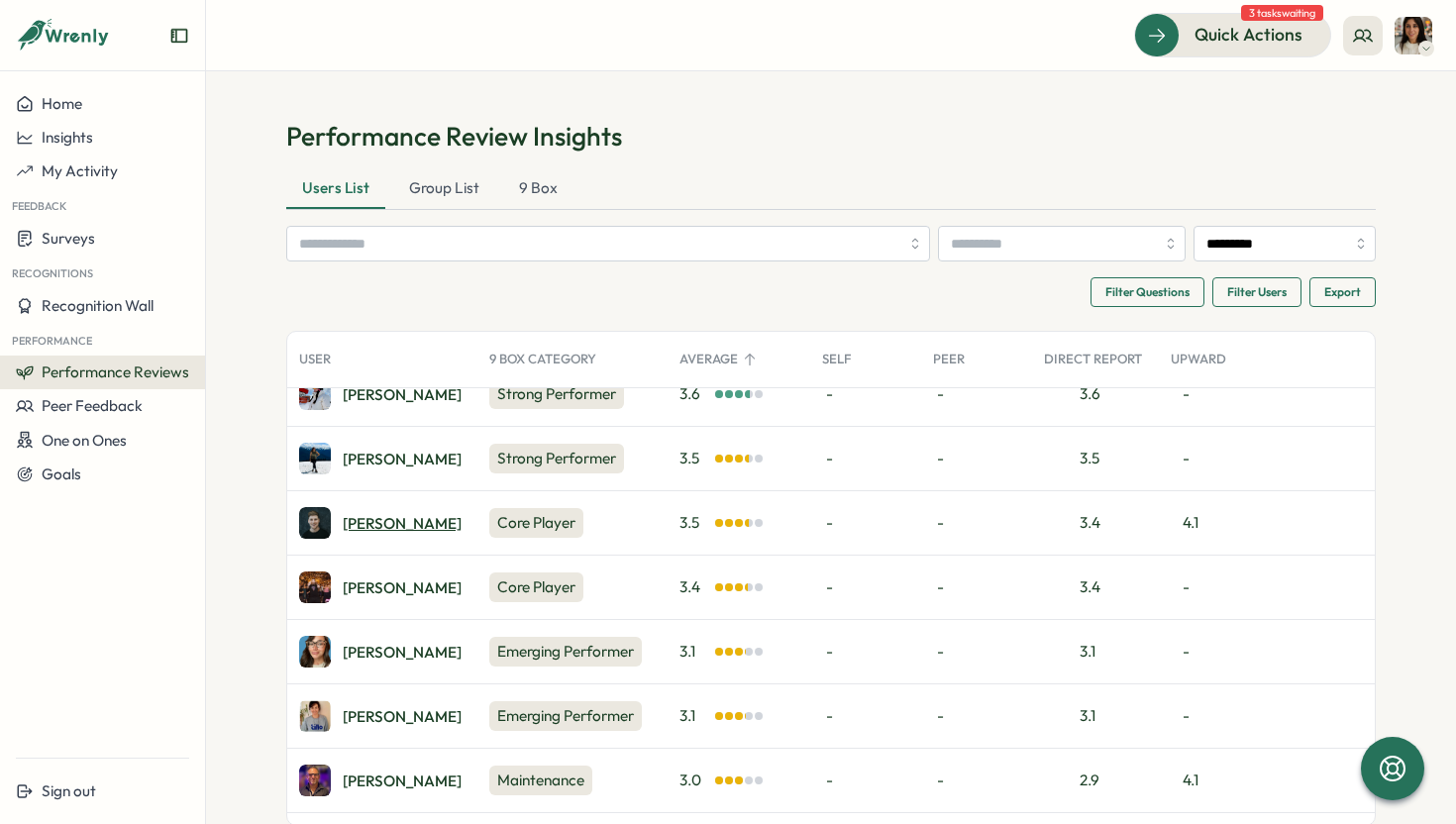
click at [365, 517] on div "Ben C." at bounding box center [401, 523] width 119 height 15
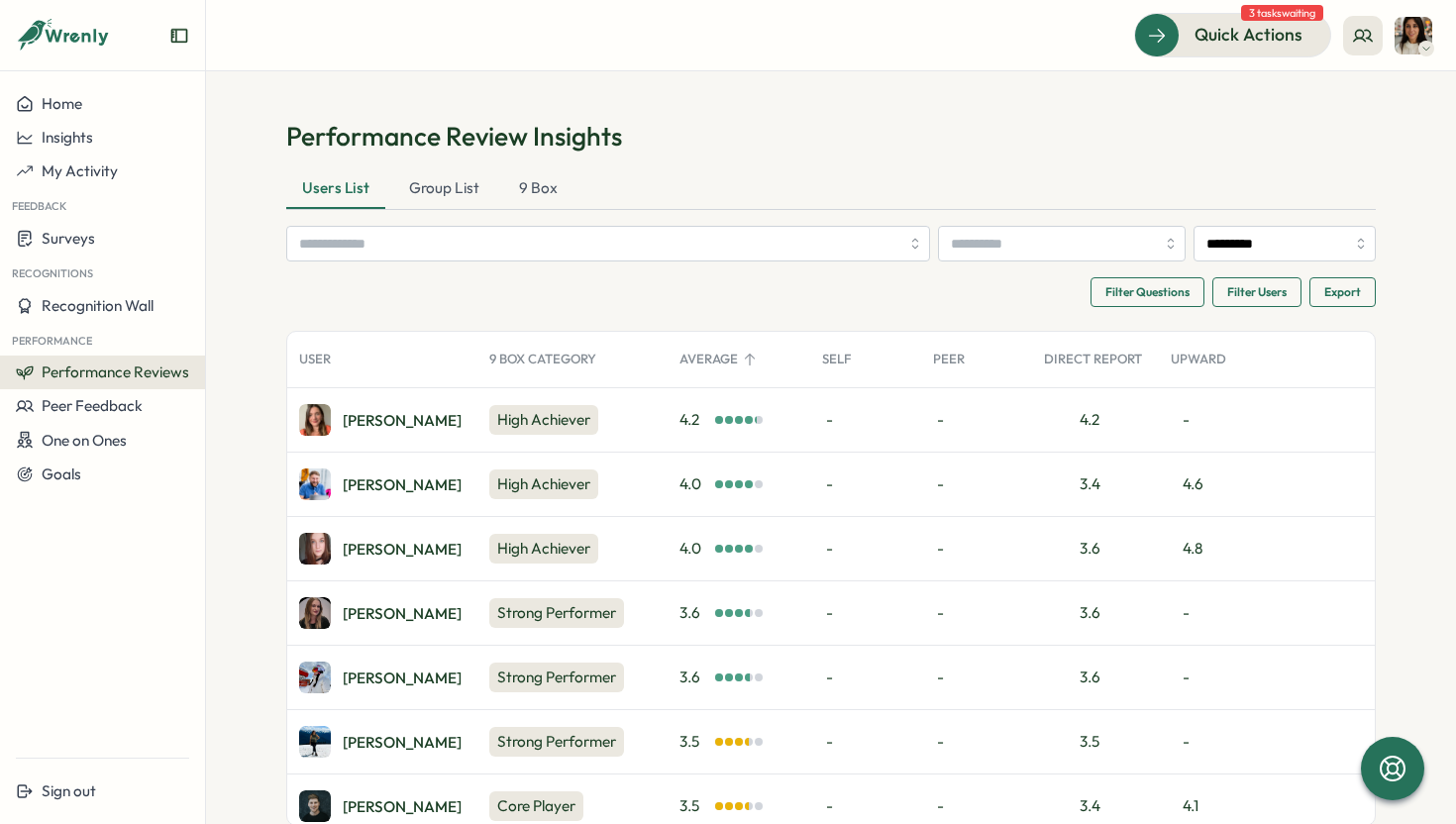
scroll to position [409, 0]
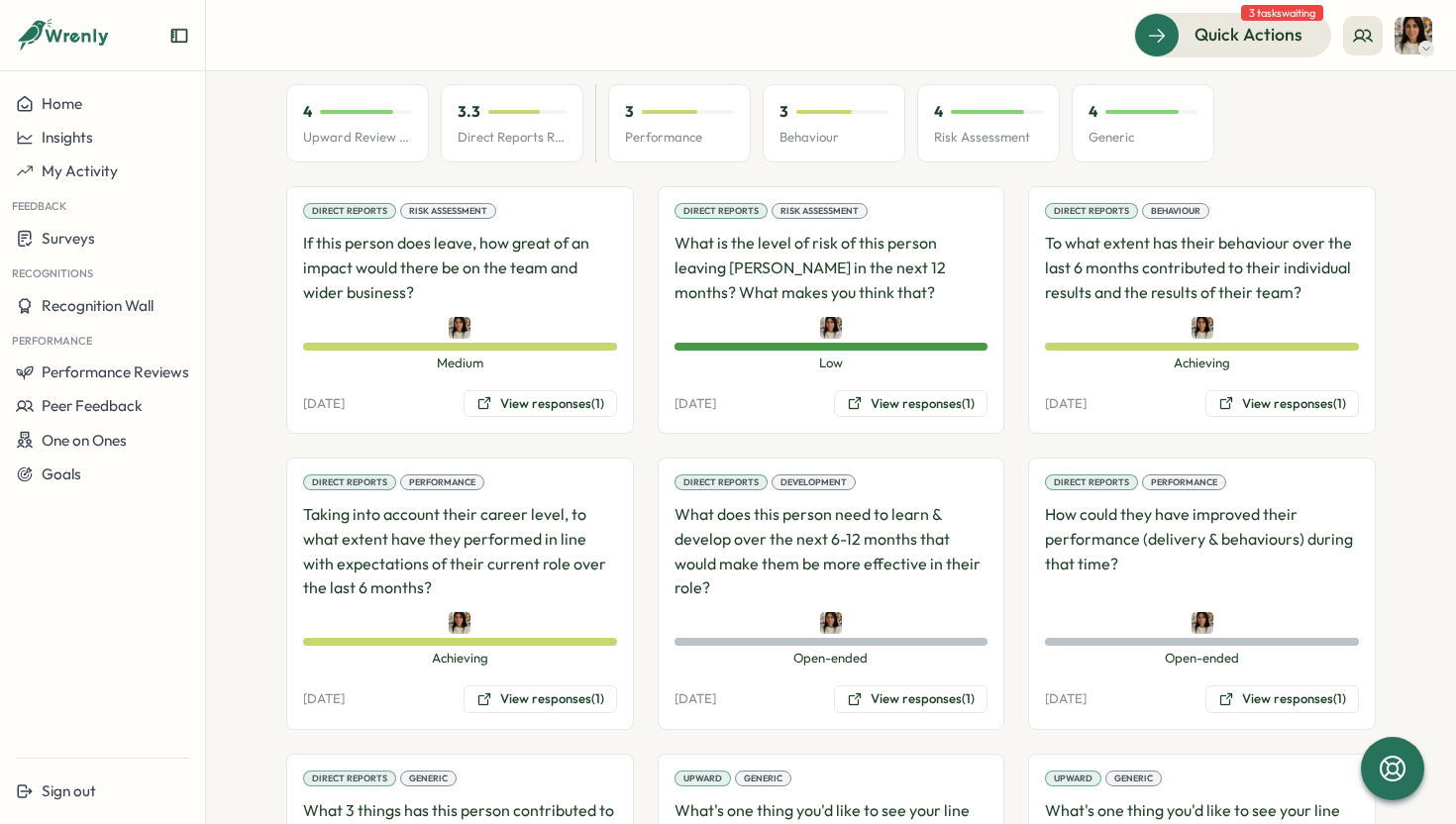
scroll to position [1326, 0]
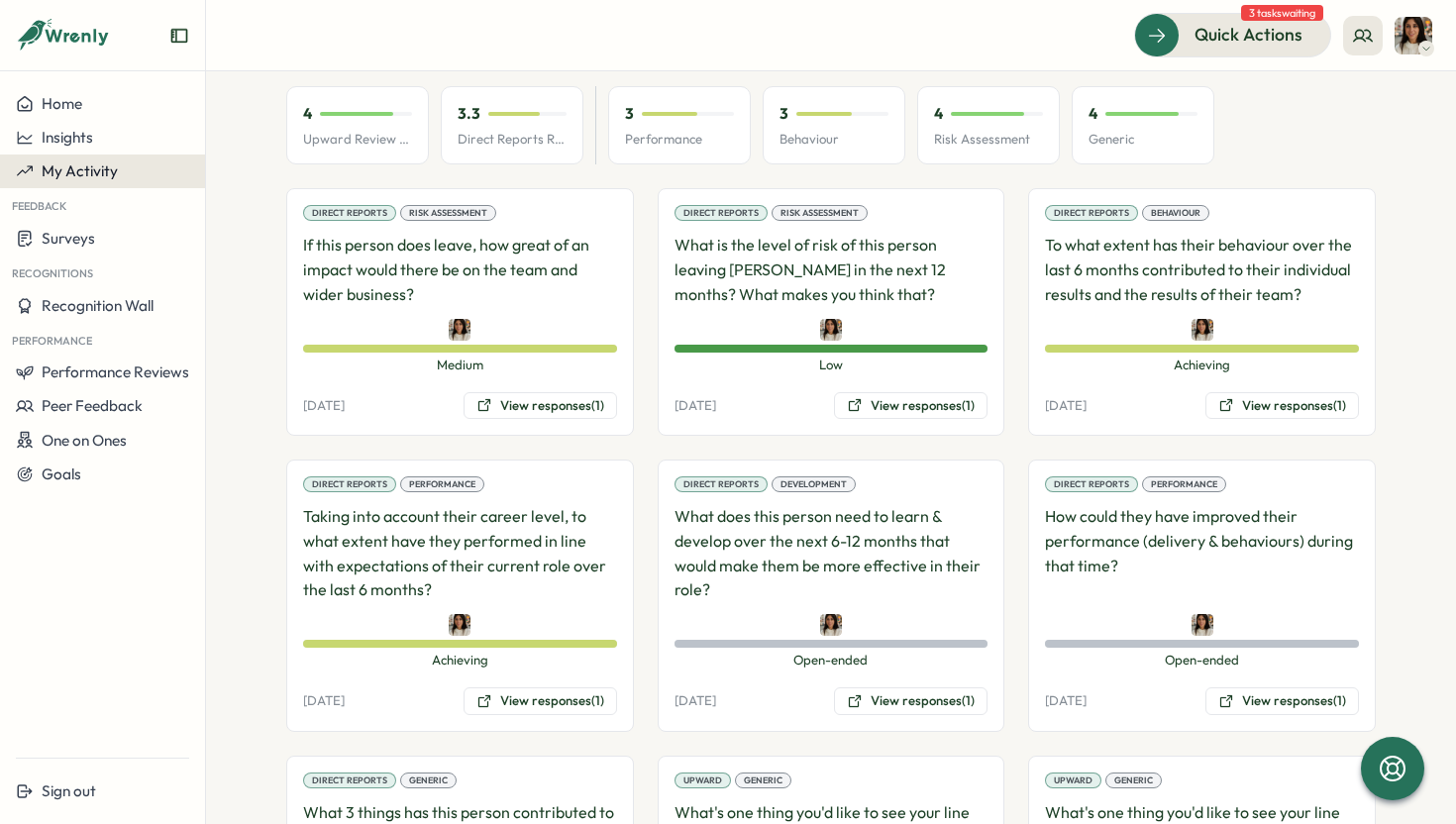
click at [91, 180] on button "My Activity" at bounding box center [103, 171] width 205 height 34
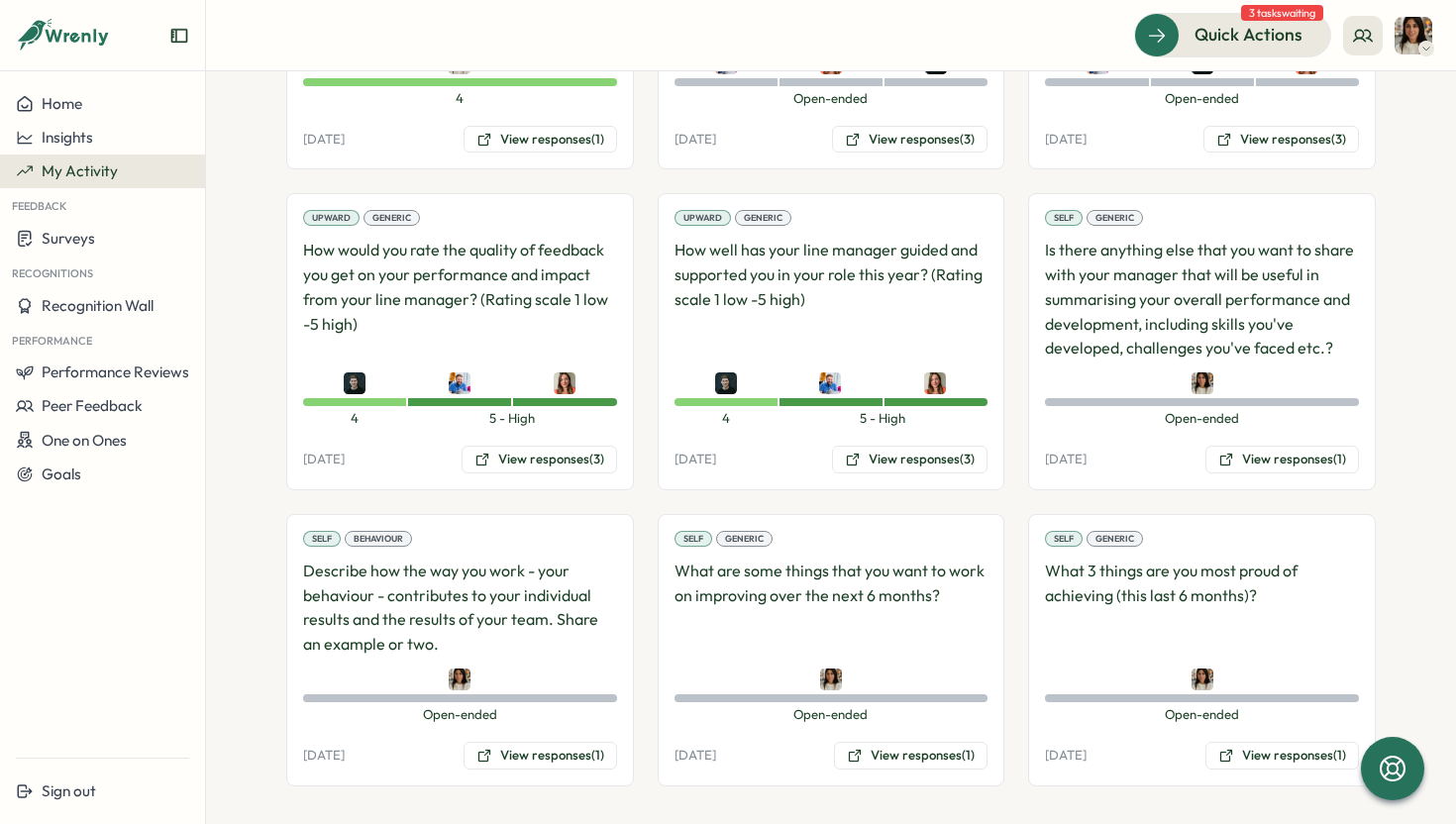
scroll to position [2488, 0]
click at [550, 463] on button "View responses (3)" at bounding box center [539, 458] width 155 height 28
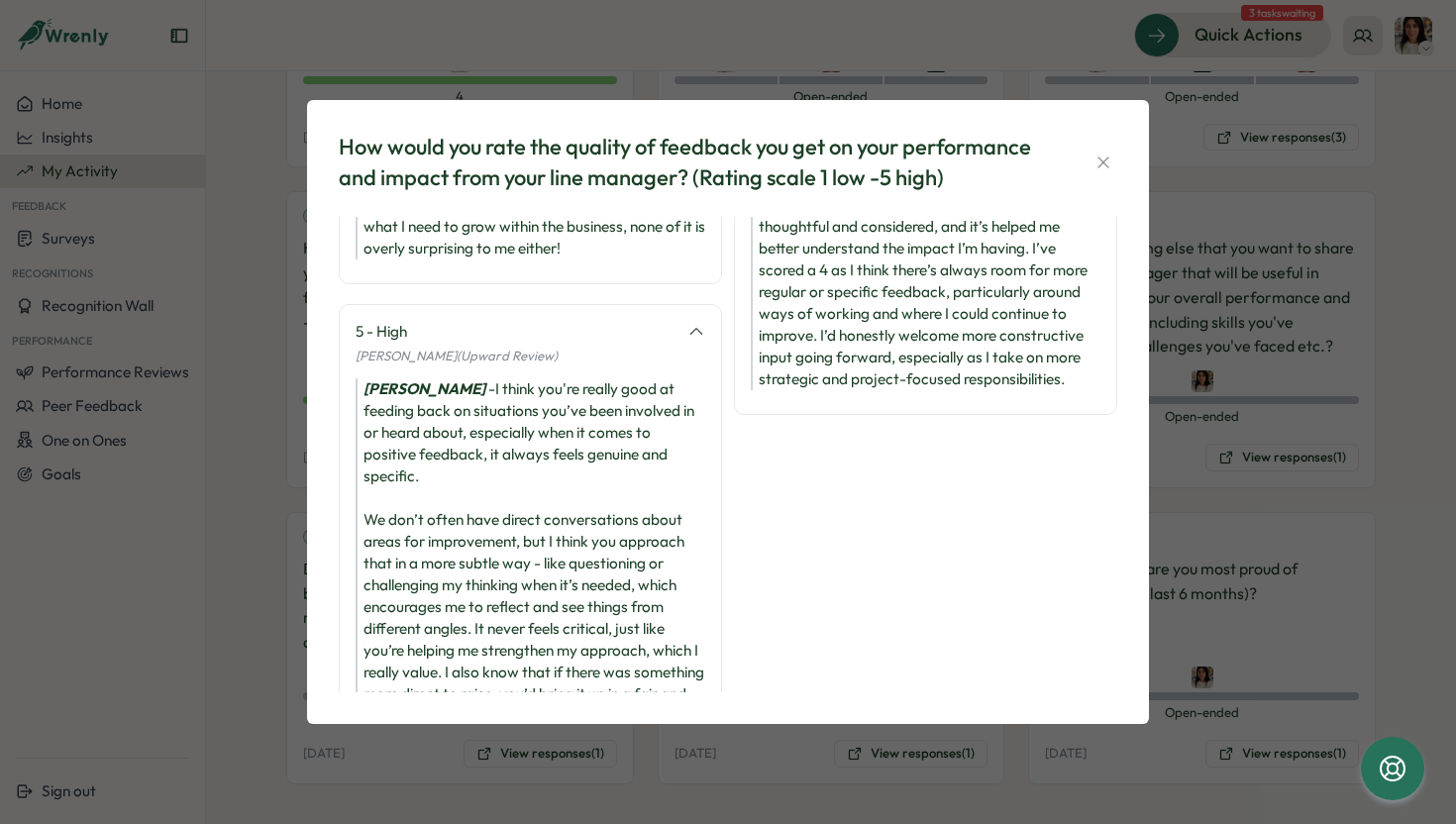
scroll to position [0, 0]
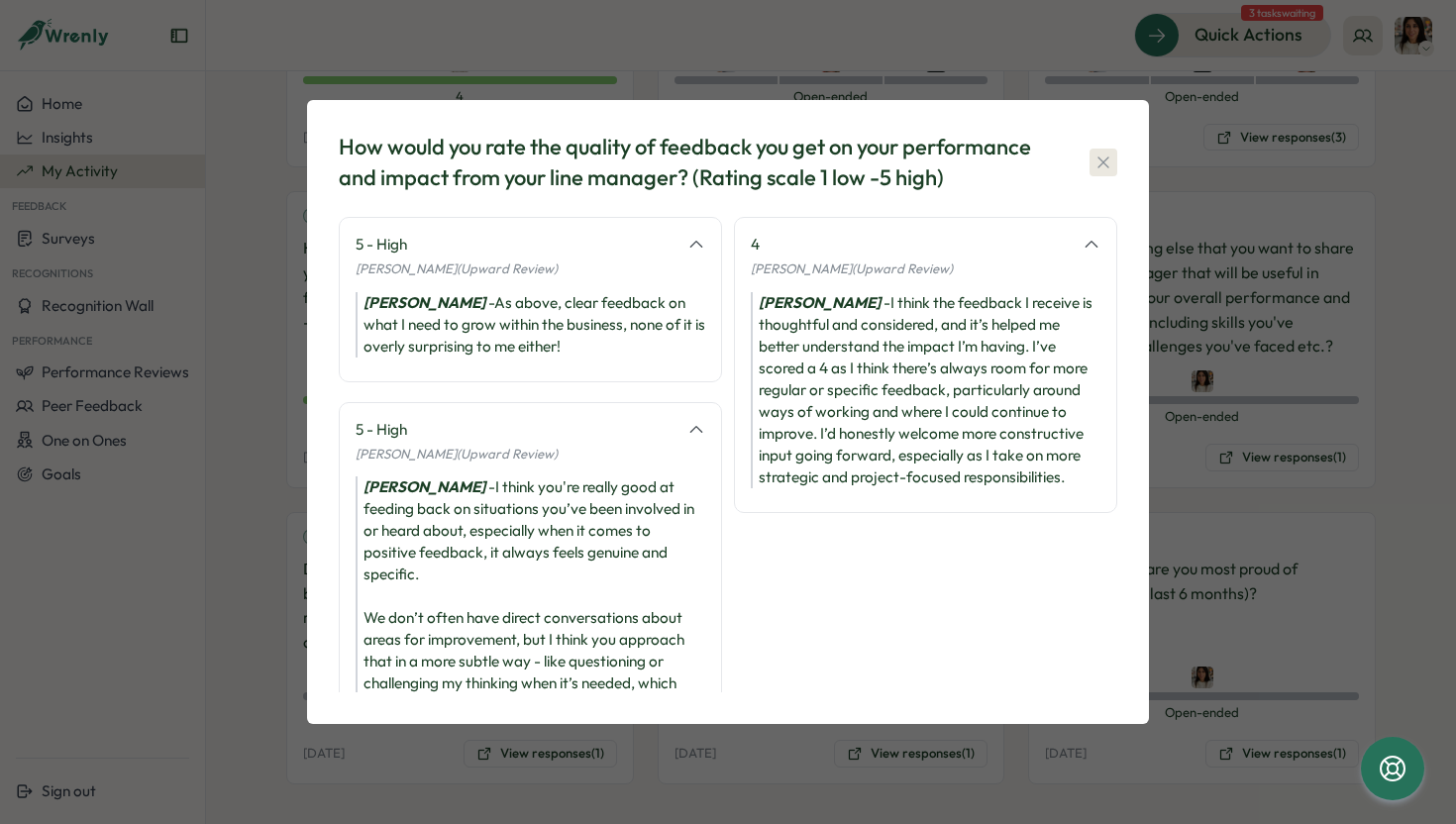
click at [1104, 166] on icon "button" at bounding box center [1103, 162] width 20 height 20
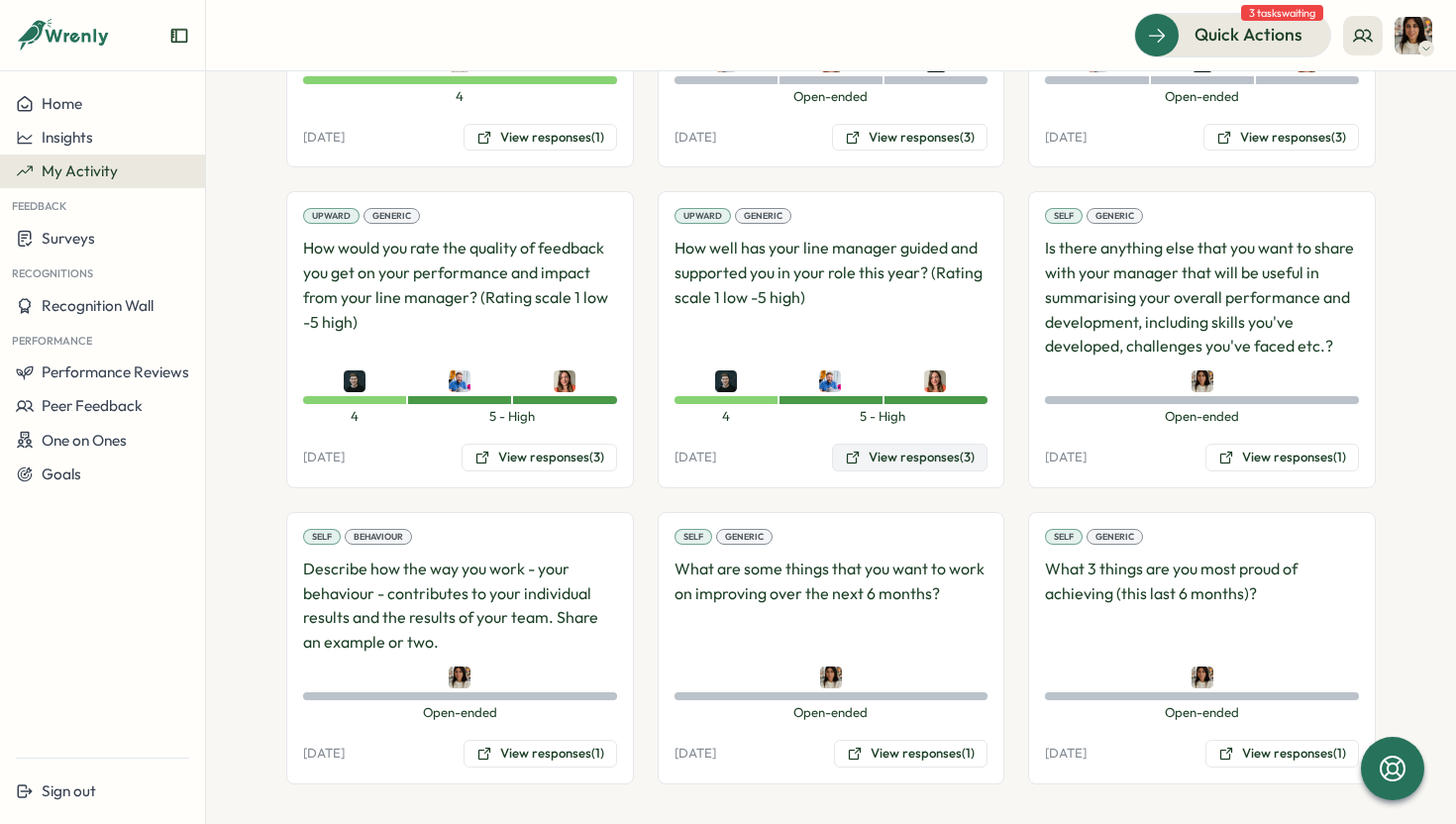
click at [901, 462] on button "View responses (3)" at bounding box center [909, 458] width 155 height 28
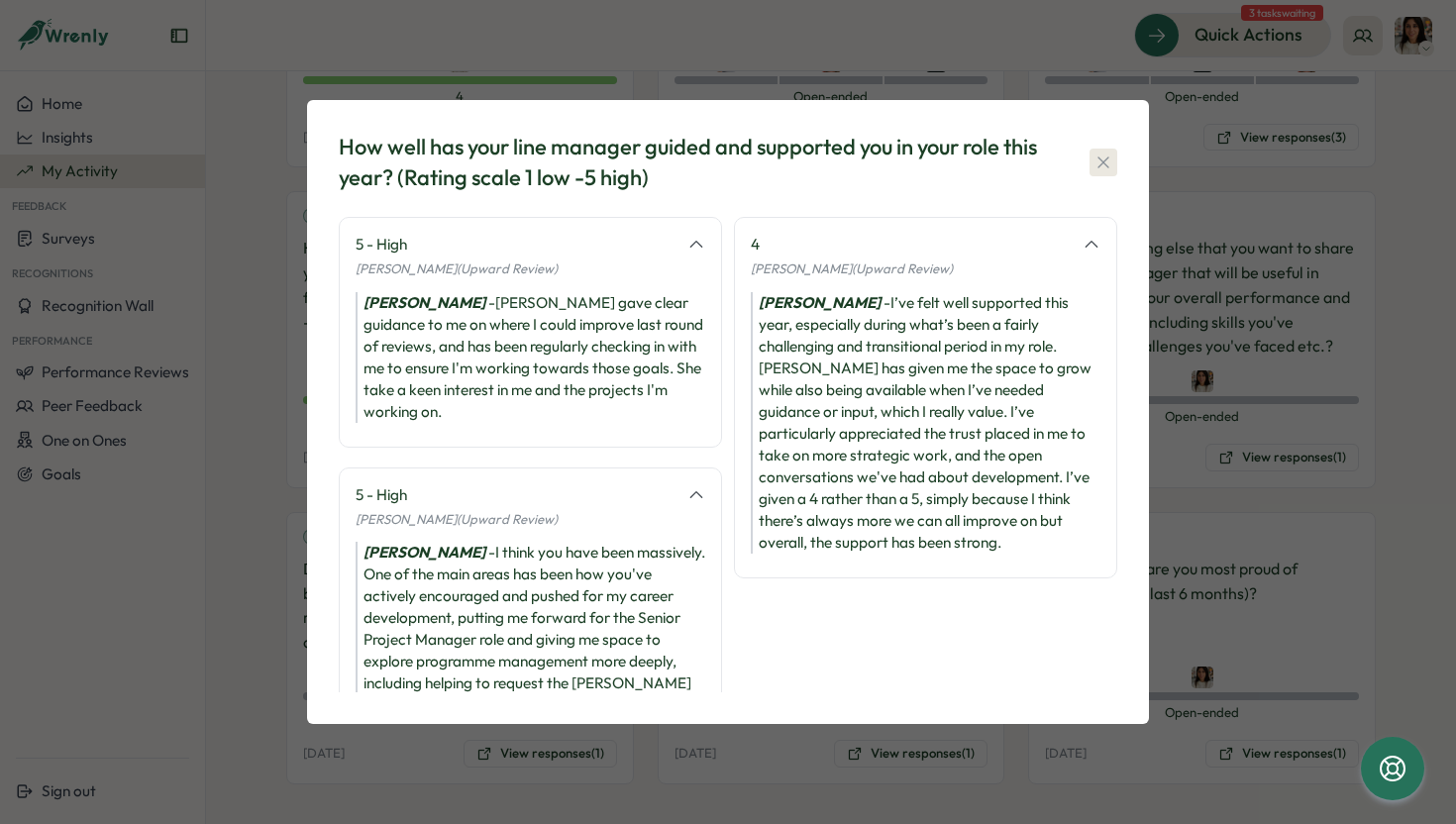
click at [1100, 153] on icon "button" at bounding box center [1103, 162] width 20 height 20
